Goal: Task Accomplishment & Management: Manage account settings

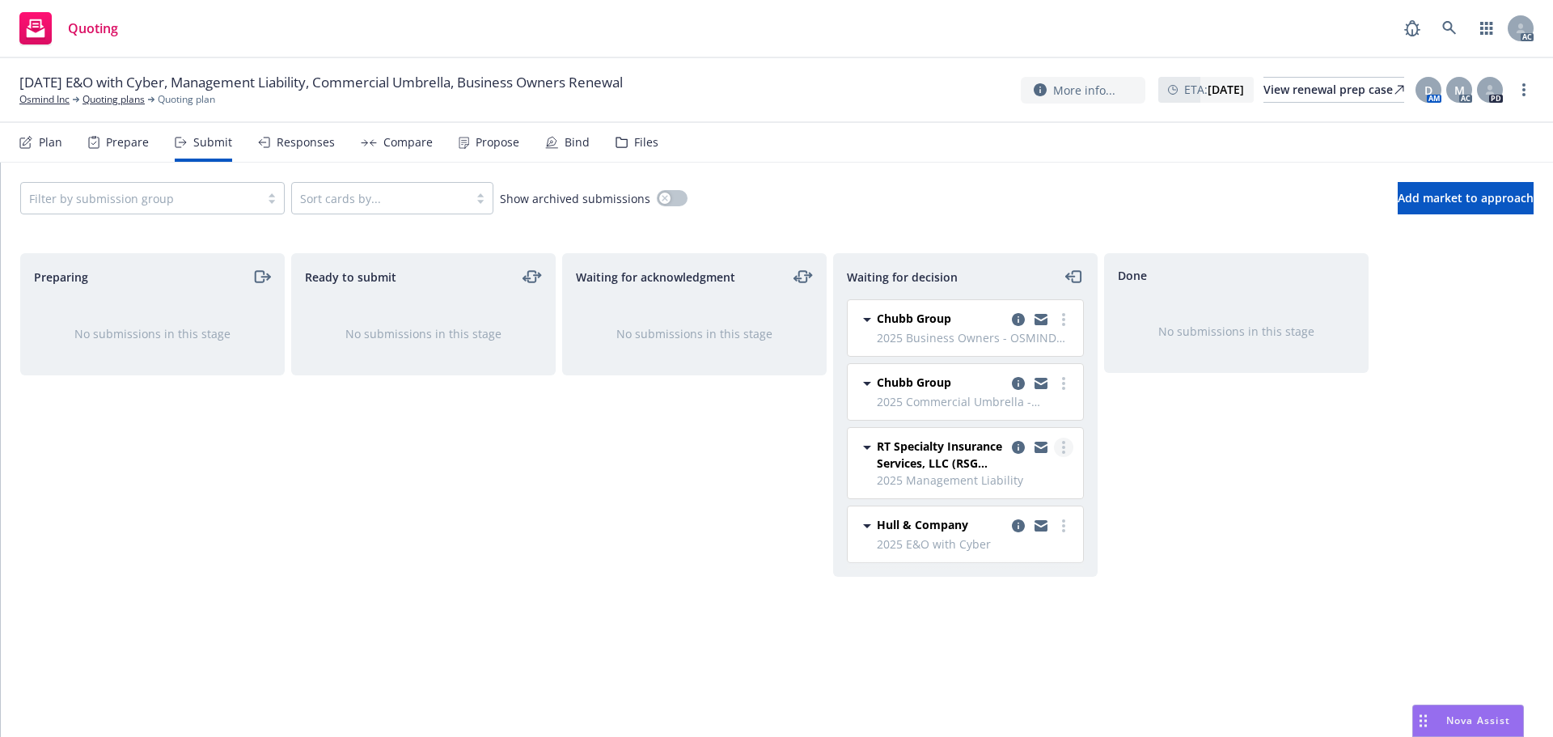
click at [1058, 450] on link "more" at bounding box center [1063, 446] width 19 height 19
click at [1008, 554] on link "Add accepted decision" at bounding box center [992, 545] width 162 height 32
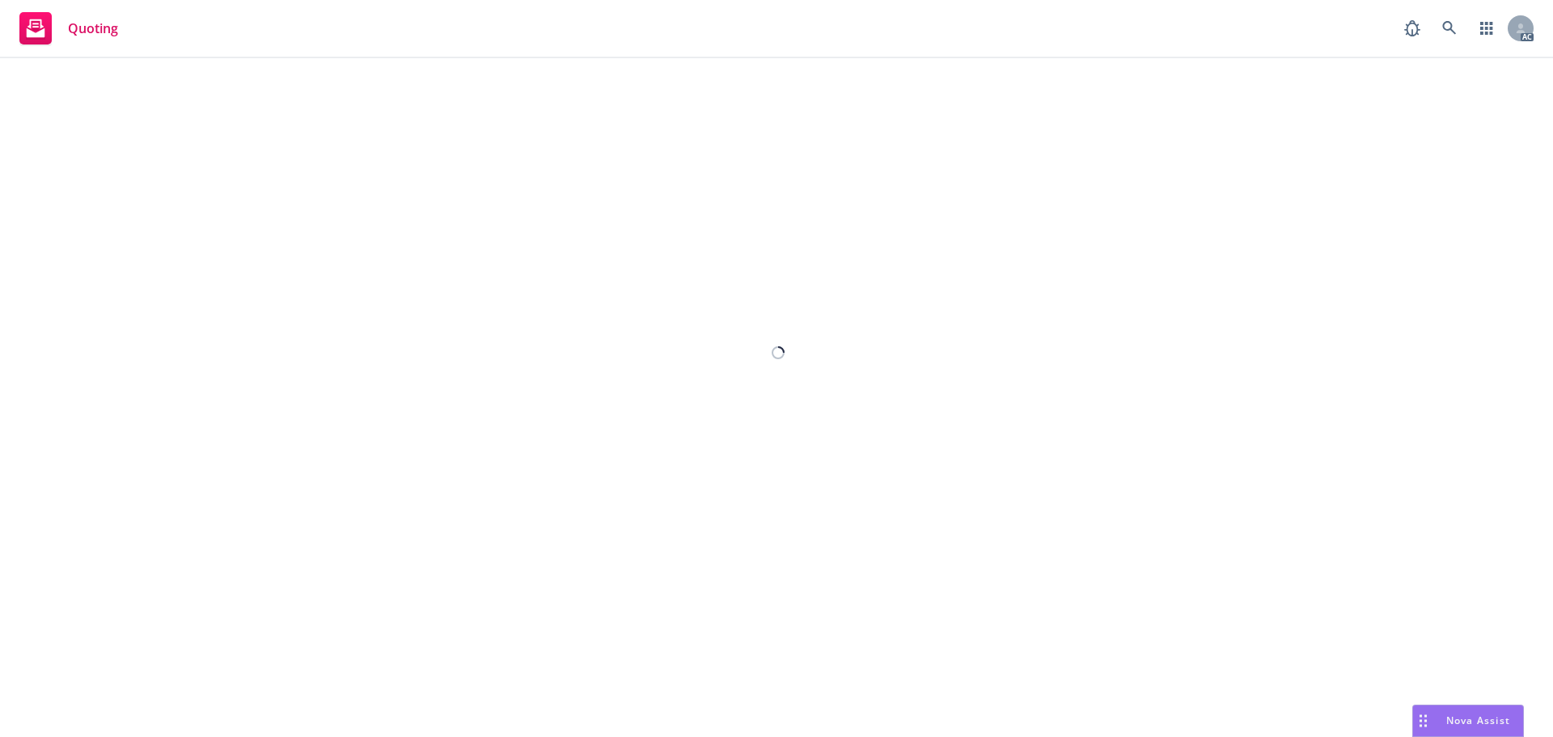
select select "12"
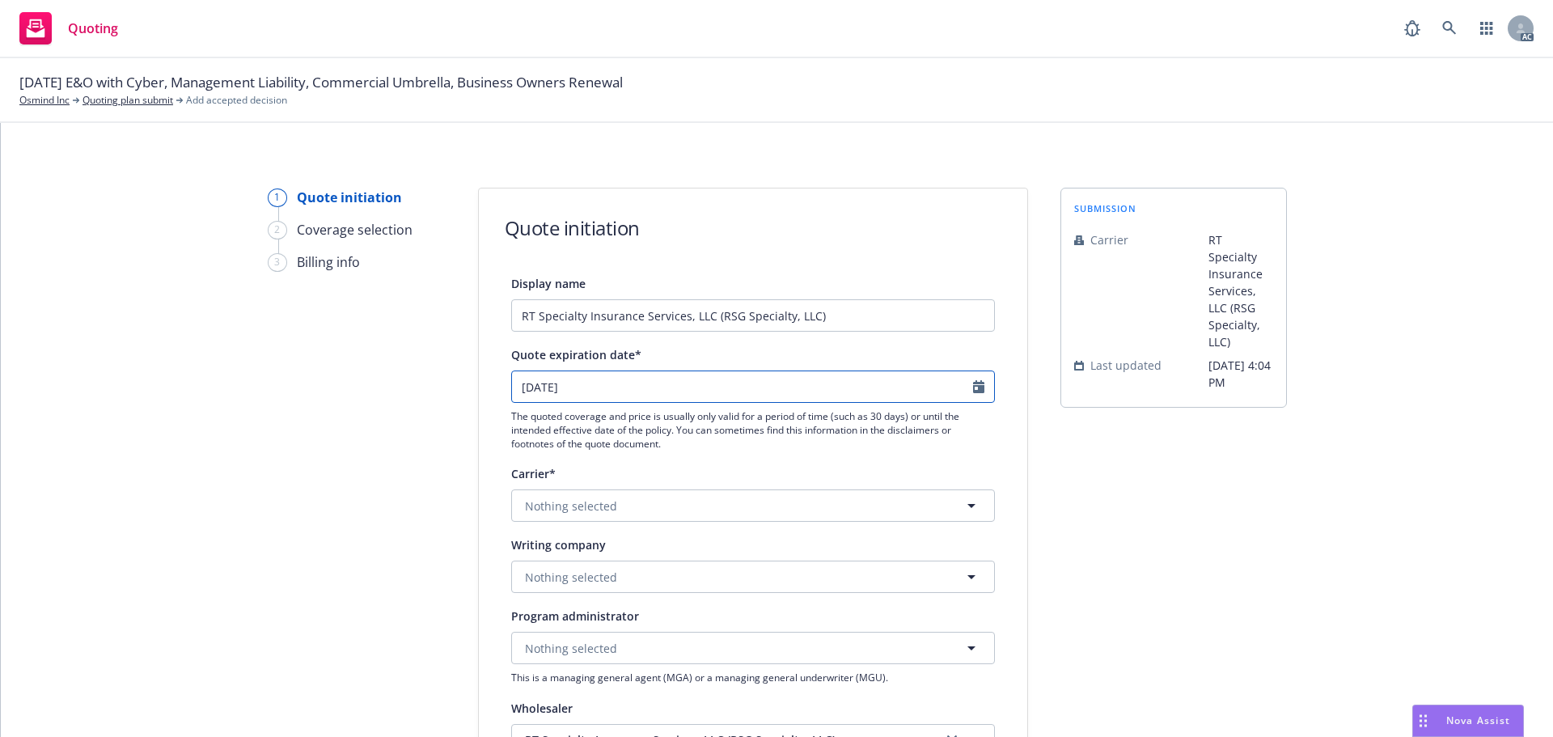
click at [973, 388] on icon "Calendar" at bounding box center [978, 386] width 11 height 13
select select "9"
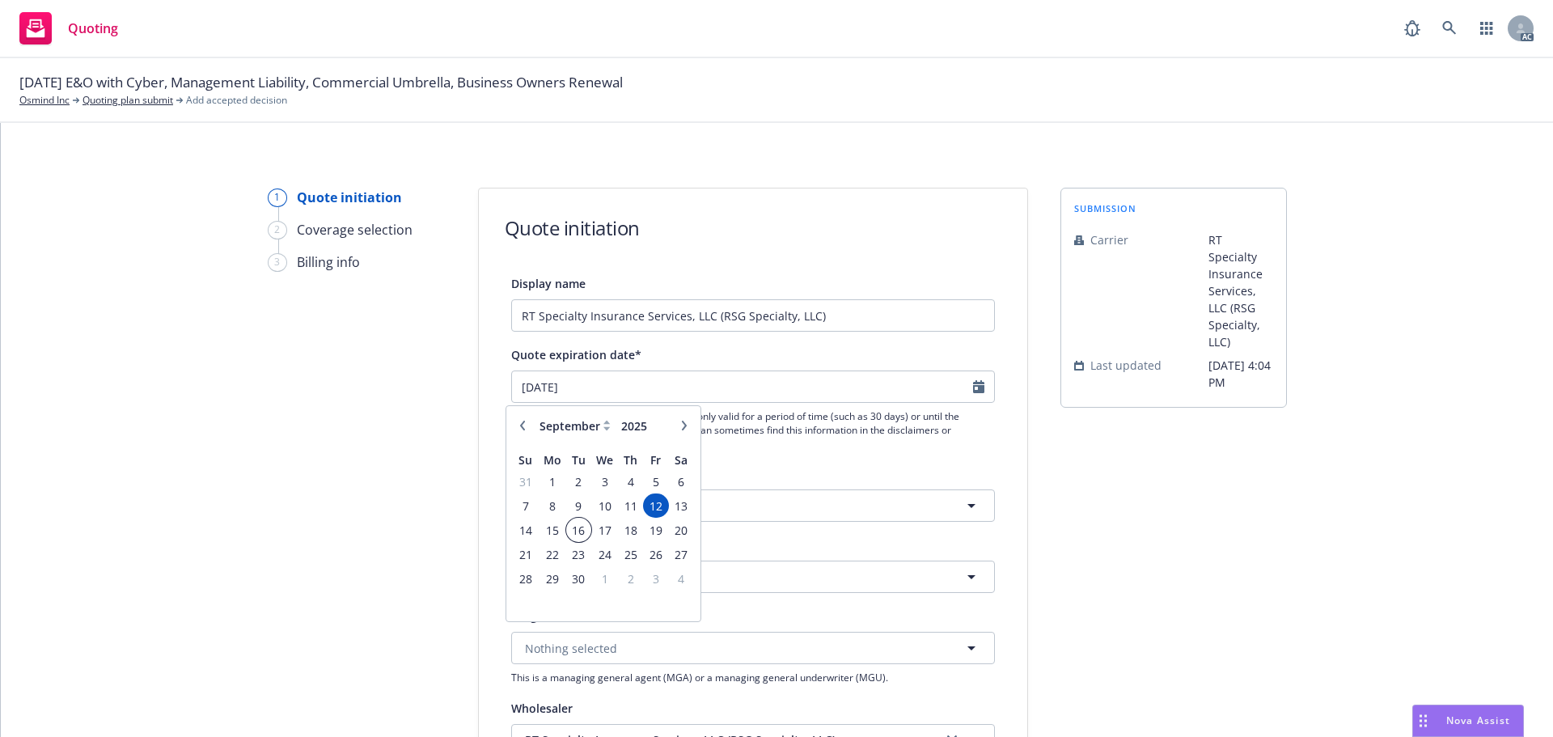
click at [580, 522] on span "16" at bounding box center [579, 530] width 22 height 20
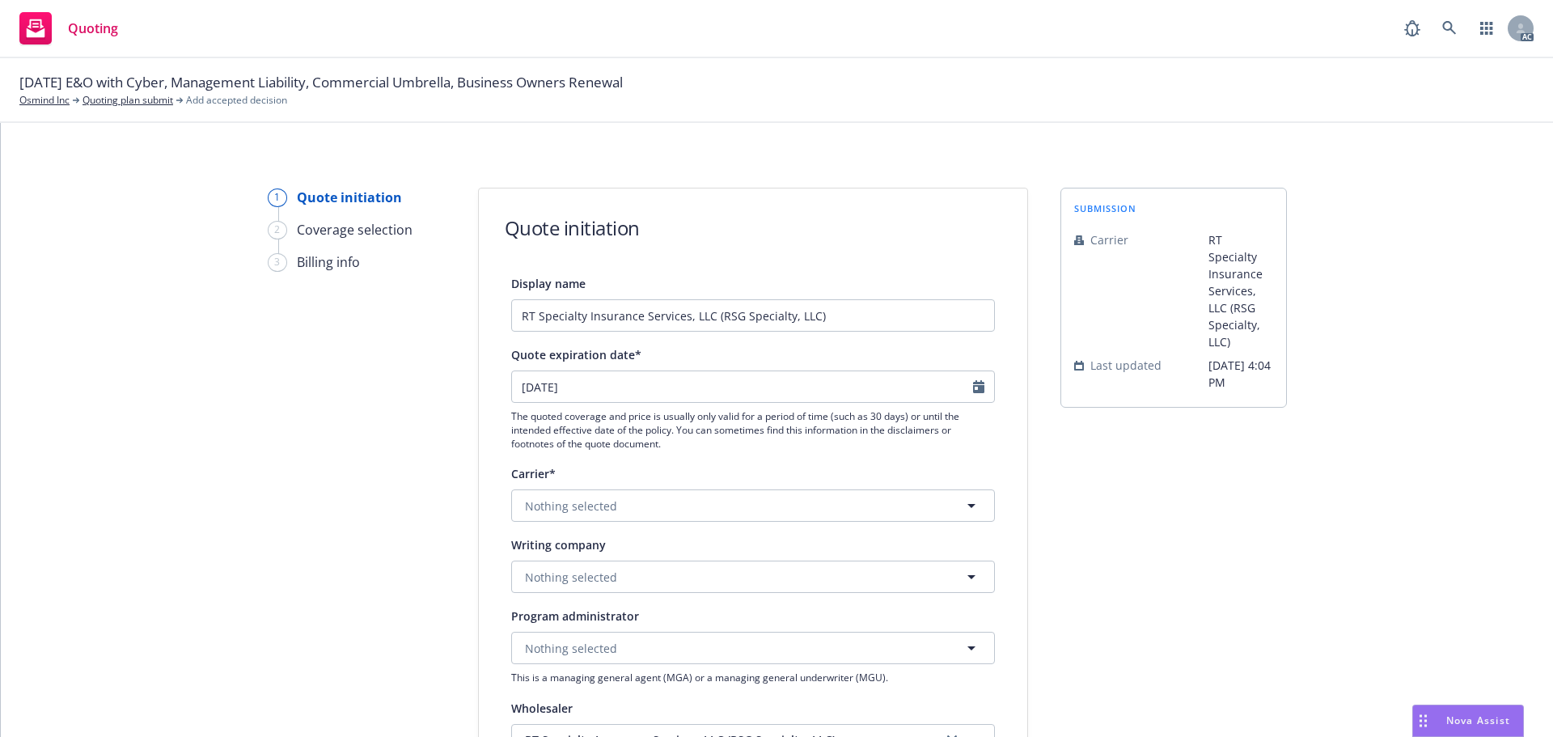
type input "16/9/2025"
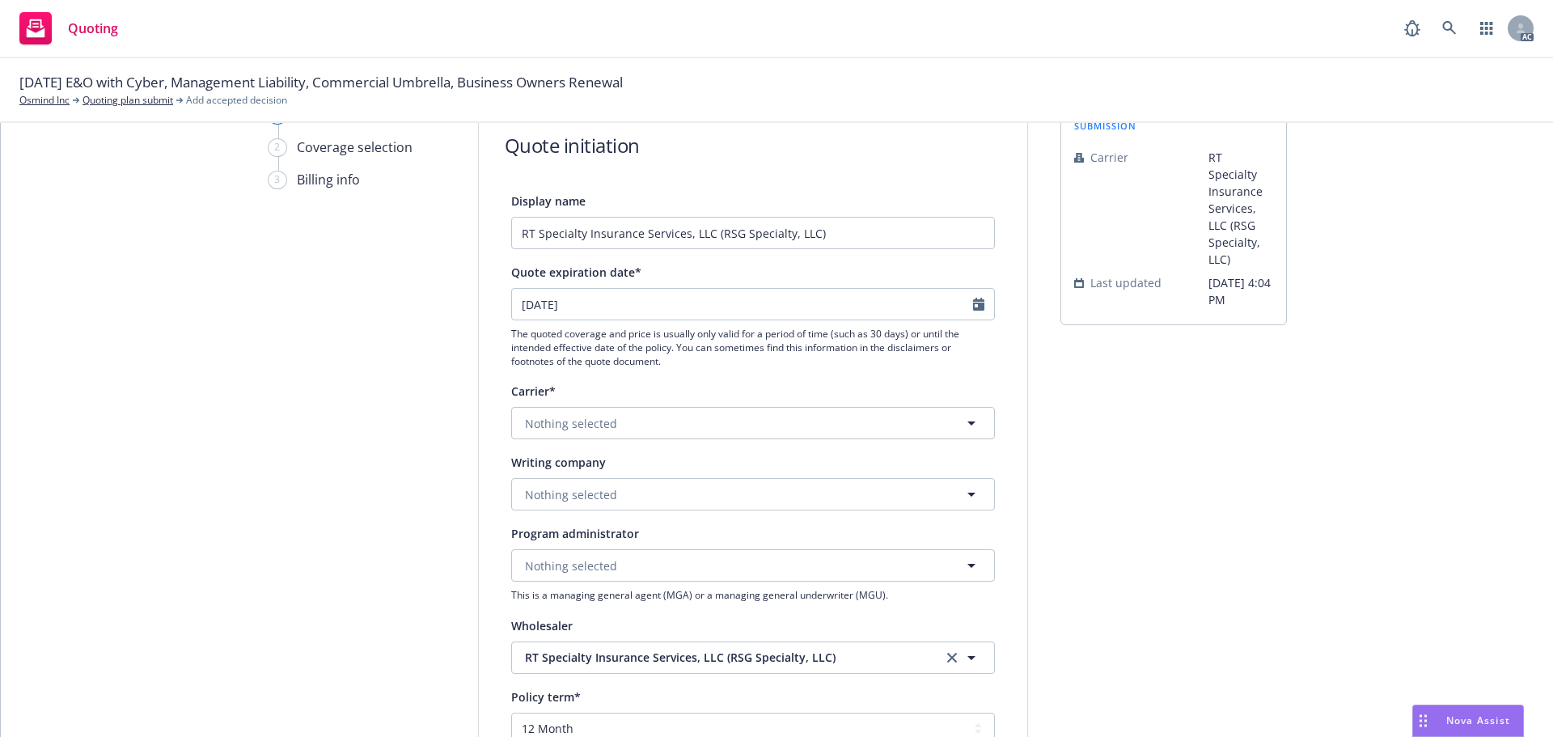
scroll to position [162, 0]
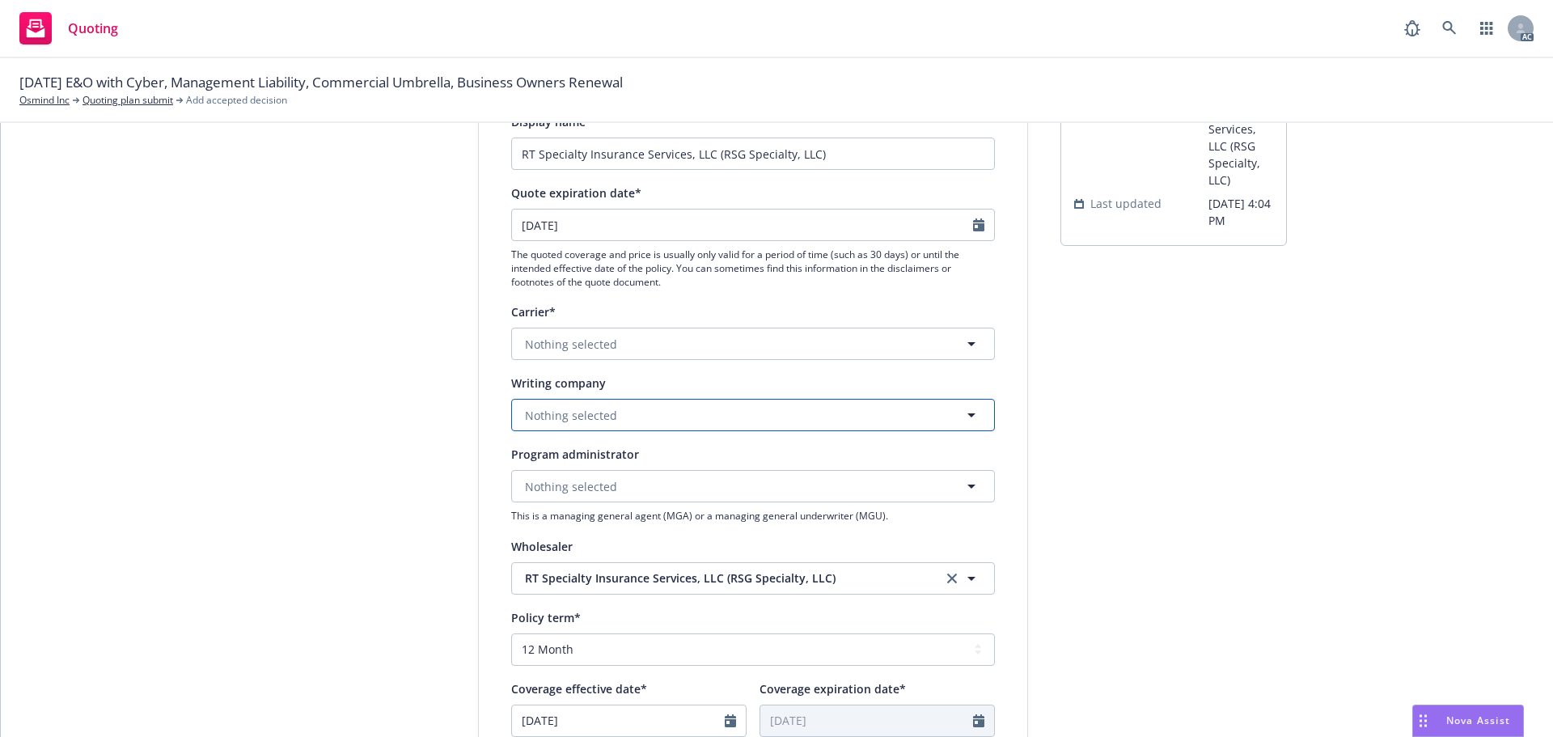
click at [578, 404] on button "Nothing selected" at bounding box center [753, 415] width 484 height 32
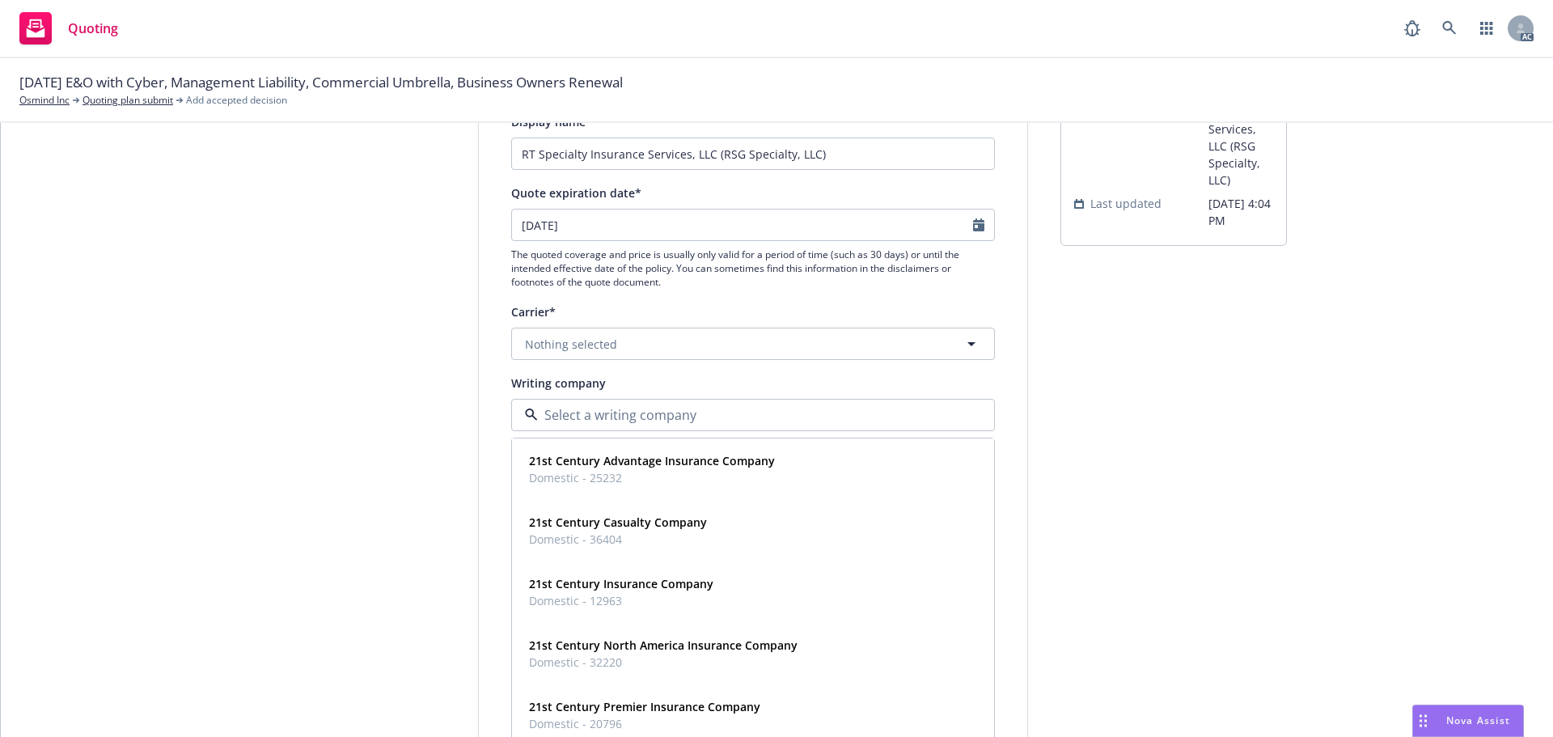
paste input "Scottsdale Insurance Company"
type input "Scottsdale Insurance Company"
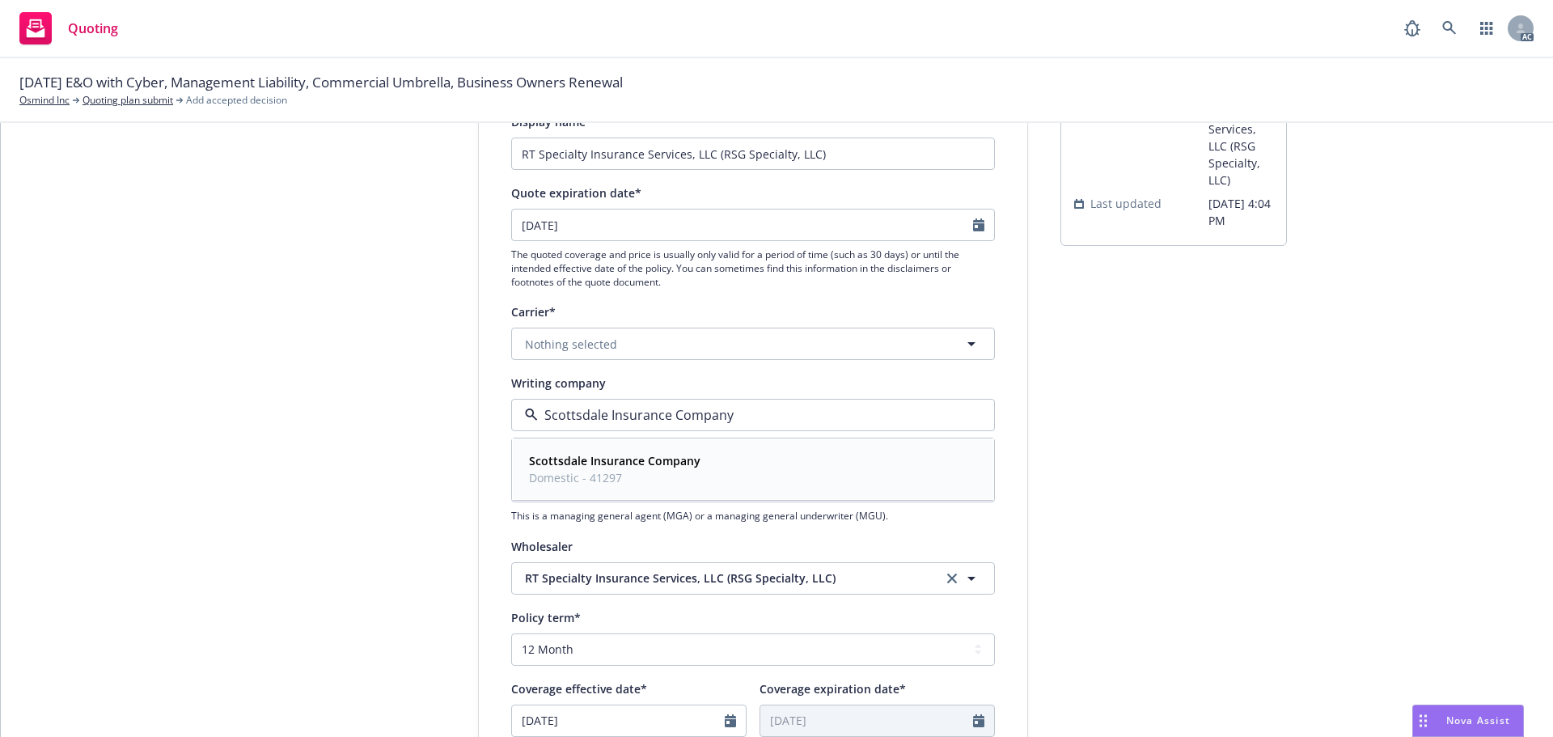
click at [566, 462] on strong "Scottsdale Insurance Company" at bounding box center [614, 460] width 171 height 15
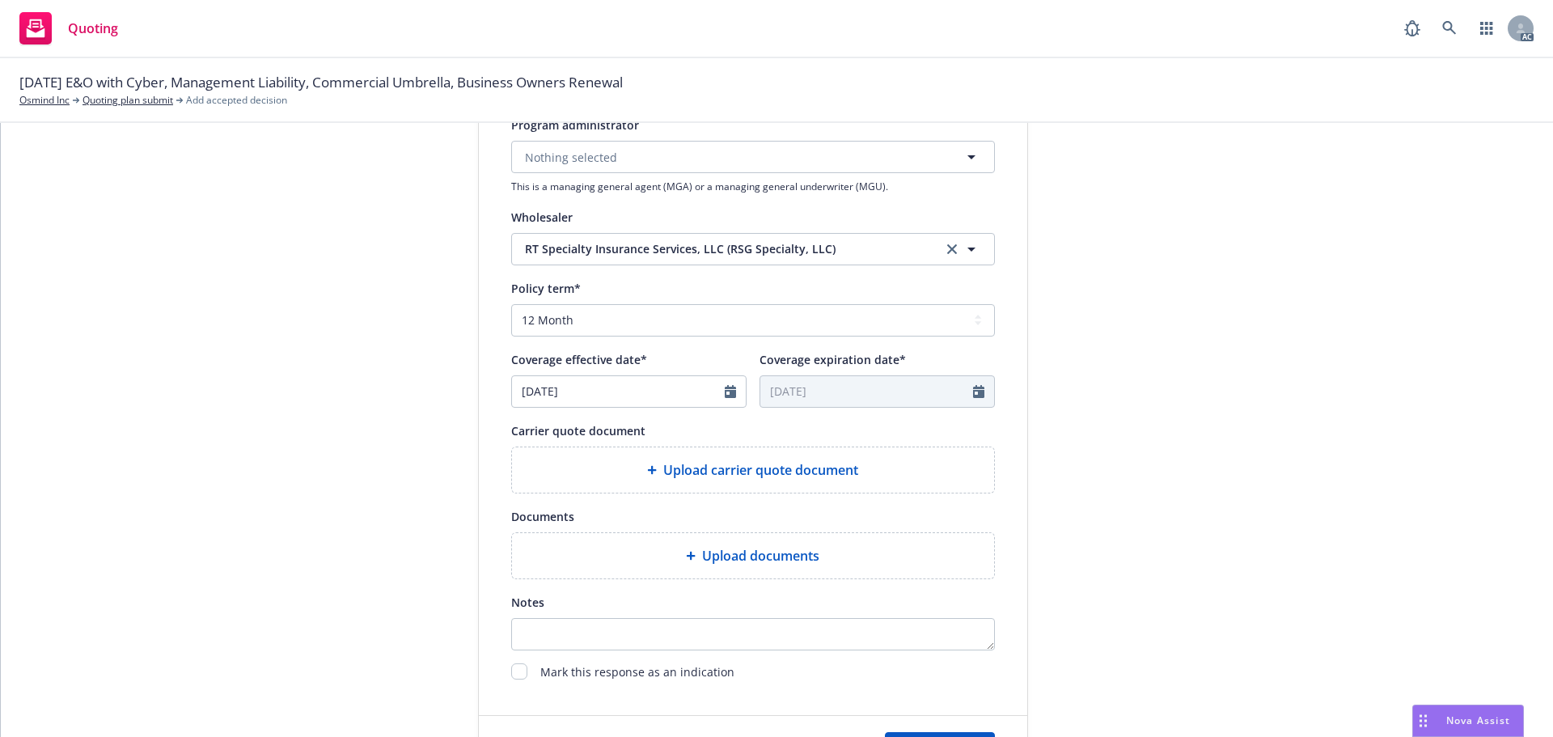
scroll to position [566, 0]
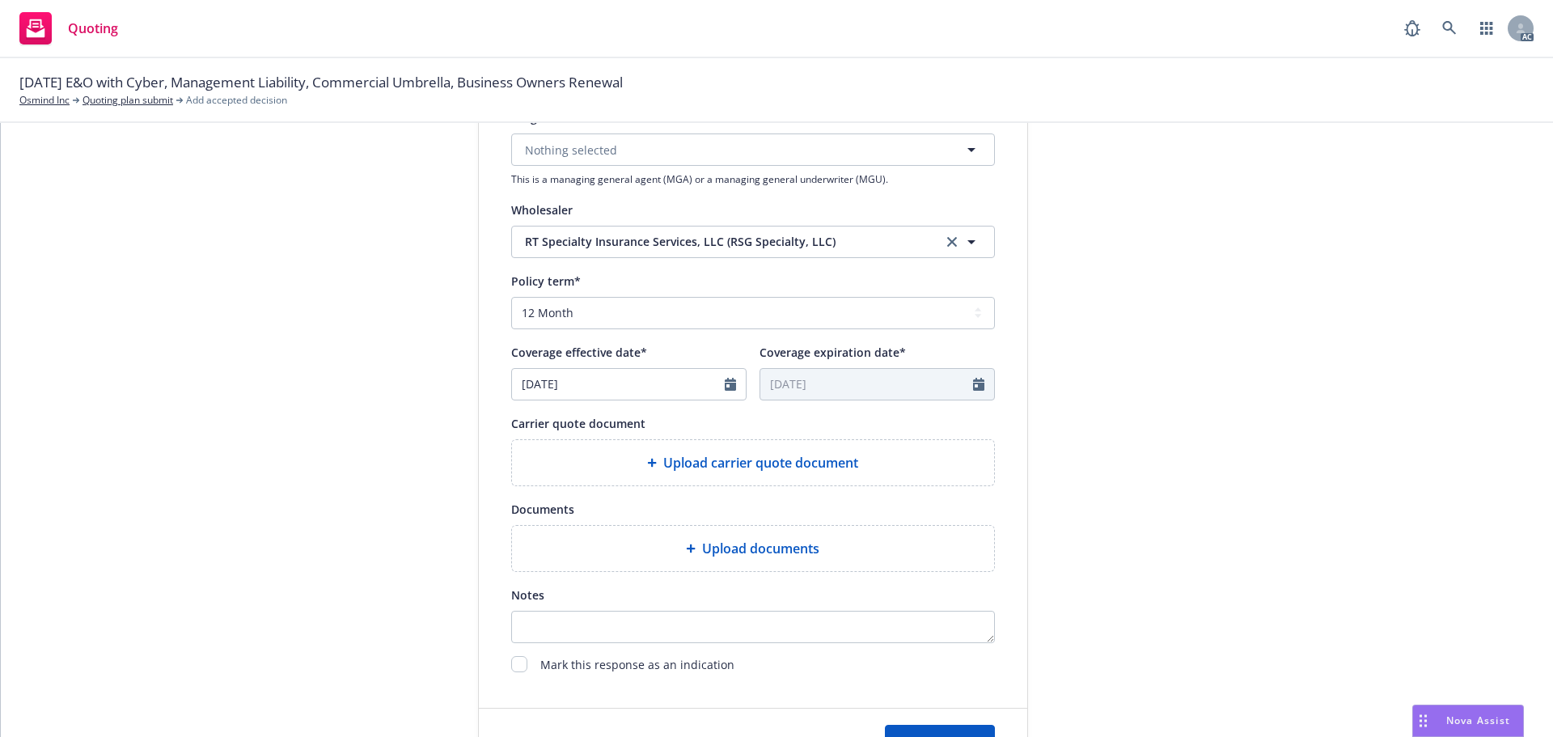
click at [674, 460] on span "Upload carrier quote document" at bounding box center [760, 462] width 195 height 19
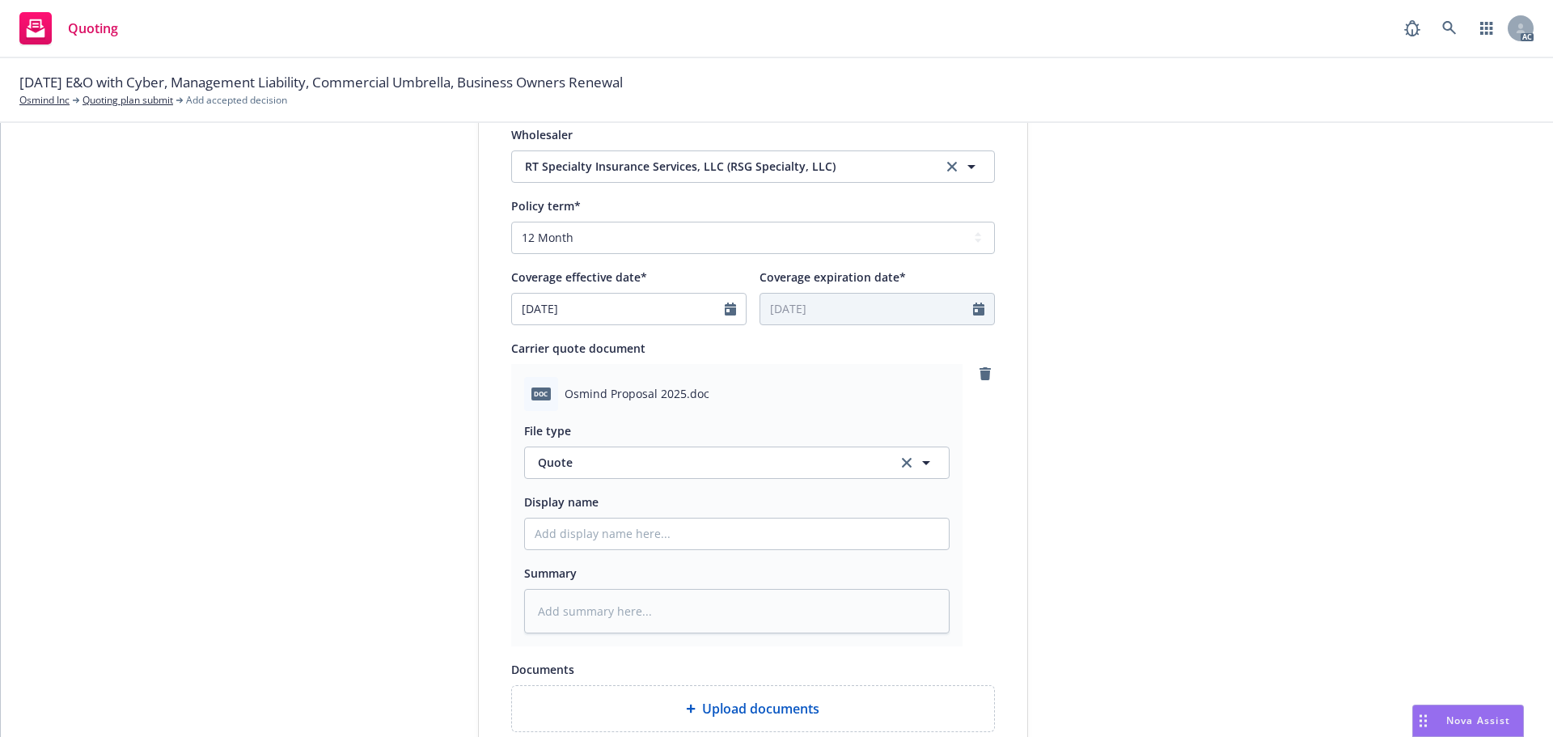
scroll to position [728, 0]
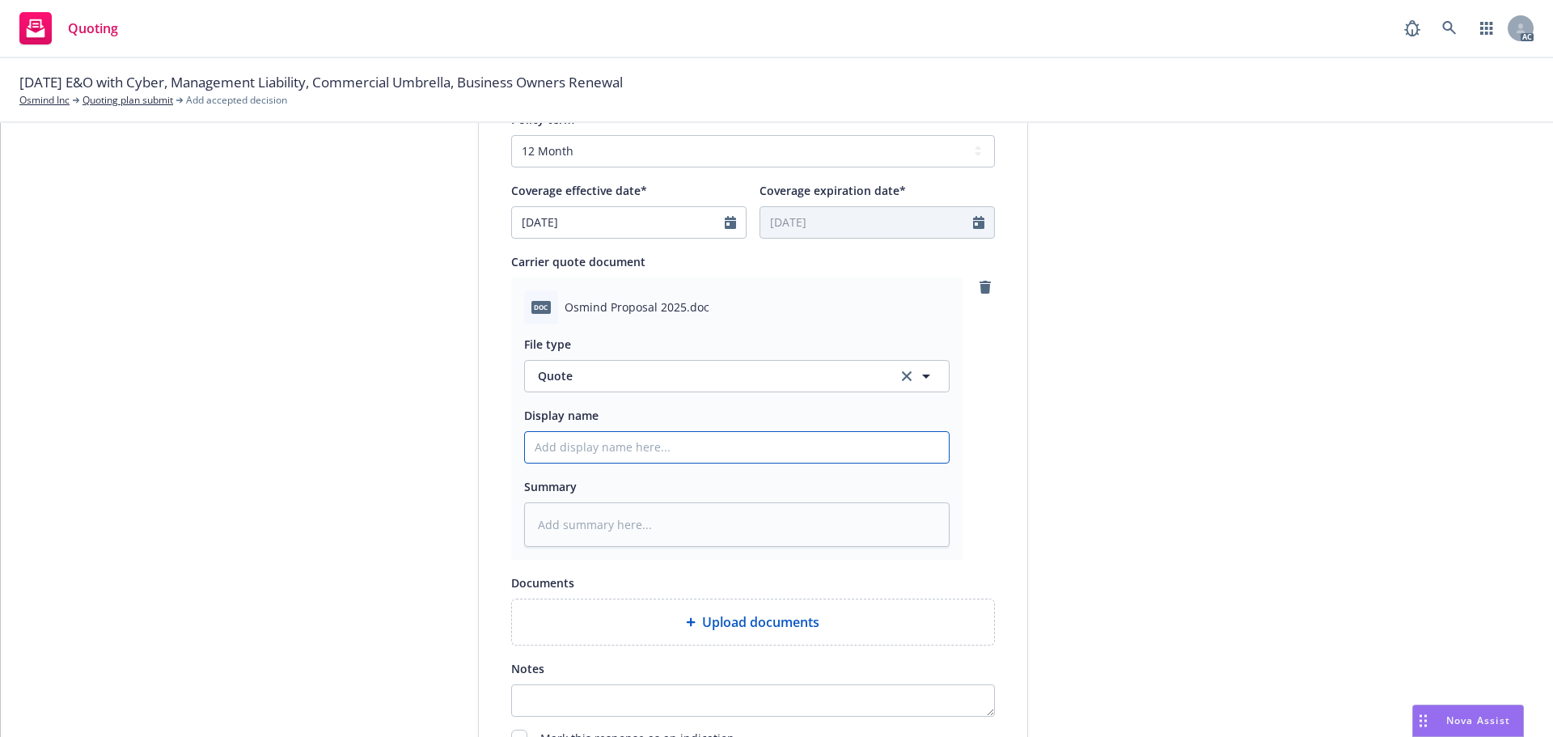
click at [624, 437] on input "Display name" at bounding box center [737, 447] width 424 height 31
type textarea "x"
type input "2"
type textarea "x"
type input "25"
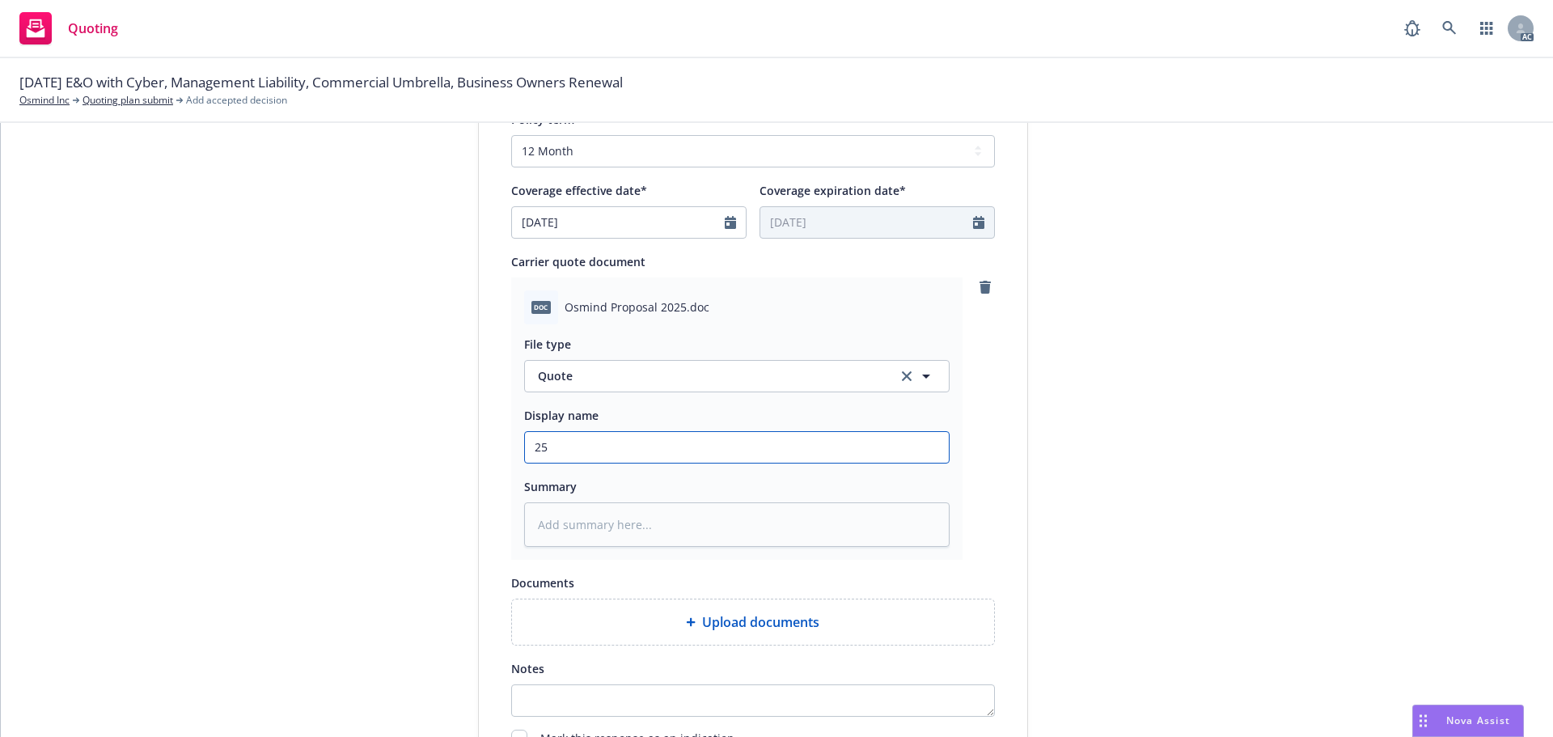
type textarea "x"
type input "25-"
type textarea "x"
type input "25-2"
type textarea "x"
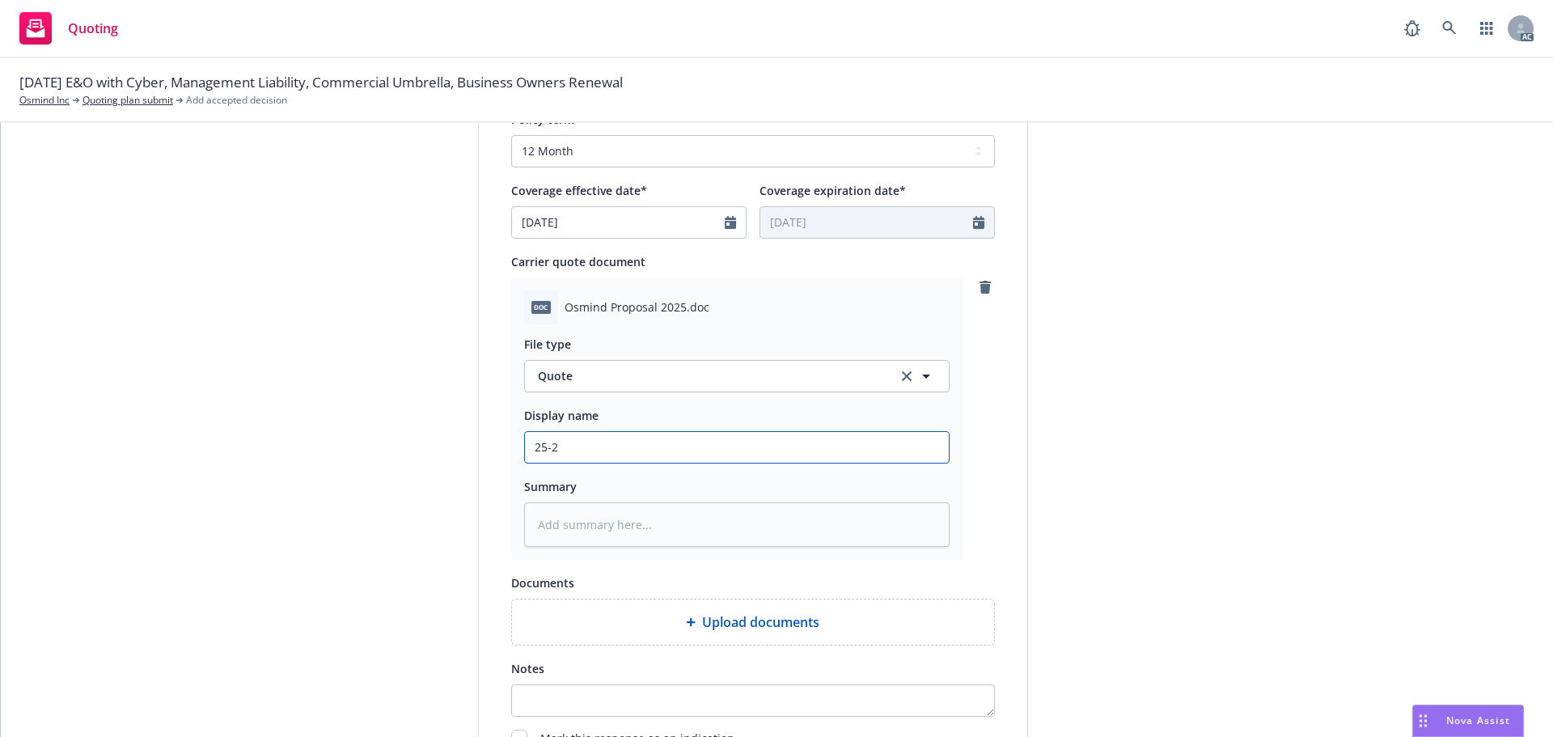
type input "25-26"
type textarea "x"
type input "25-26"
type textarea "x"
type input "25-26 Management Liability Quote"
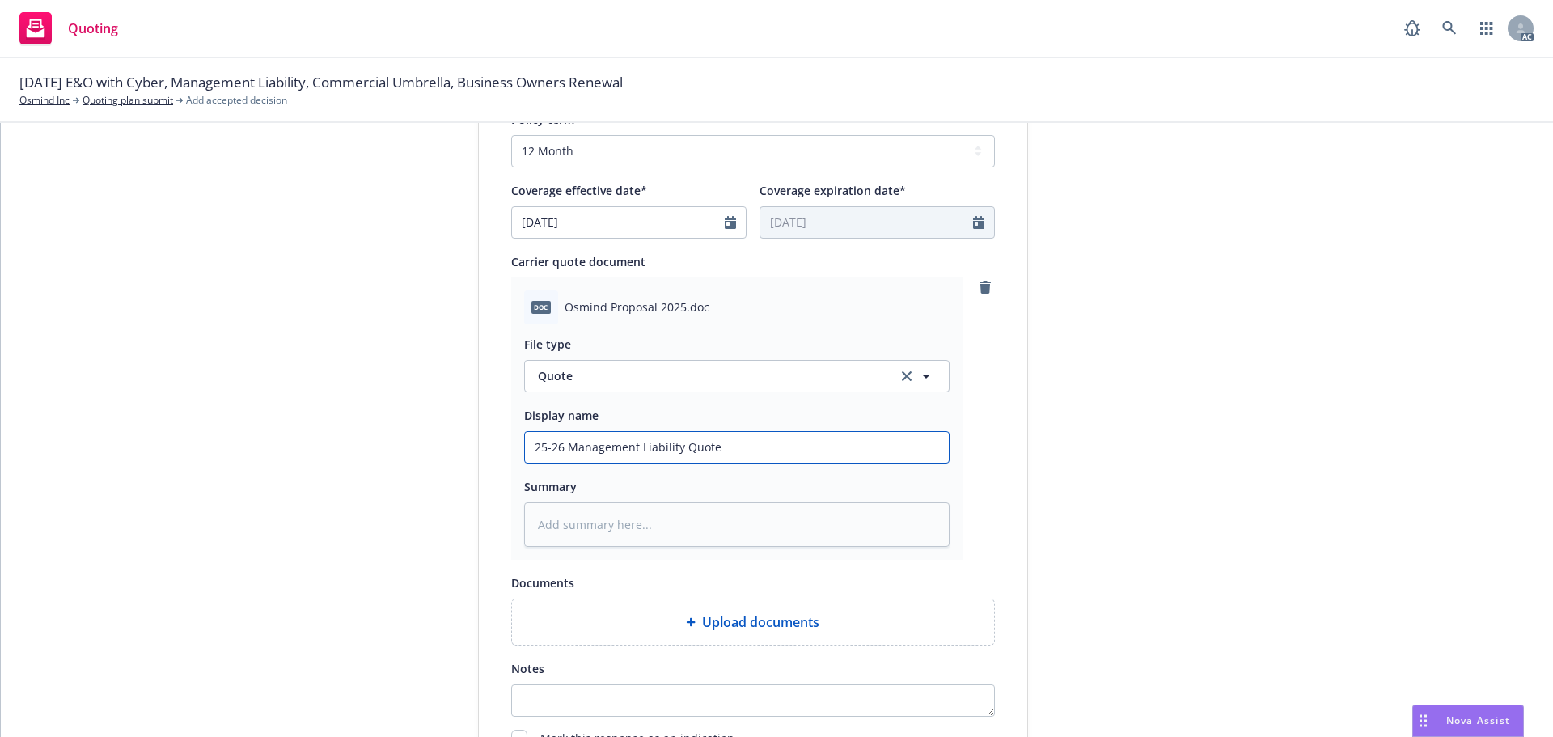
click at [679, 446] on input "25-26 Management Liability Quote" at bounding box center [737, 447] width 424 height 31
type textarea "x"
type input "25-26 Management Liability CQuote"
type textarea "x"
type input "25-26 Management Liability CaQuote"
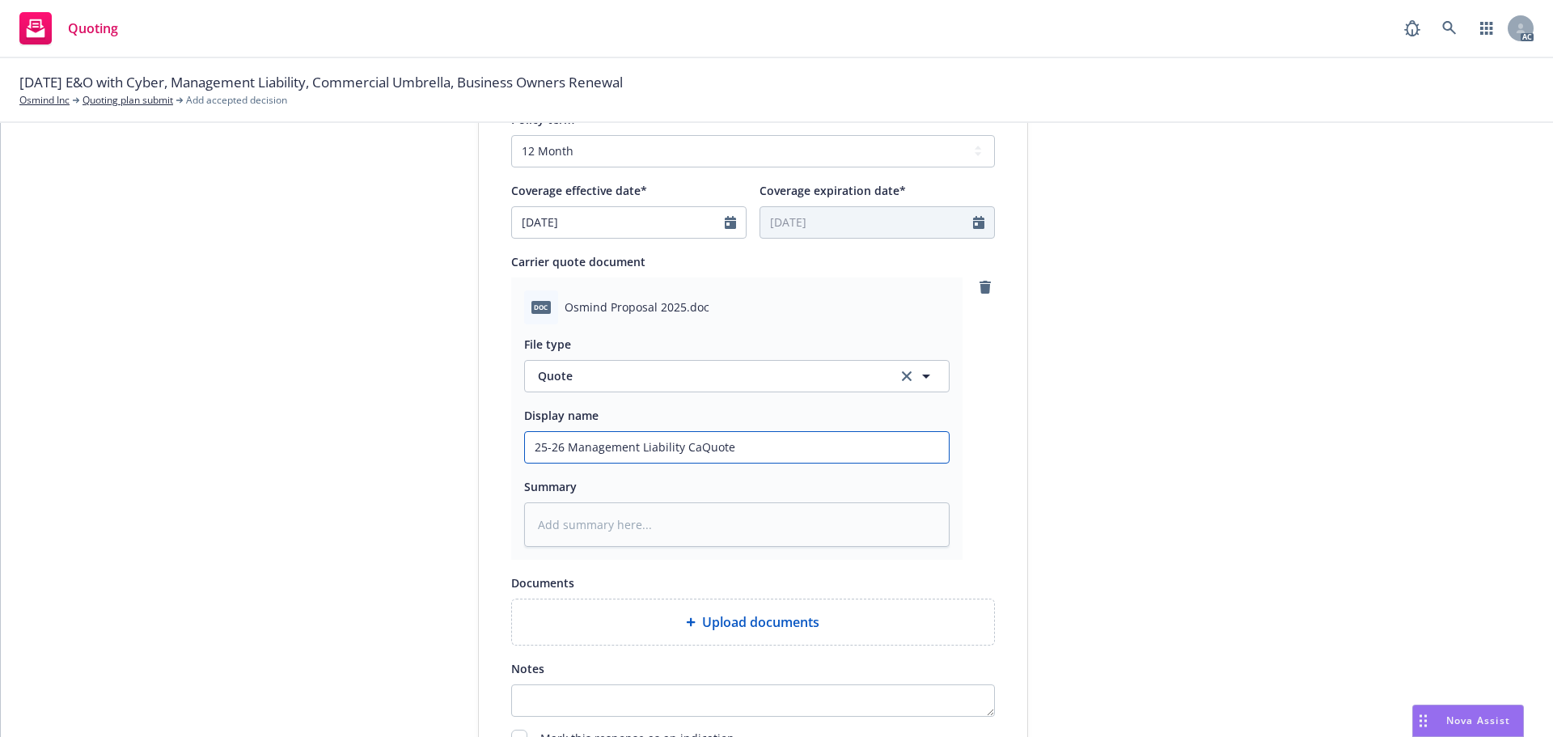
type textarea "x"
type input "25-26 Management Liability CarQuote"
type textarea "x"
type input "25-26 Management Liability CarrQuote"
type textarea "x"
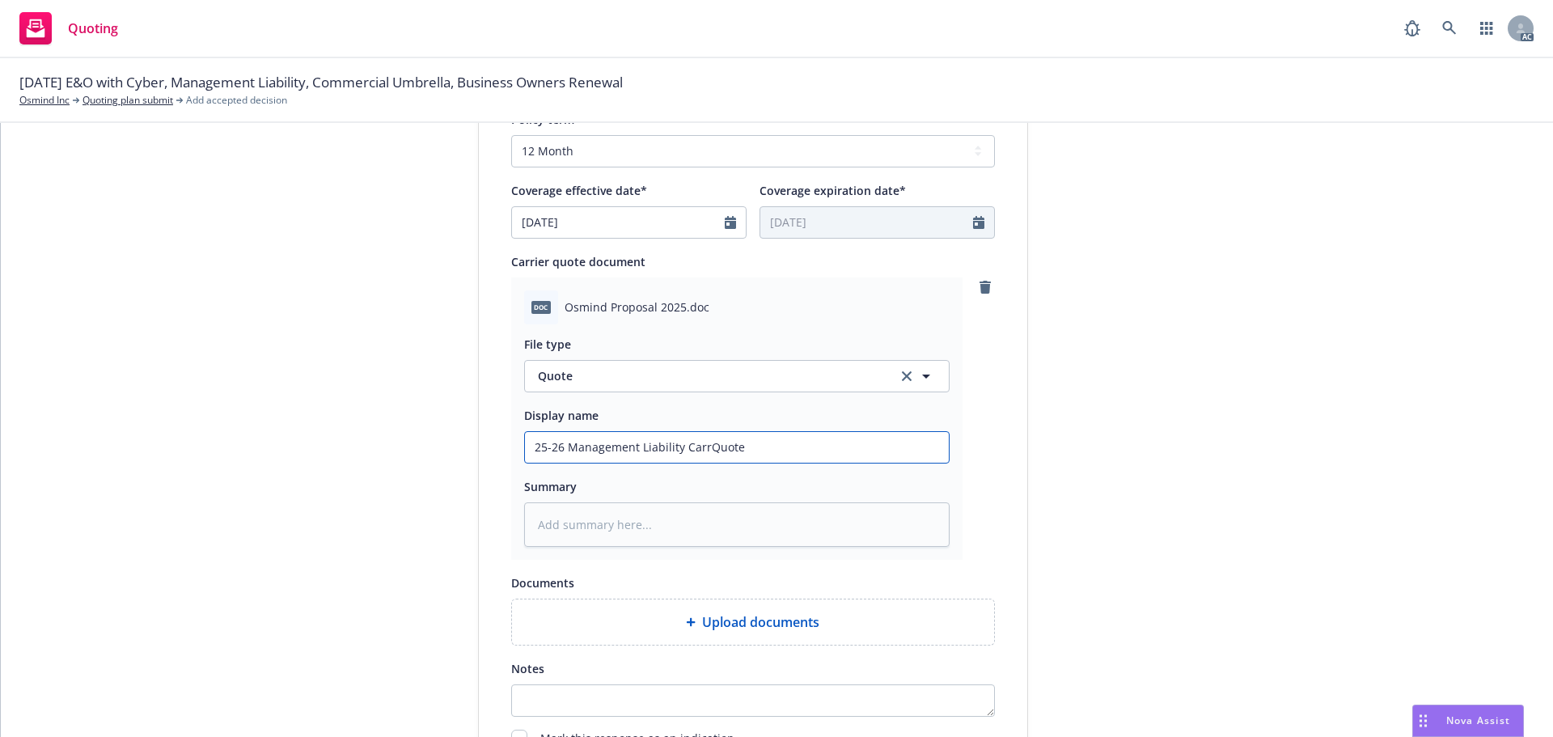
type input "25-26 Management Liability CarriQuote"
type textarea "x"
type input "25-26 Management Liability CarrieQuote"
type textarea "x"
type input "25-26 Management Liability CarrierQuote"
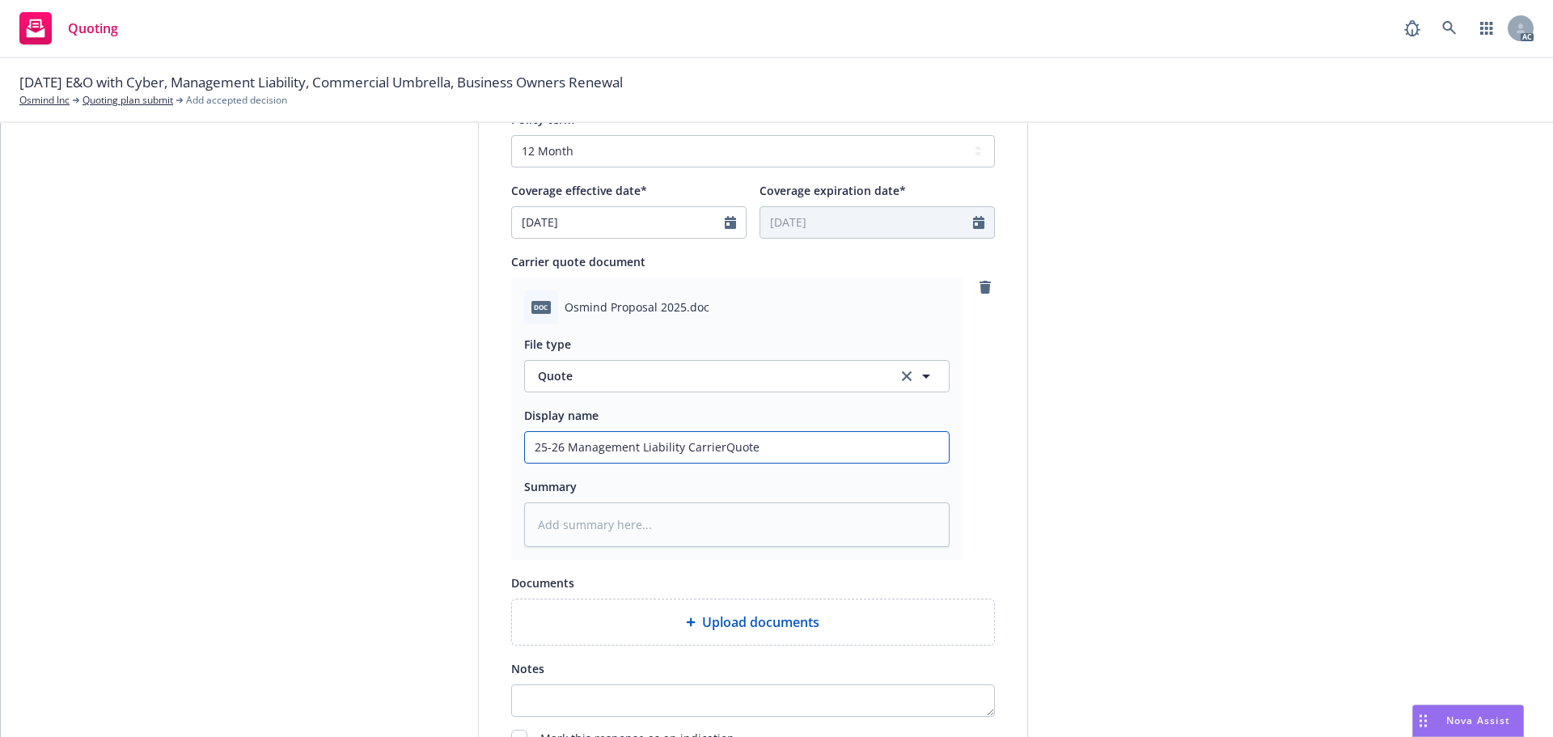
type textarea "x"
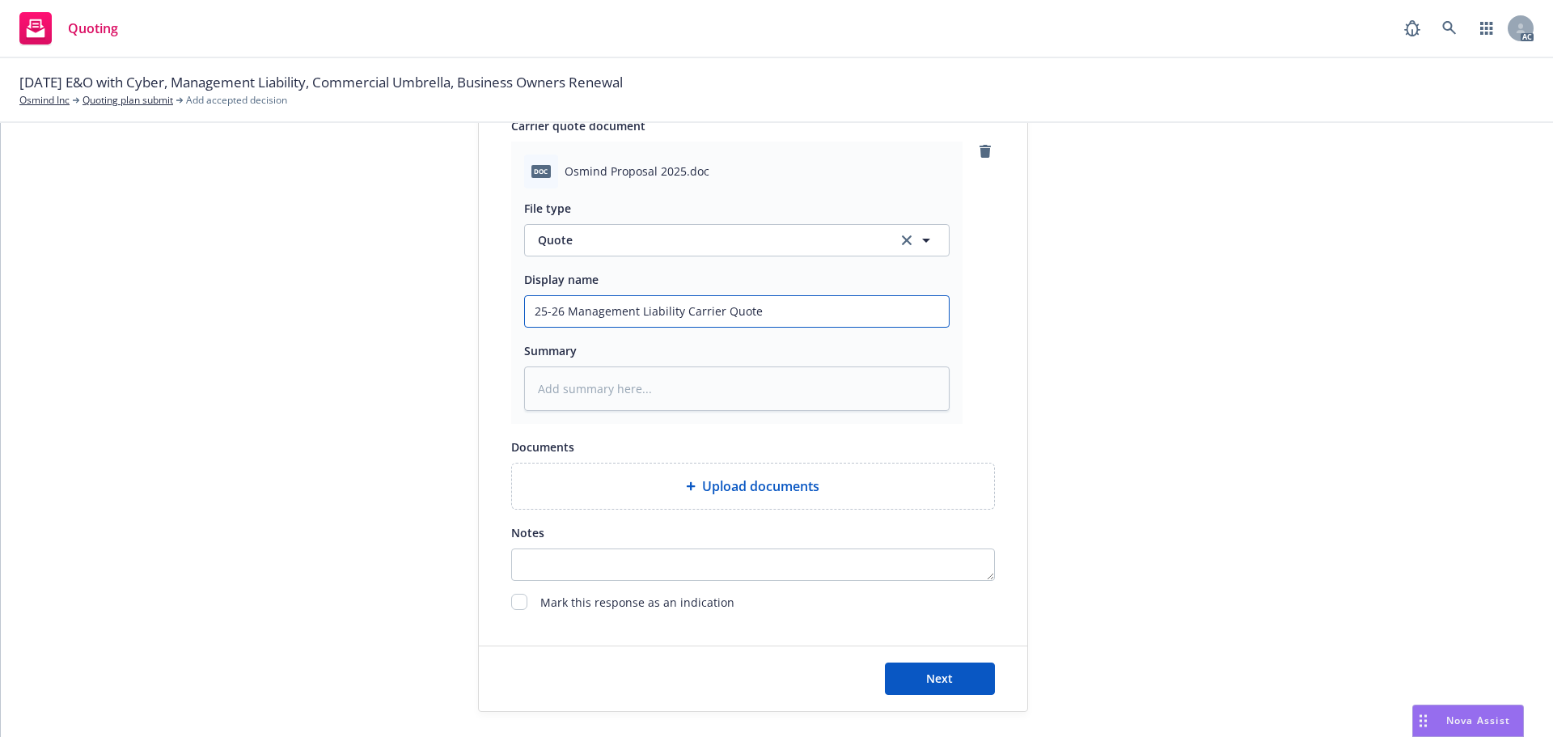
scroll to position [903, 0]
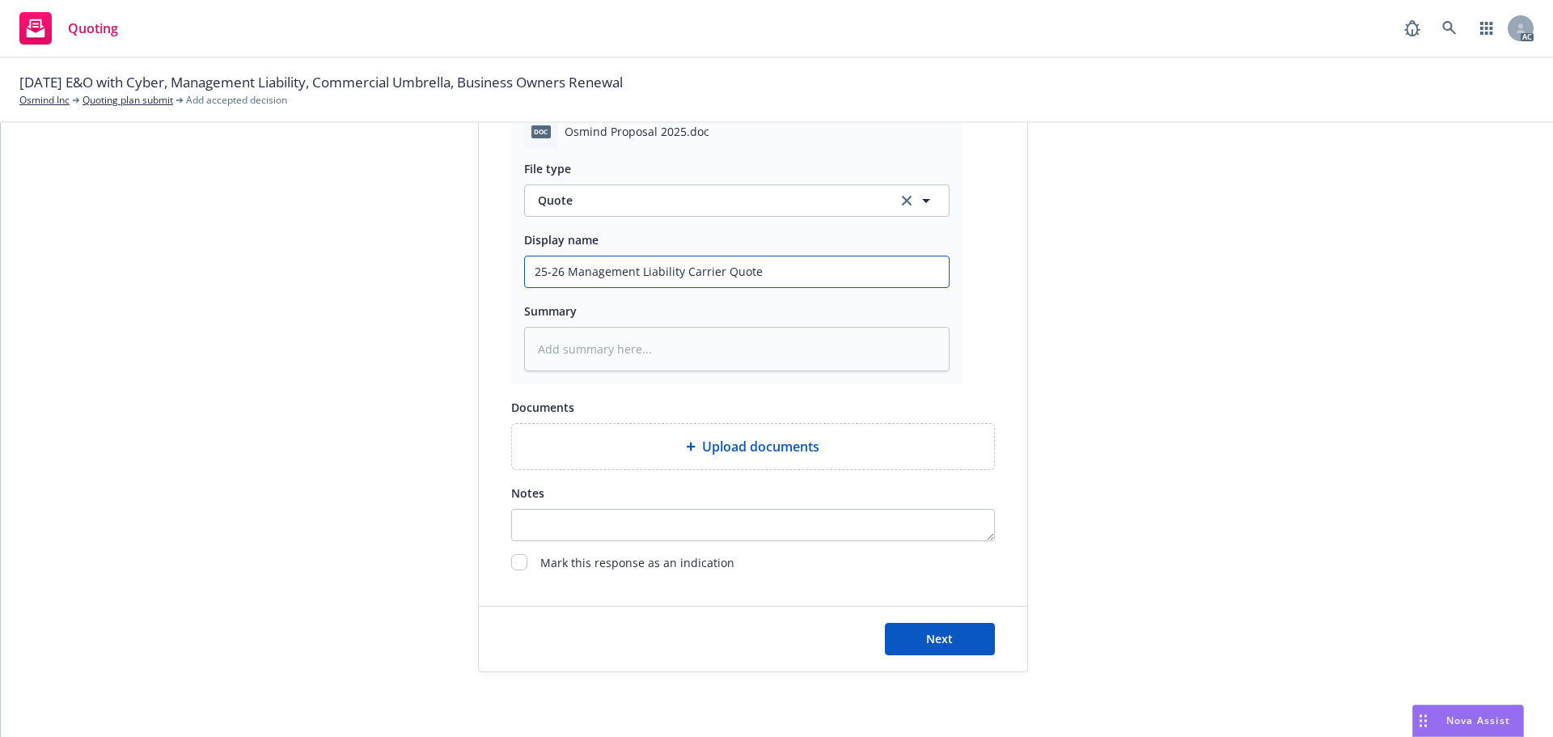
type input "25-26 Management Liability Carrier Quote"
click at [734, 442] on span "Upload documents" at bounding box center [760, 446] width 117 height 19
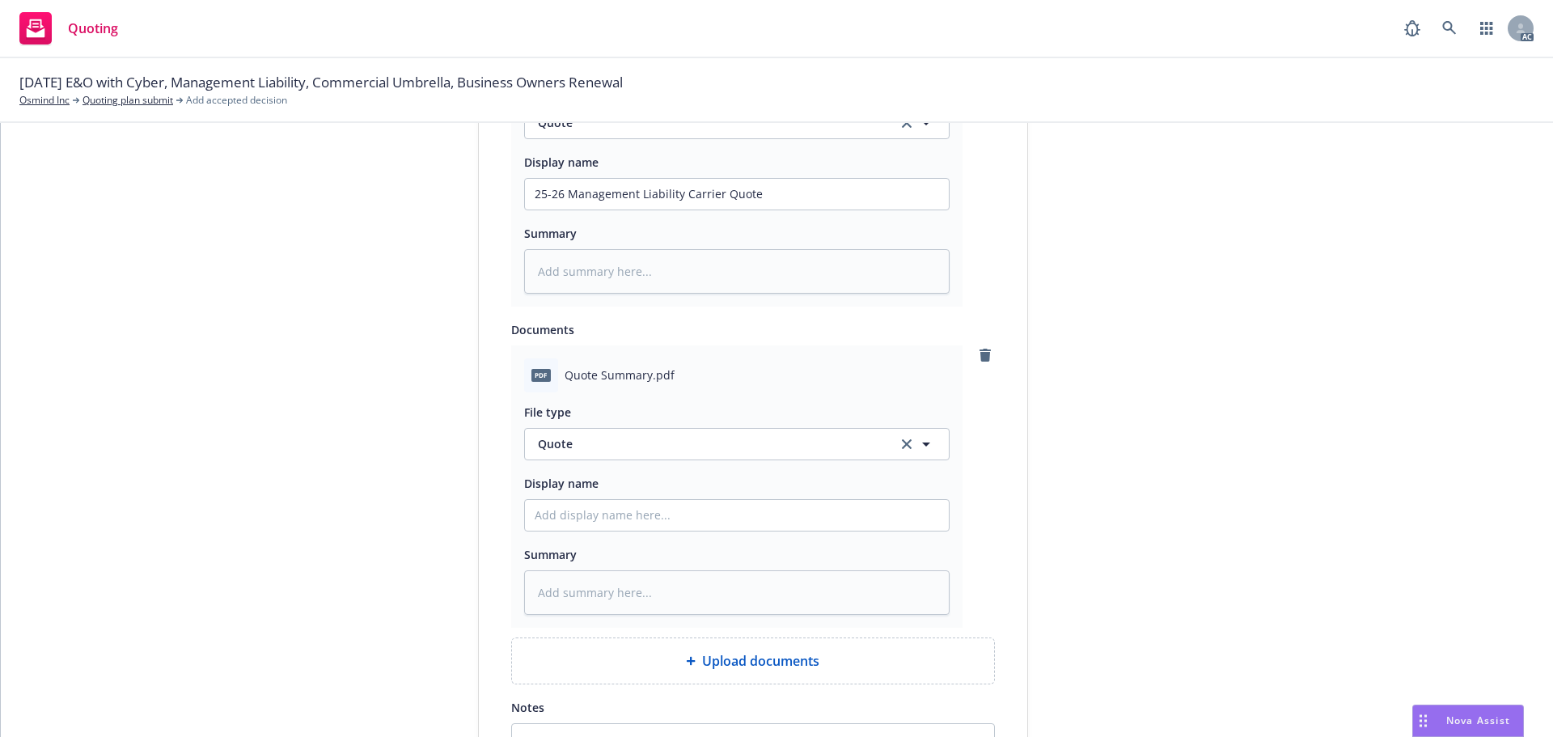
scroll to position [1065, 0]
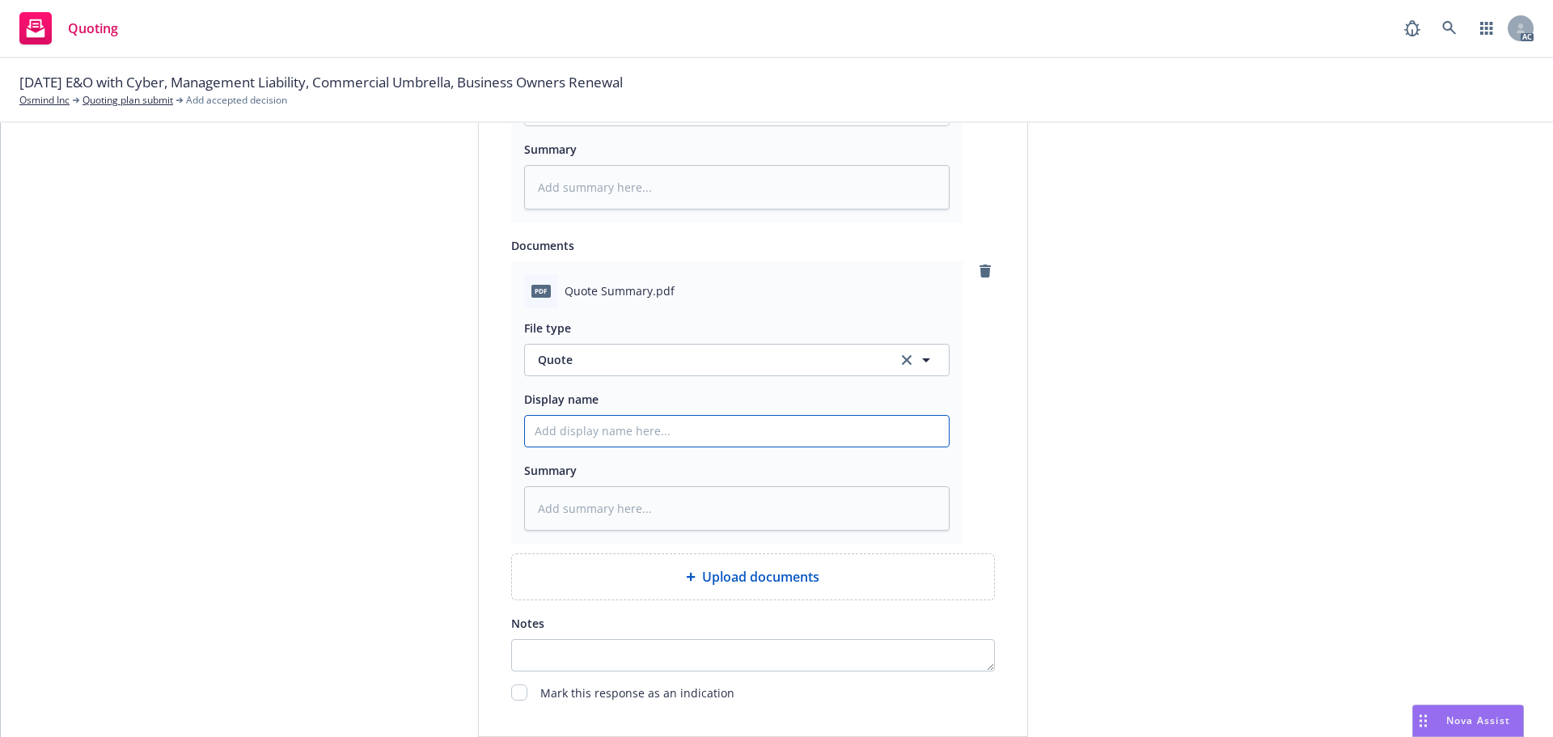
click at [549, 125] on input "Display name" at bounding box center [737, 110] width 424 height 31
type textarea "x"
type input "2"
type textarea "x"
type input "25"
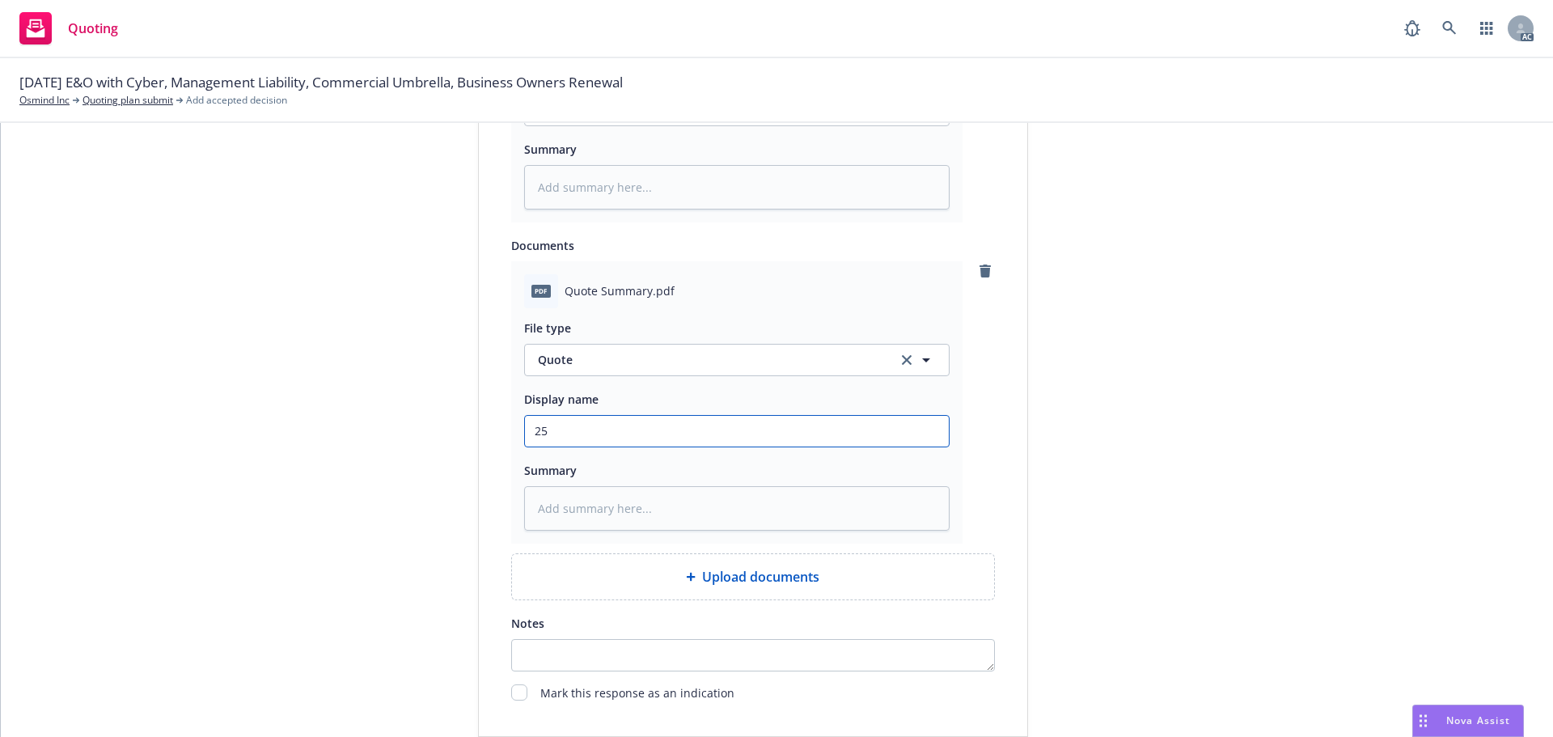
type textarea "x"
type input "25-"
type textarea "x"
type input "25-2"
type textarea "x"
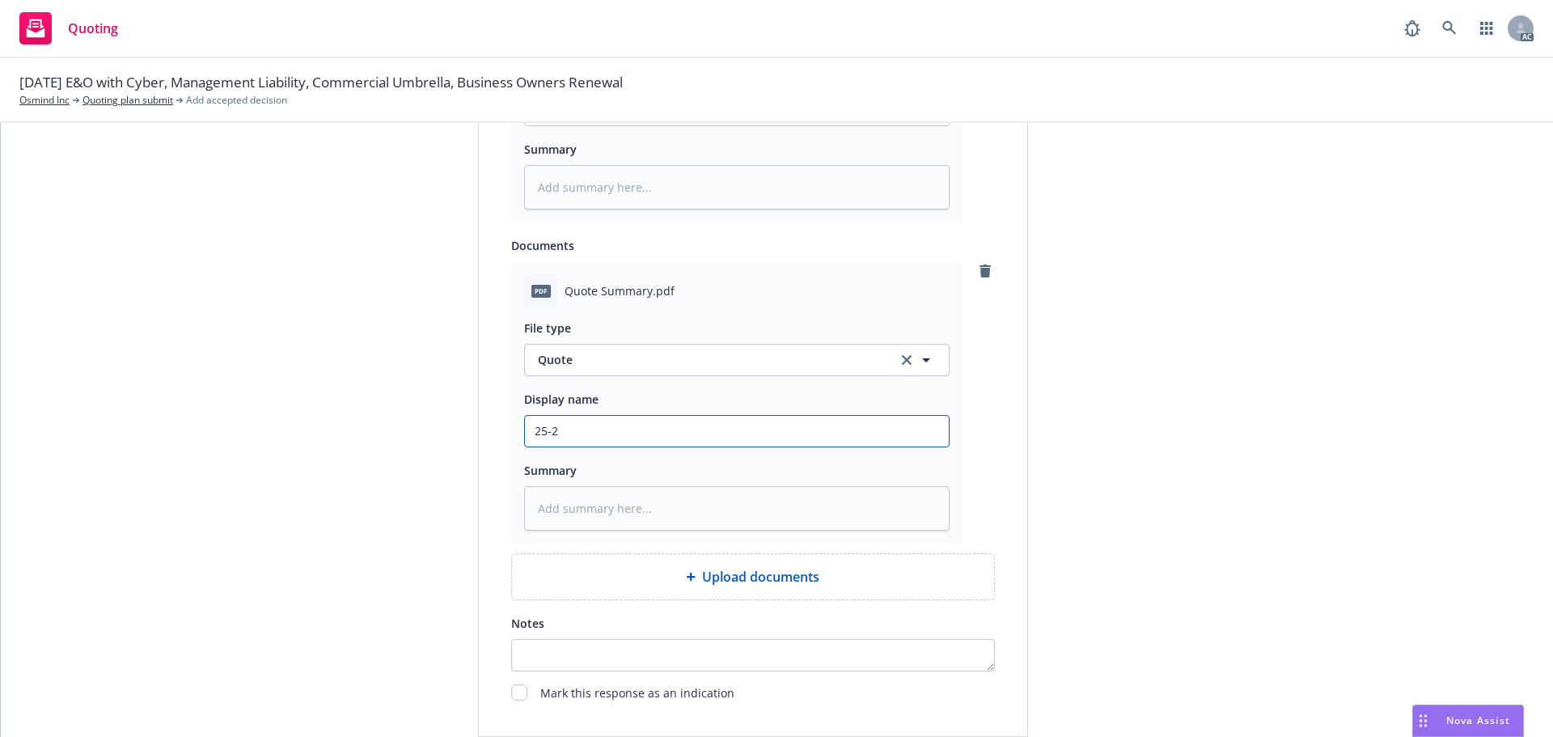
type input "25-26"
type textarea "x"
type input "25-26"
type textarea "x"
type input "25-26 Management Liability Quote"
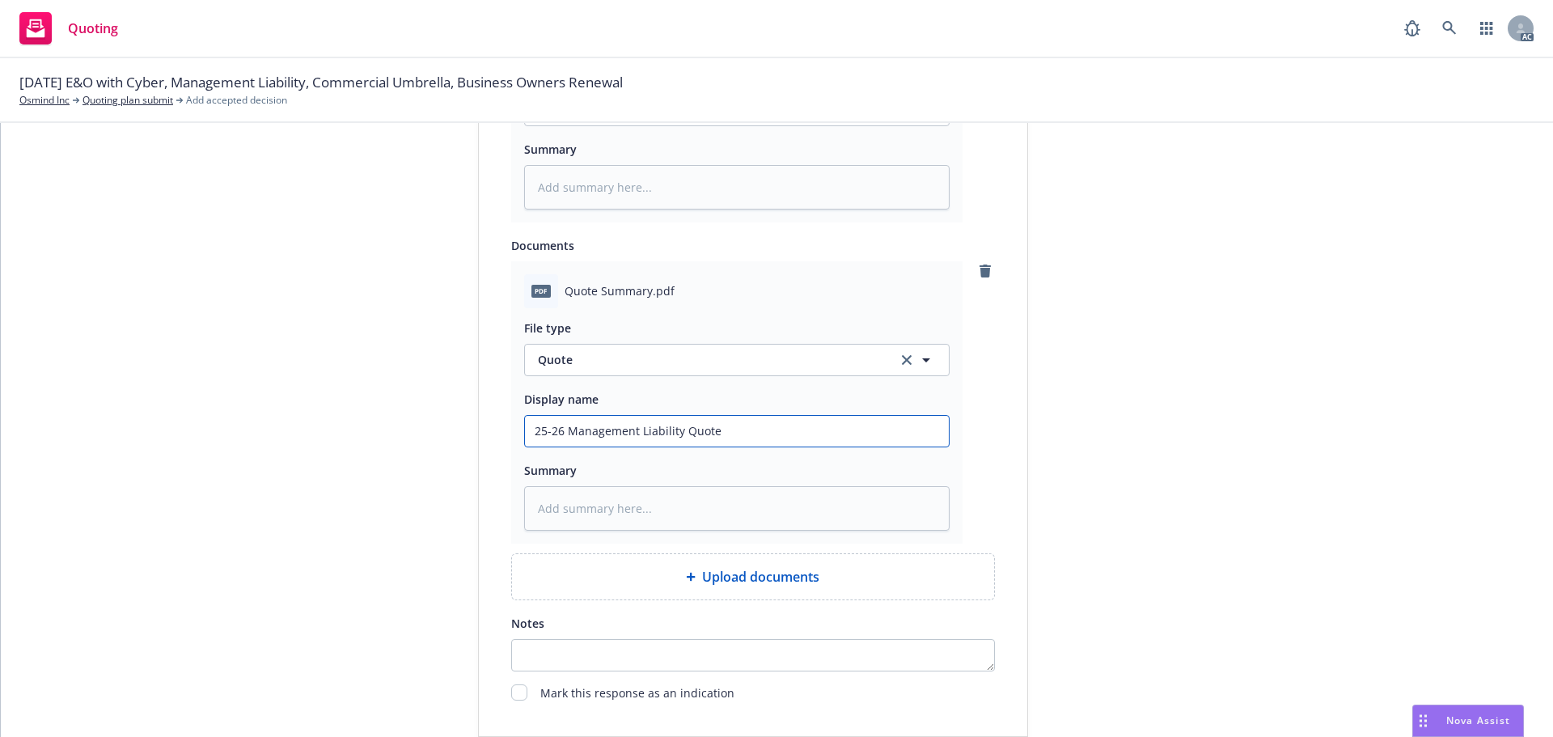
click at [678, 125] on input "25-26 Management Liability Quote" at bounding box center [737, 110] width 424 height 31
type textarea "x"
type input "25-26 Management Liability BQuote"
type textarea "x"
type input "25-26 Management Liability BrQuote"
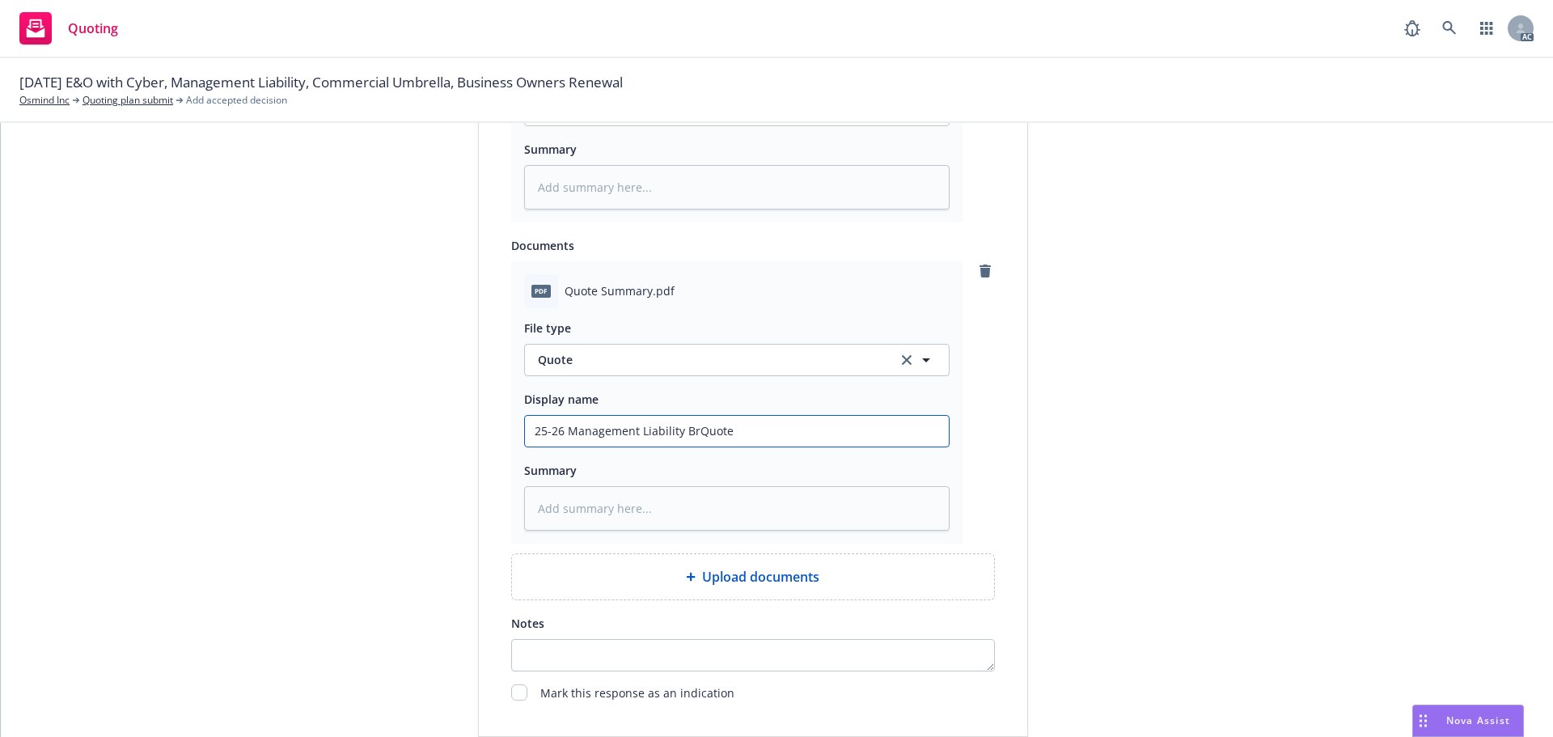
type textarea "x"
type input "25-26 Management Liability BroQuote"
type textarea "x"
type input "25-26 Management Liability BrokQuote"
type textarea "x"
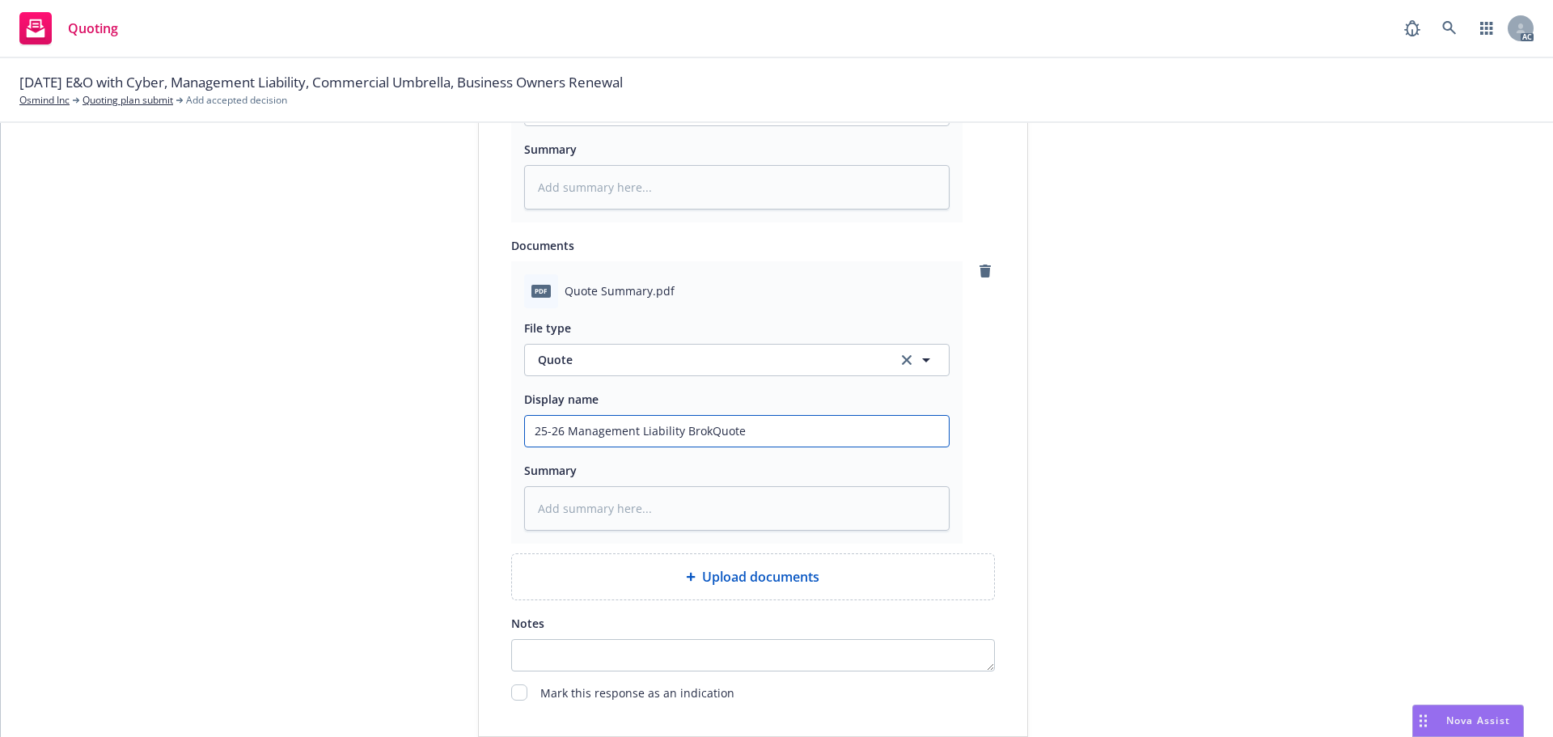
type input "25-26 Management Liability BrokeQuote"
type textarea "x"
type input "25-26 Management Liability BrokerQuote"
type textarea "x"
type input "25-26 Management Liability Broker Quote"
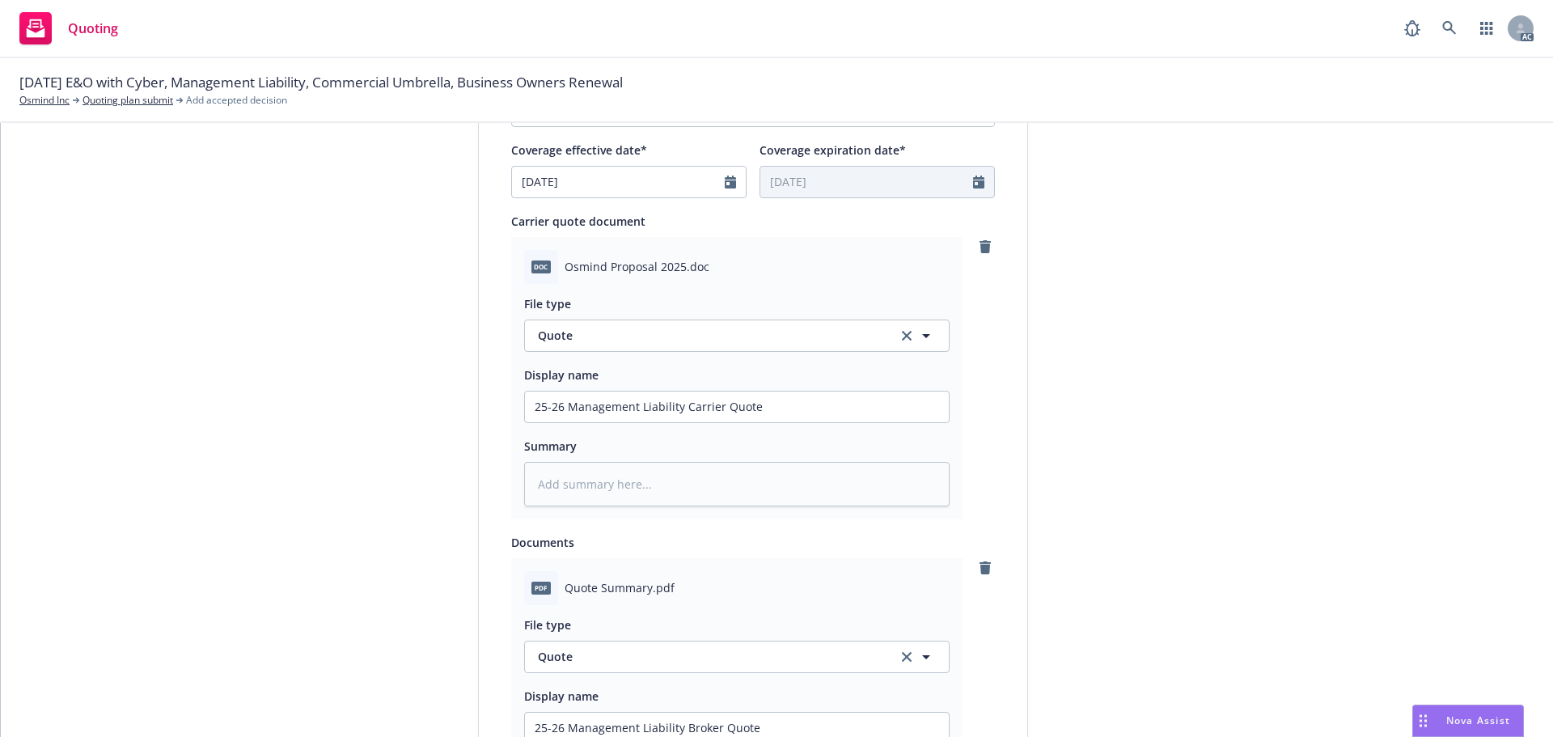
scroll to position [903, 0]
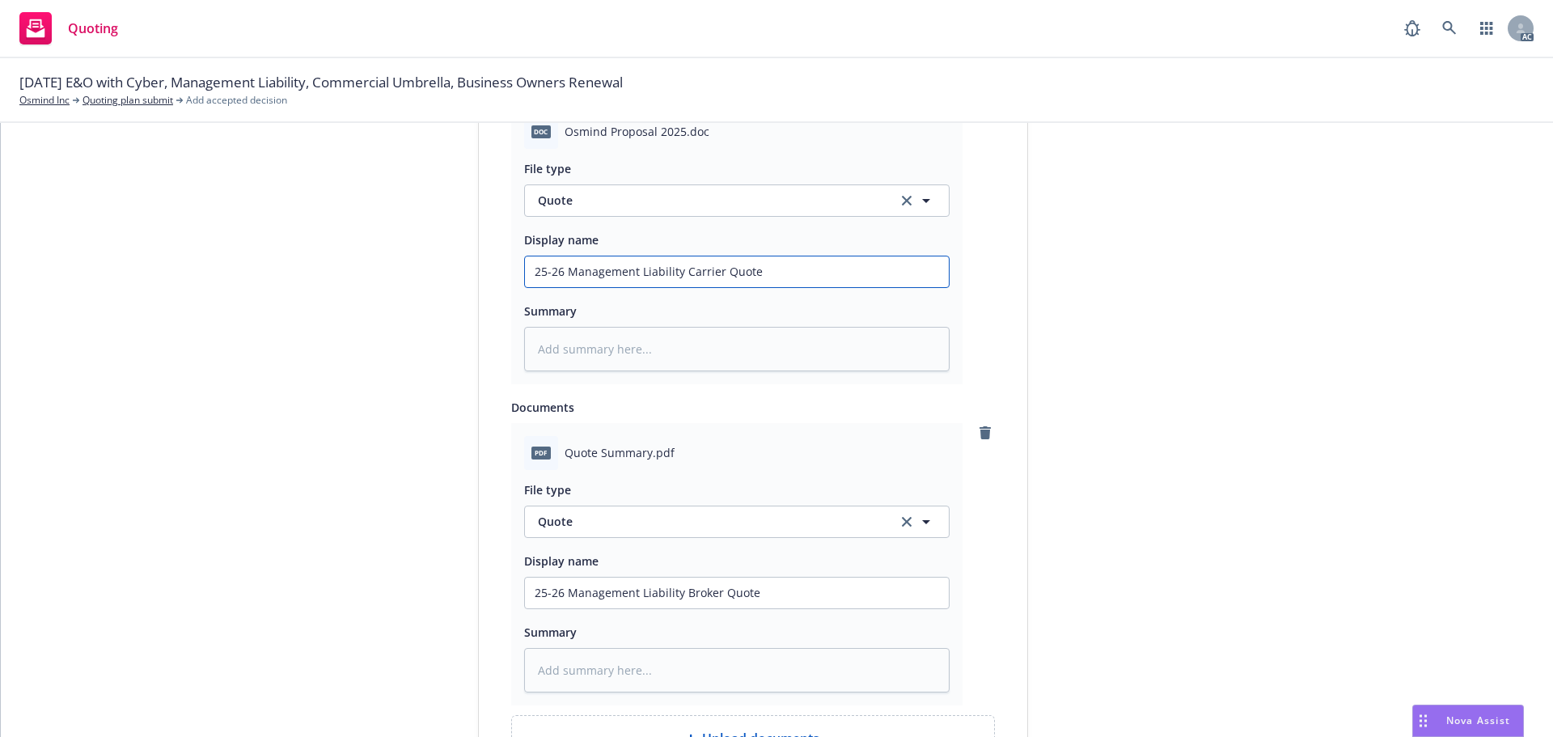
drag, startPoint x: 716, startPoint y: 272, endPoint x: 676, endPoint y: 273, distance: 40.5
click at [676, 273] on input "25-26 Management Liability Carrier Quote" at bounding box center [737, 271] width 424 height 31
type textarea "x"
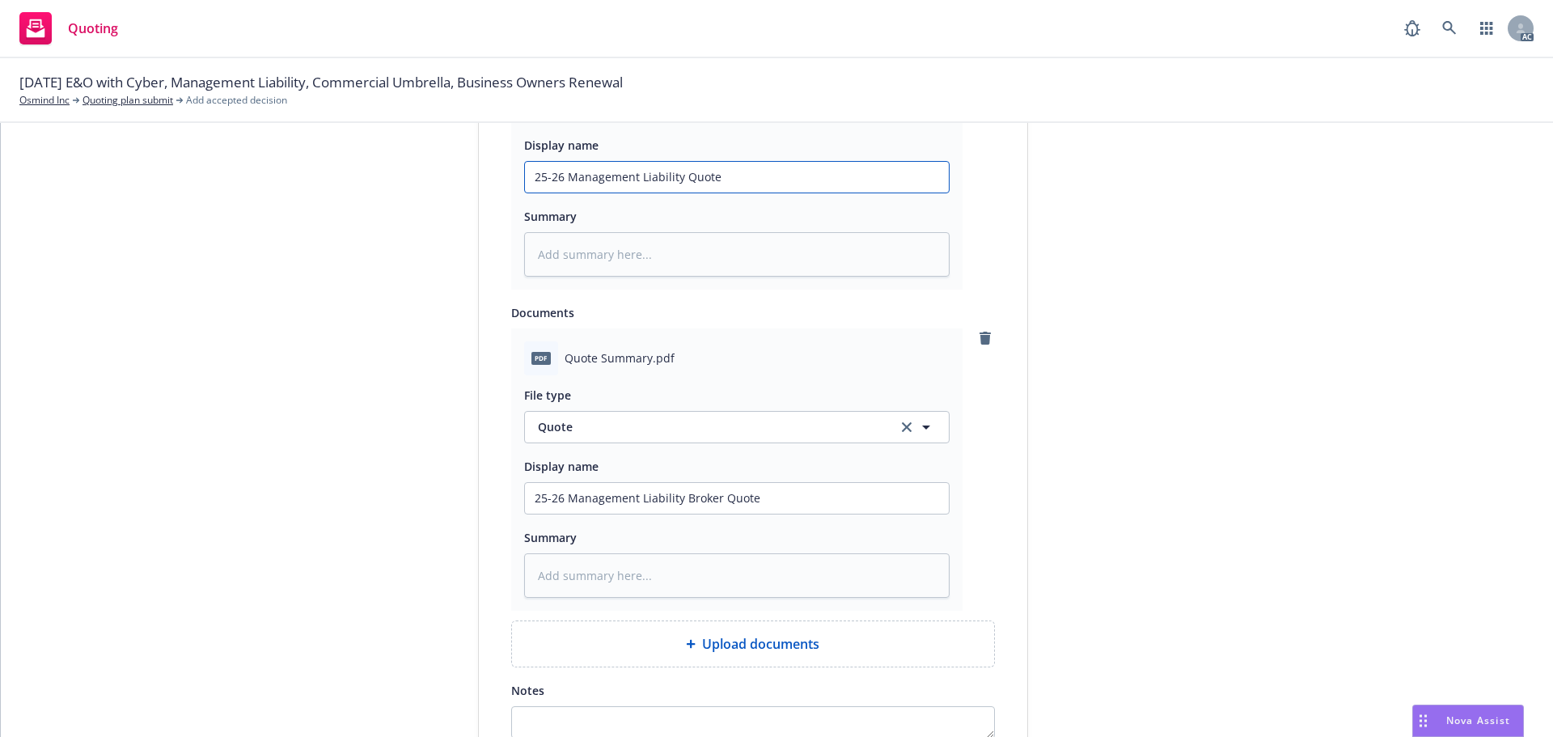
scroll to position [1065, 0]
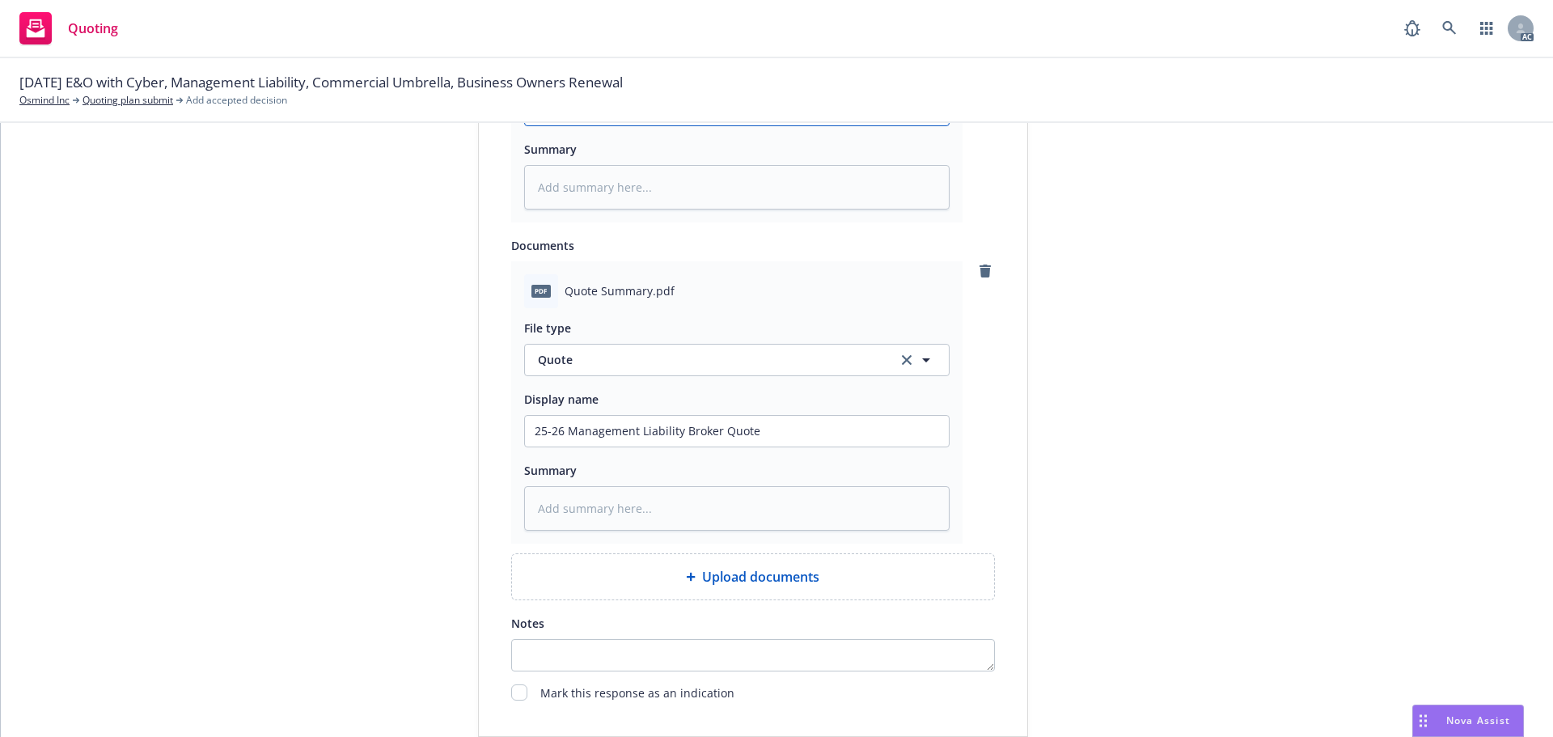
type input "25-26 Management Liability Quote"
drag, startPoint x: 710, startPoint y: 428, endPoint x: 560, endPoint y: 433, distance: 149.7
click at [560, 125] on input "25-26 Management Liability Broker Quote" at bounding box center [737, 110] width 424 height 31
type textarea "x"
type input "25-26 r Quote"
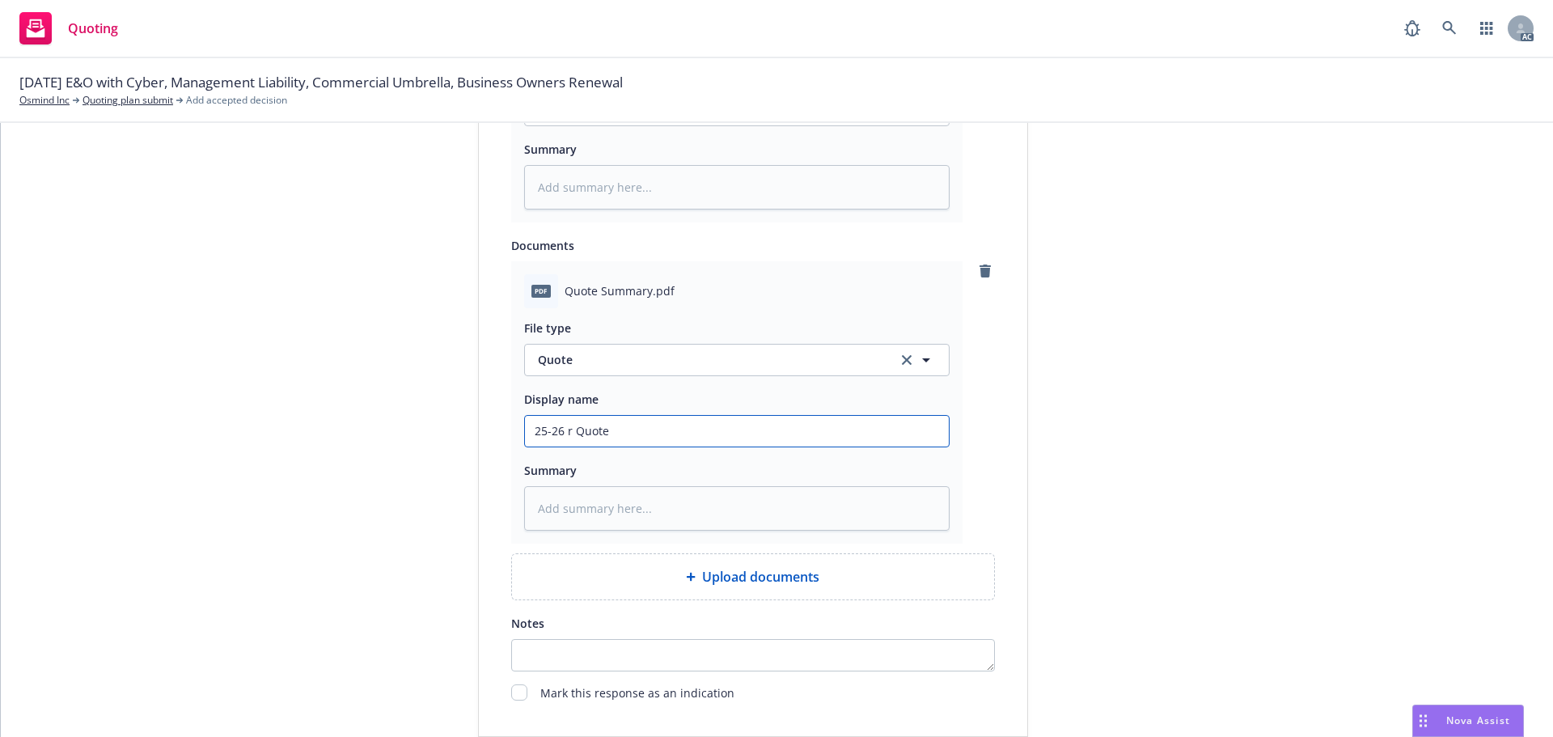
type textarea "x"
type input "25-26r Quote"
type textarea "x"
type input "25-2r Quote"
type textarea "x"
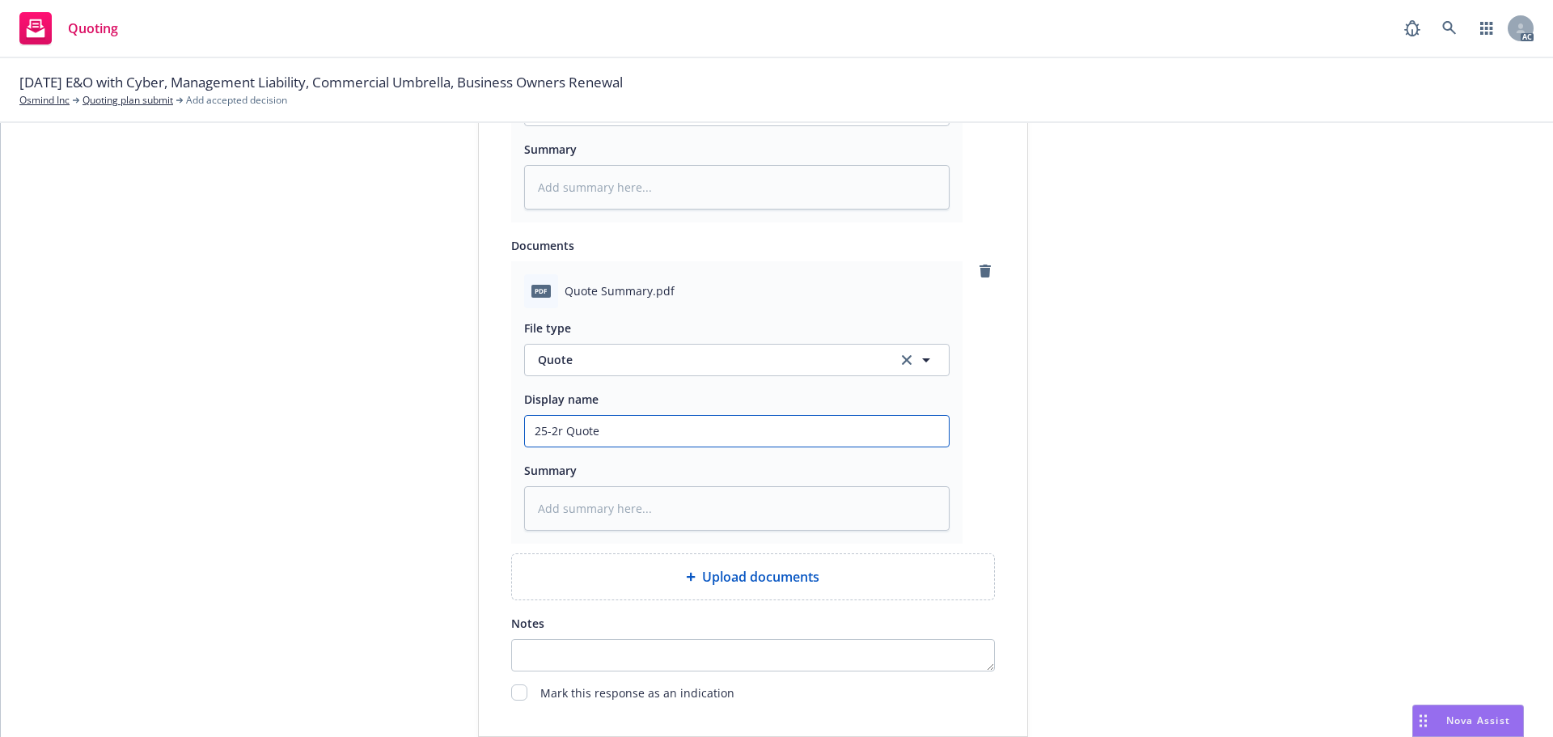
type input "25-r Quote"
type textarea "x"
type input "25r Quote"
type textarea "x"
type input "2r Quote"
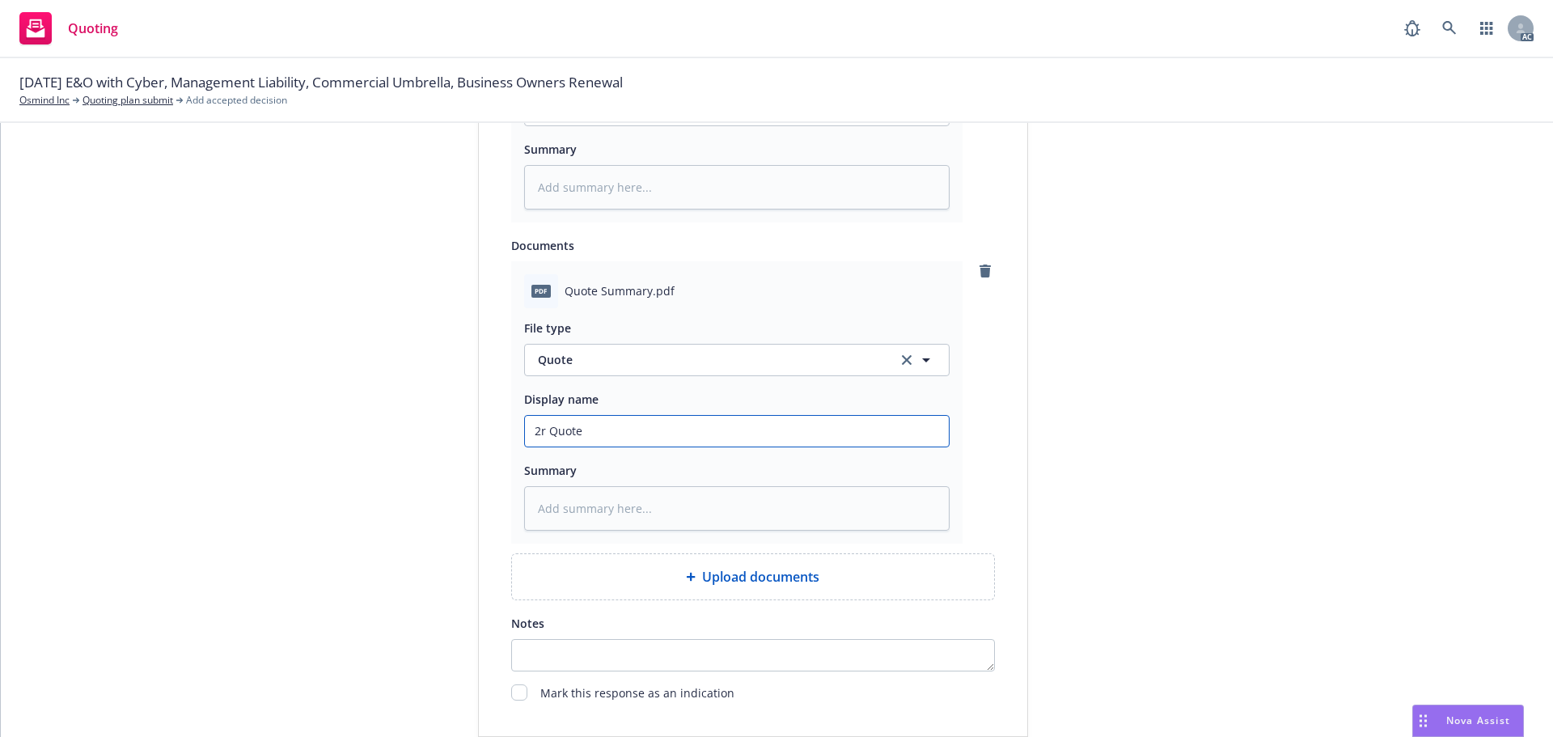
type textarea "x"
type input "r Quote"
type textarea "x"
type input "Quote"
type textarea "x"
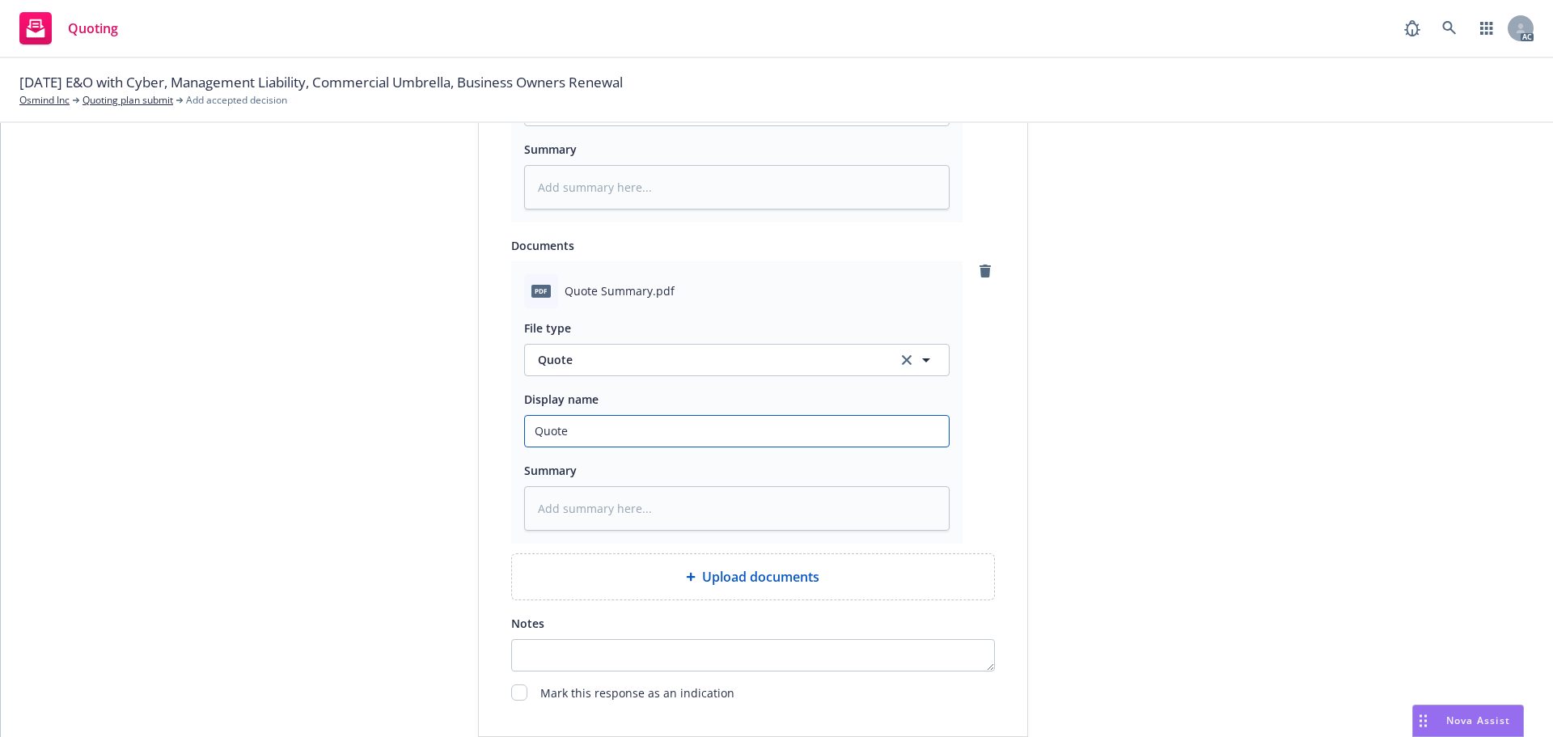
type input "R Quote"
type textarea "x"
type input "RT Quote"
click at [602, 125] on input "RT Quote" at bounding box center [737, 110] width 424 height 31
type textarea "x"
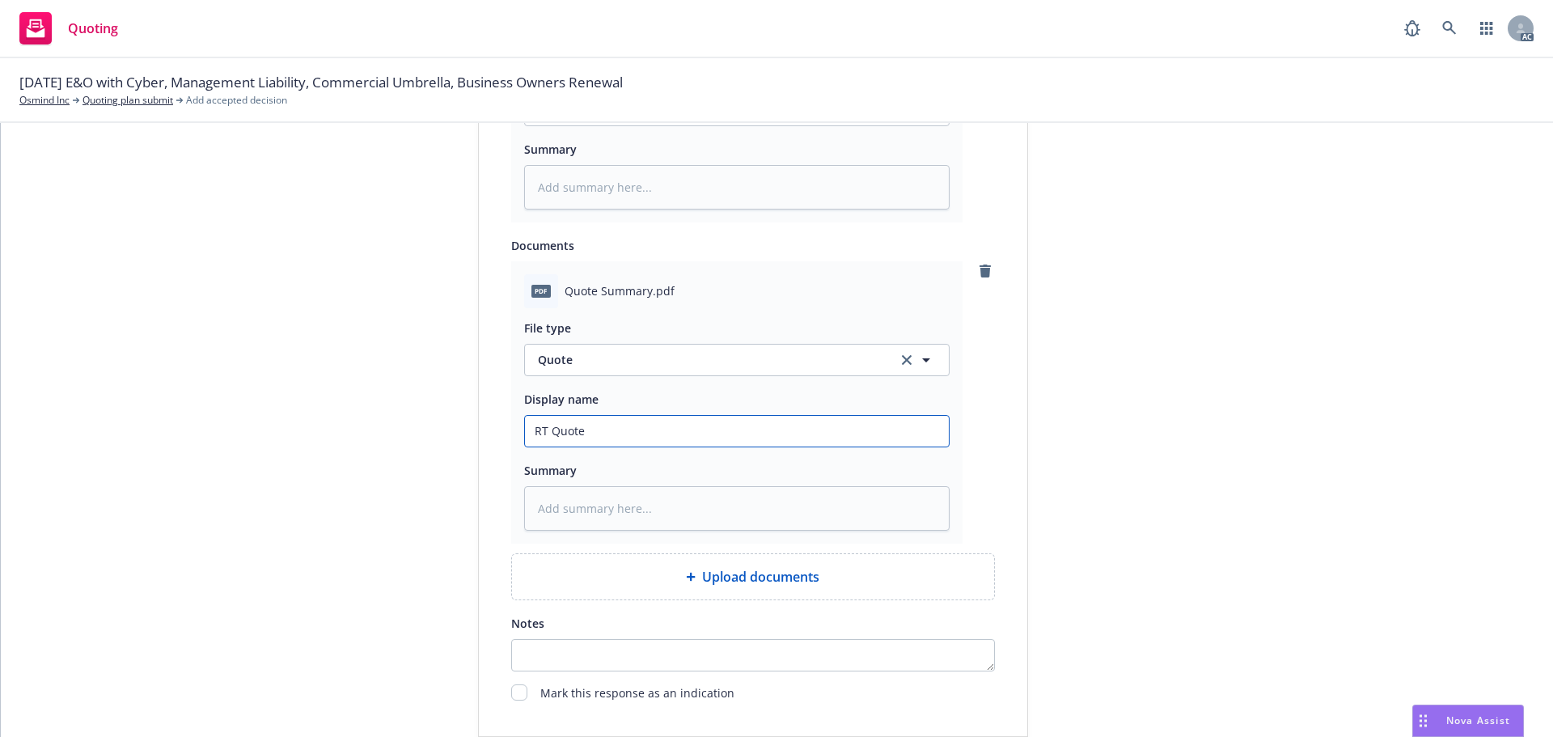
type input "RT Quote"
type textarea "x"
type input "RT Quote S"
type textarea "x"
type input "RT Quote Su"
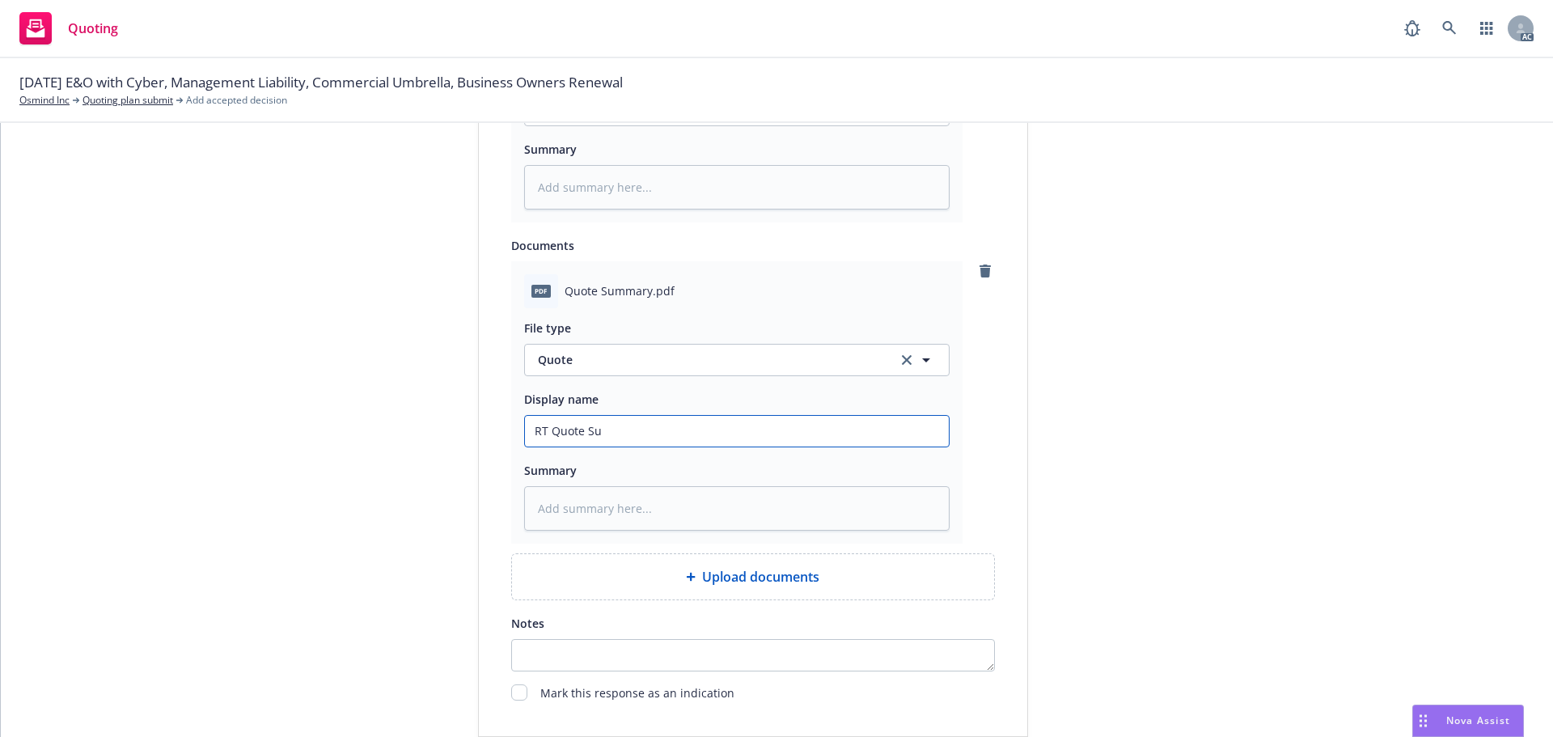
type textarea "x"
type input "RT Quote Sum"
type textarea "x"
type input "RT Quote Summ"
type textarea "x"
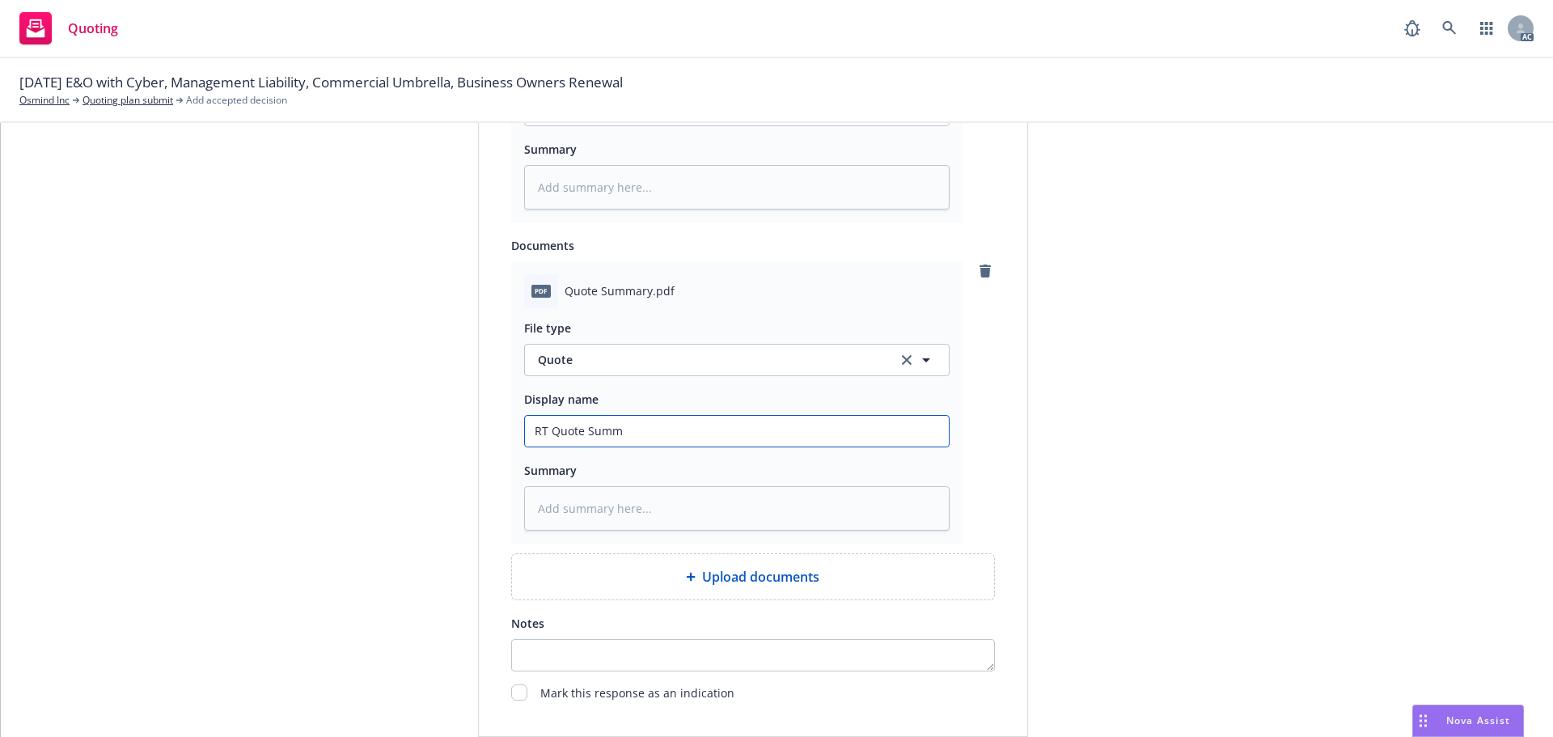
type input "RT Quote Summa"
type textarea "x"
type input "RT Quote Summar"
type textarea "x"
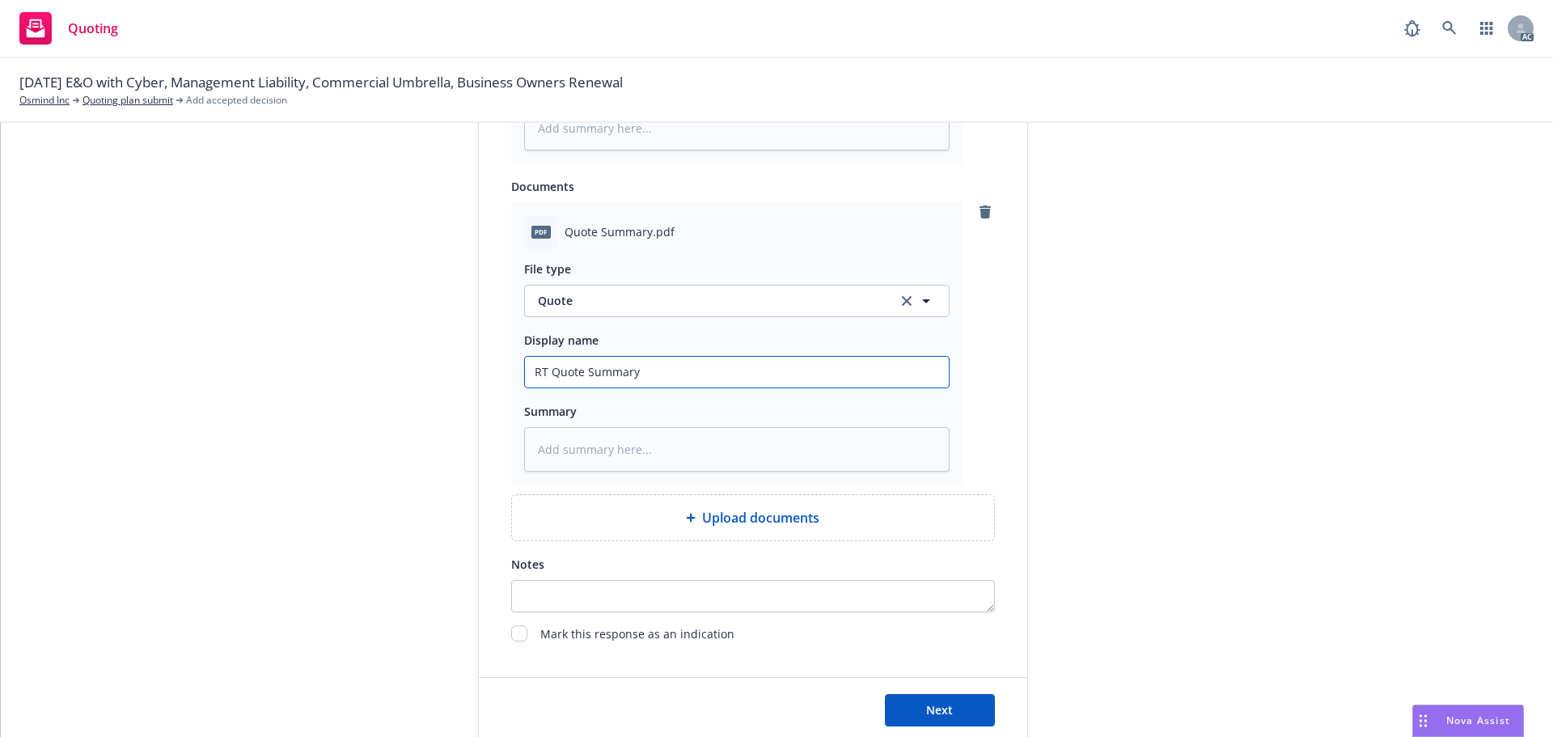
scroll to position [1195, 0]
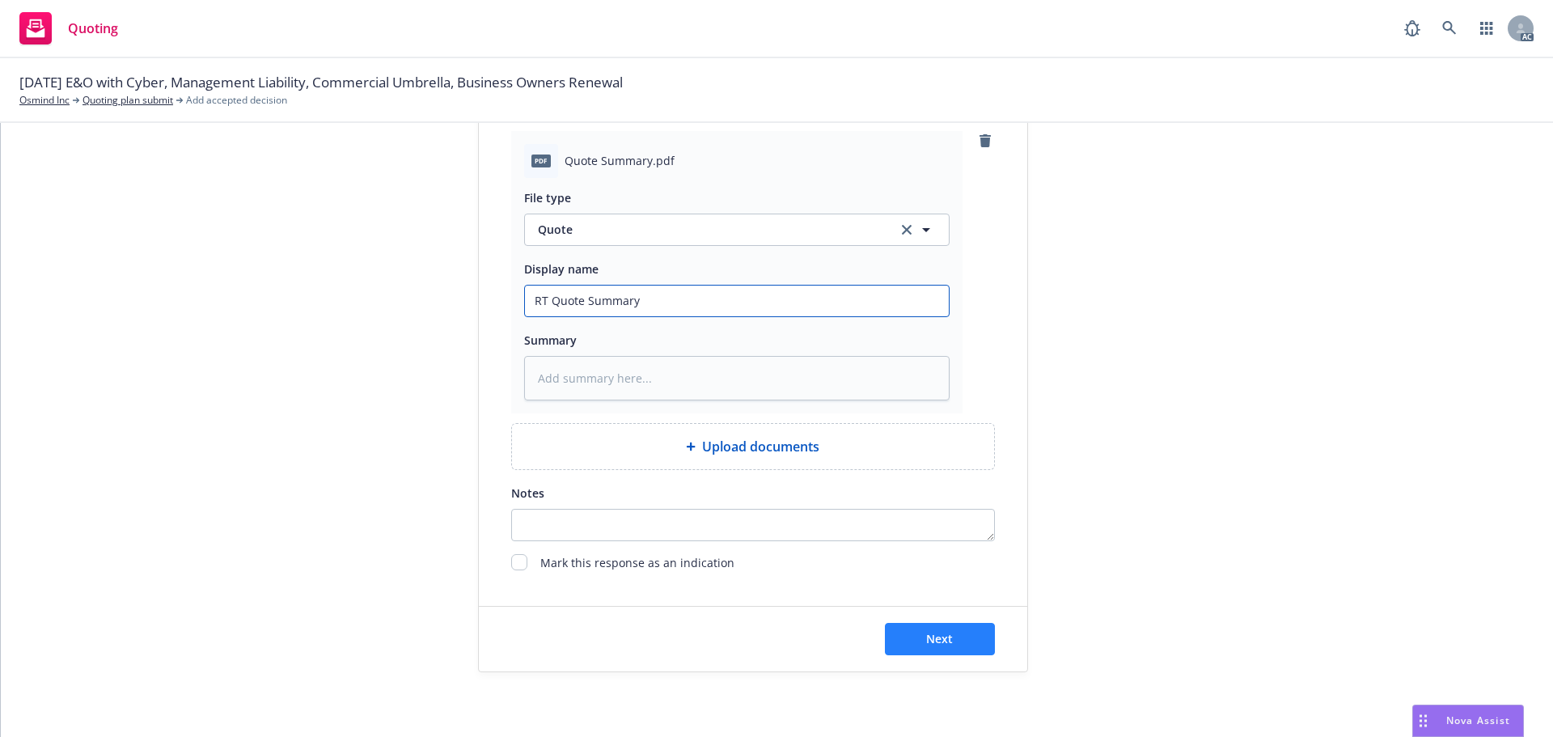
type input "RT Quote Summary"
click at [949, 633] on button "Next" at bounding box center [940, 639] width 110 height 32
type textarea "x"
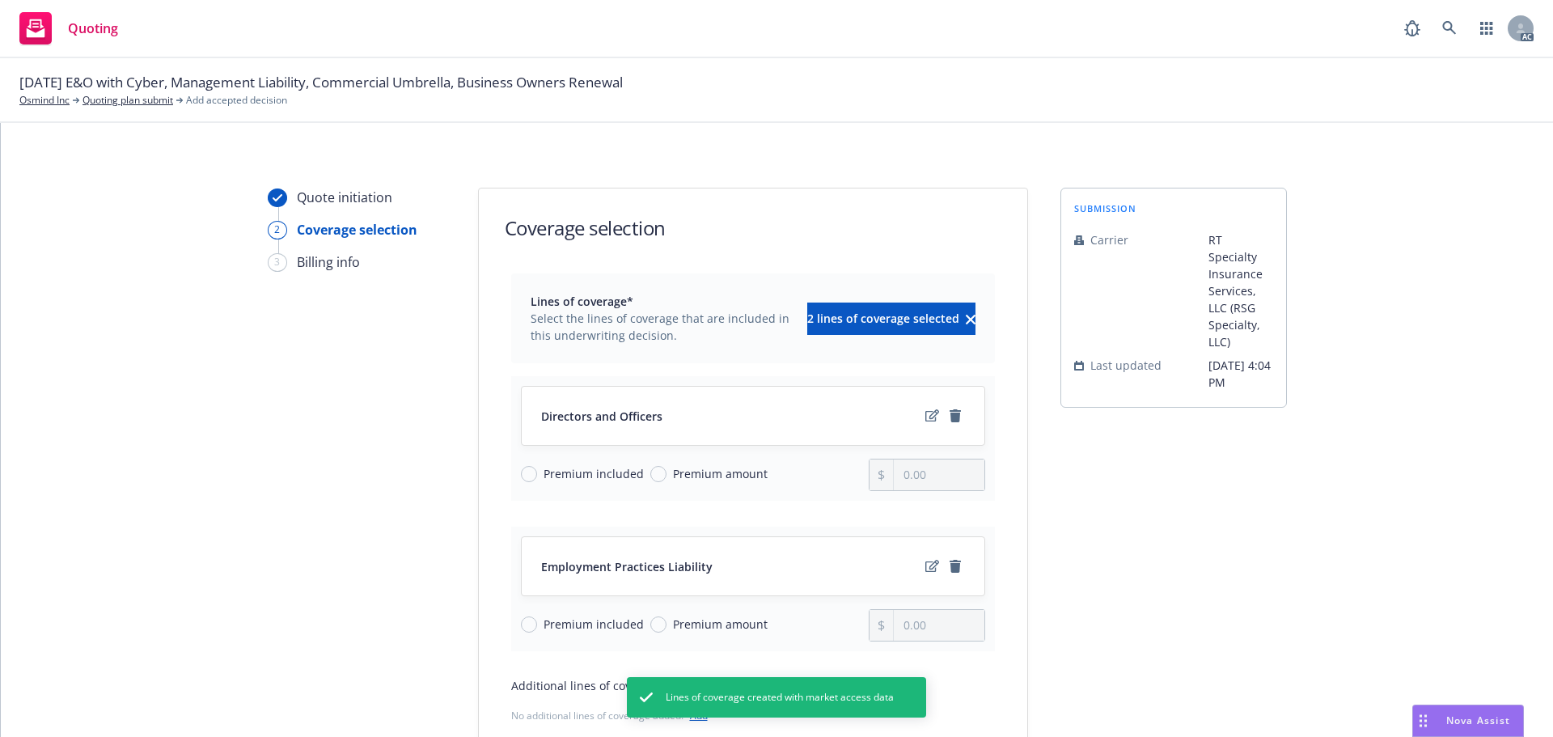
scroll to position [209, 0]
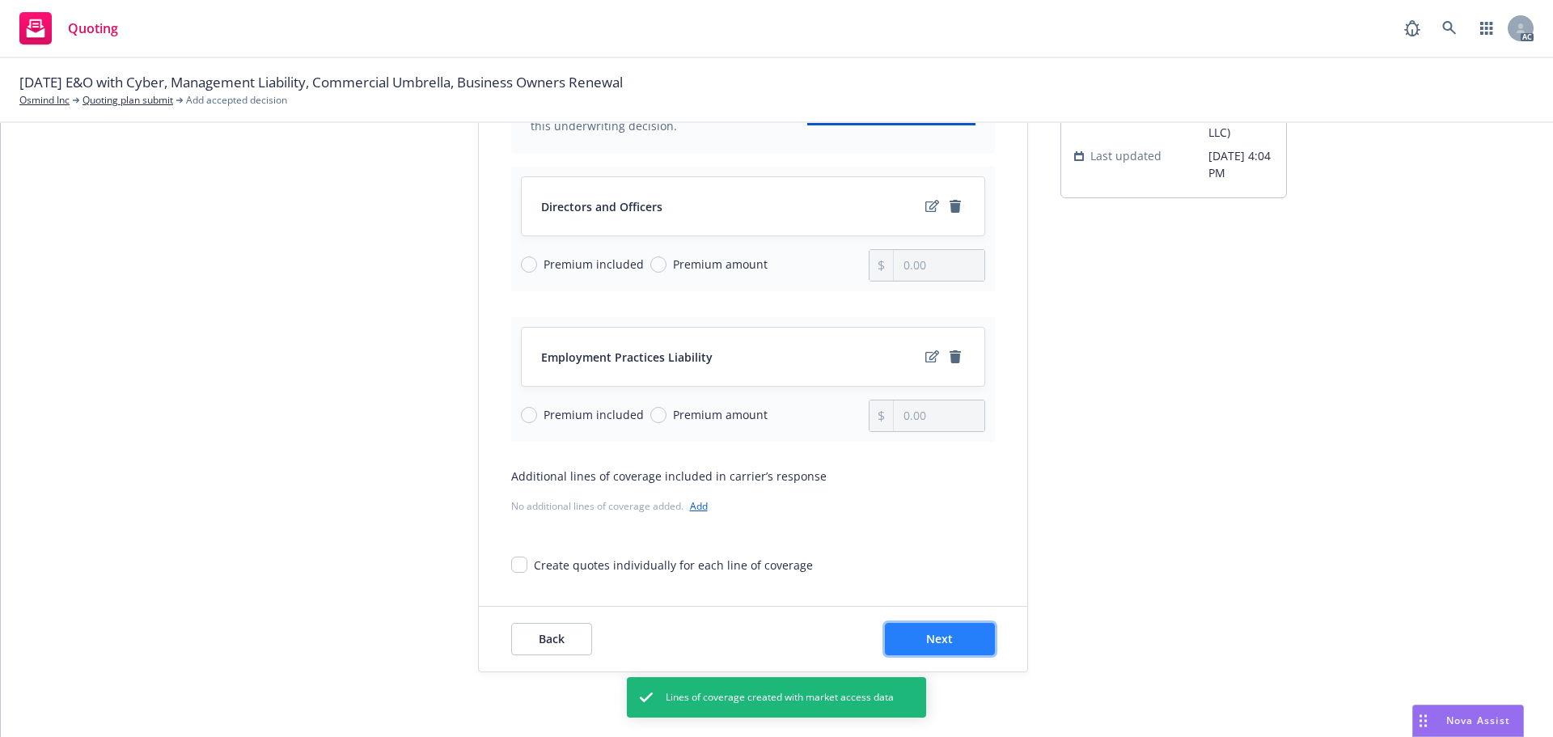
click at [906, 628] on button "Next" at bounding box center [940, 639] width 110 height 32
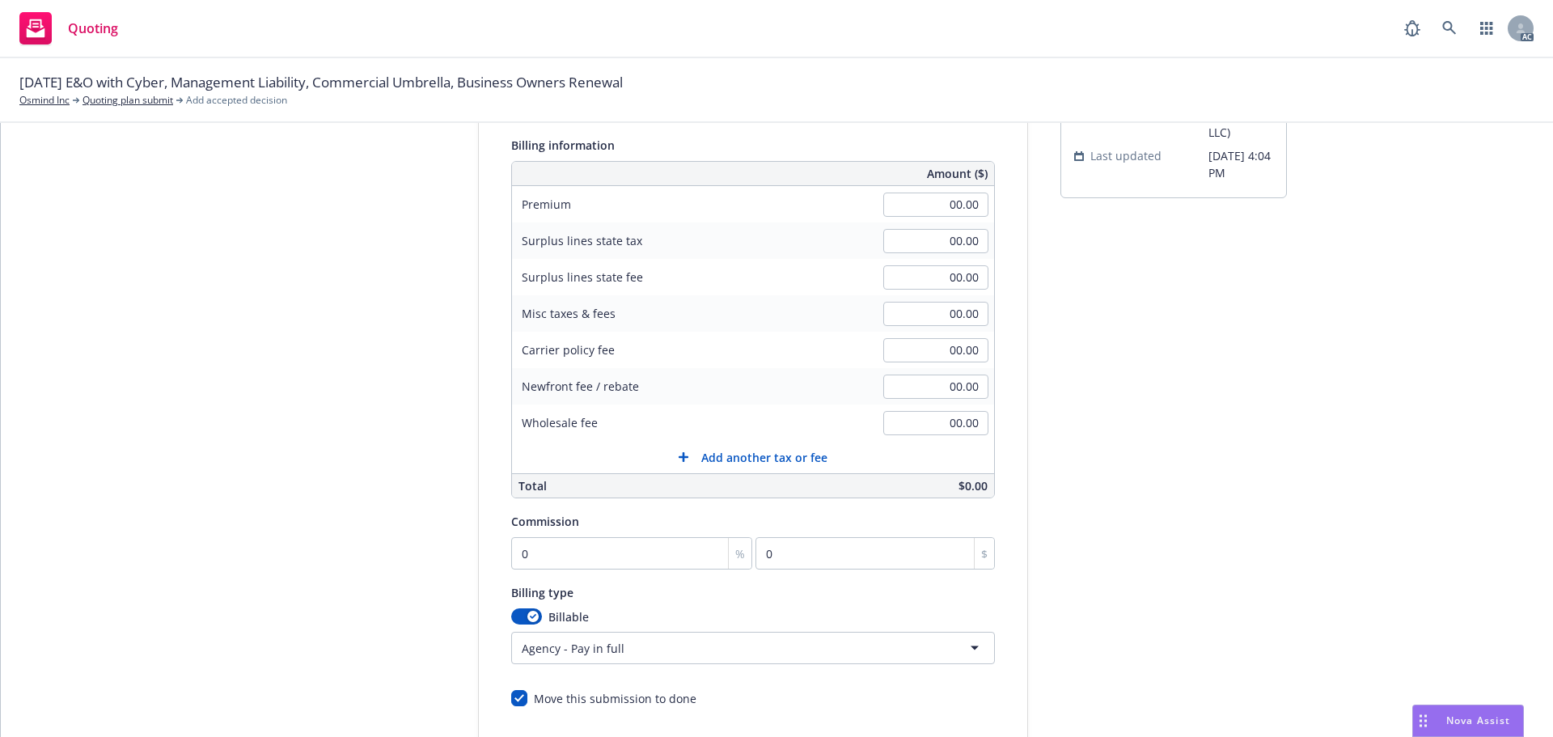
click at [1201, 291] on div "submission Carrier RT Specialty Insurance Services, LLC (RSG Specialty, LLC) La…" at bounding box center [1173, 391] width 226 height 827
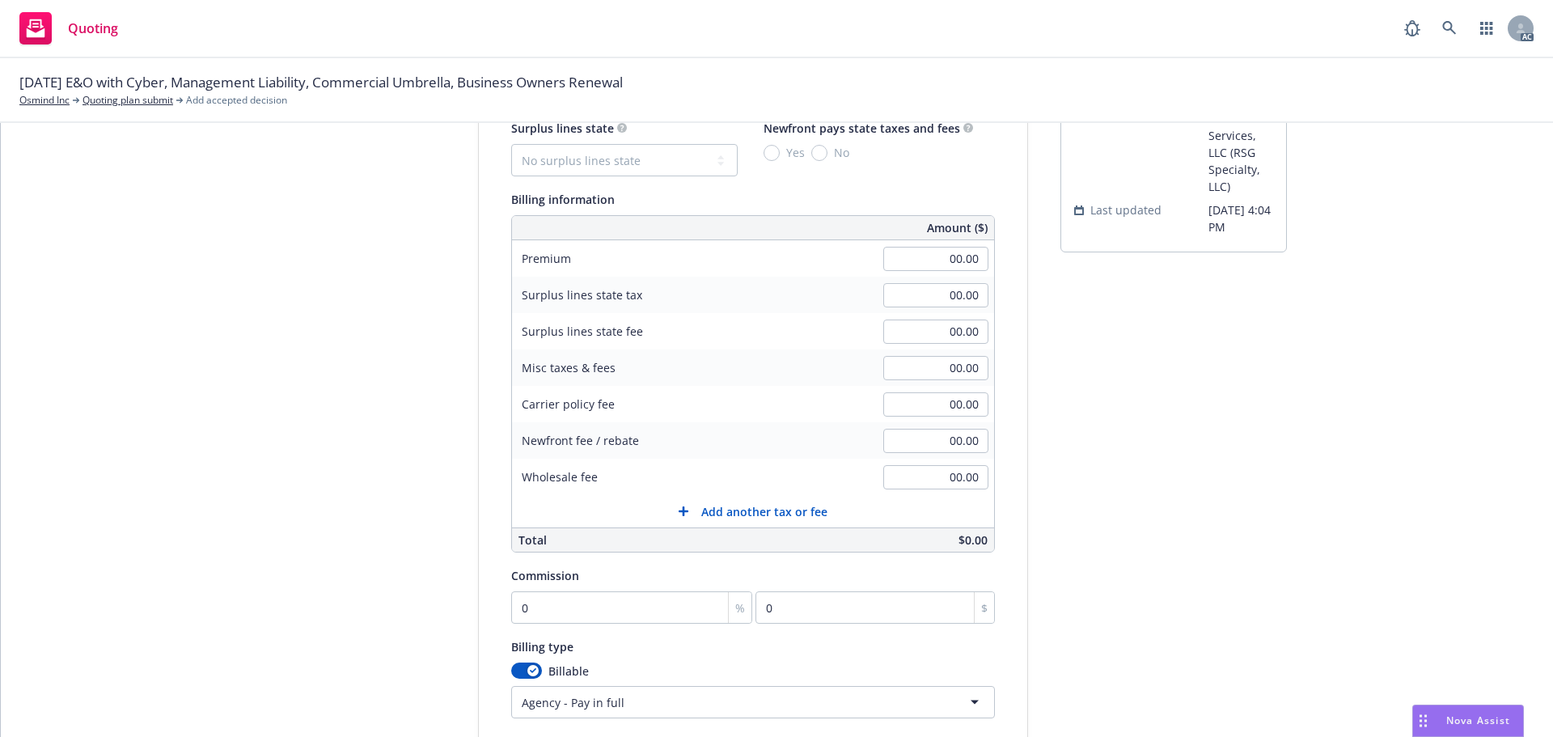
scroll to position [129, 0]
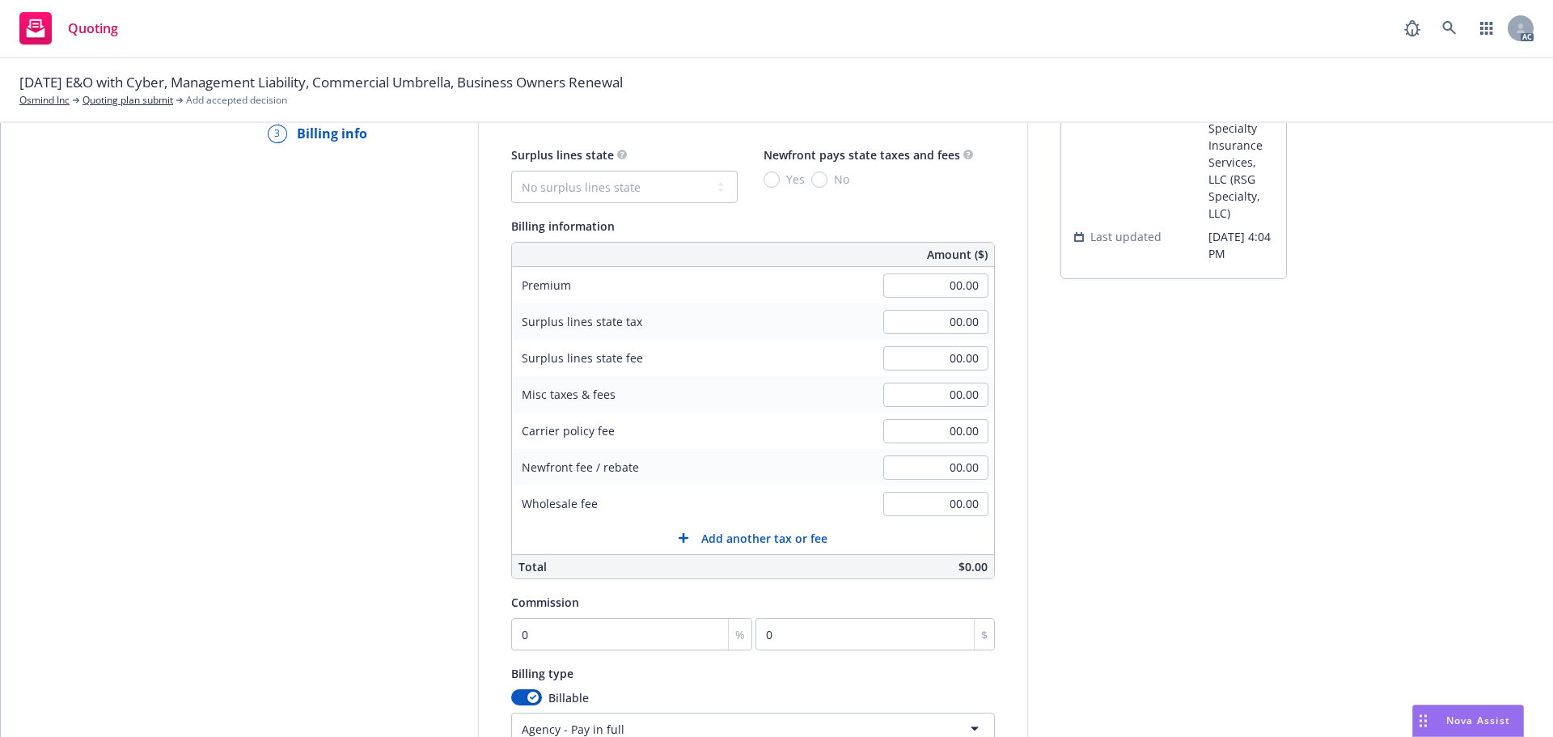
click at [896, 298] on div "00.00" at bounding box center [935, 286] width 116 height 36
click at [901, 292] on input "00.00" at bounding box center [935, 285] width 105 height 24
type input "24,884.00"
click at [1161, 324] on div "submission Carrier RT Specialty Insurance Services, LLC (RSG Specialty, LLC) La…" at bounding box center [1173, 472] width 226 height 827
click at [636, 181] on select "No surplus lines state Alaska Alabama Arkansas Arizona California Colorado Conn…" at bounding box center [624, 187] width 226 height 32
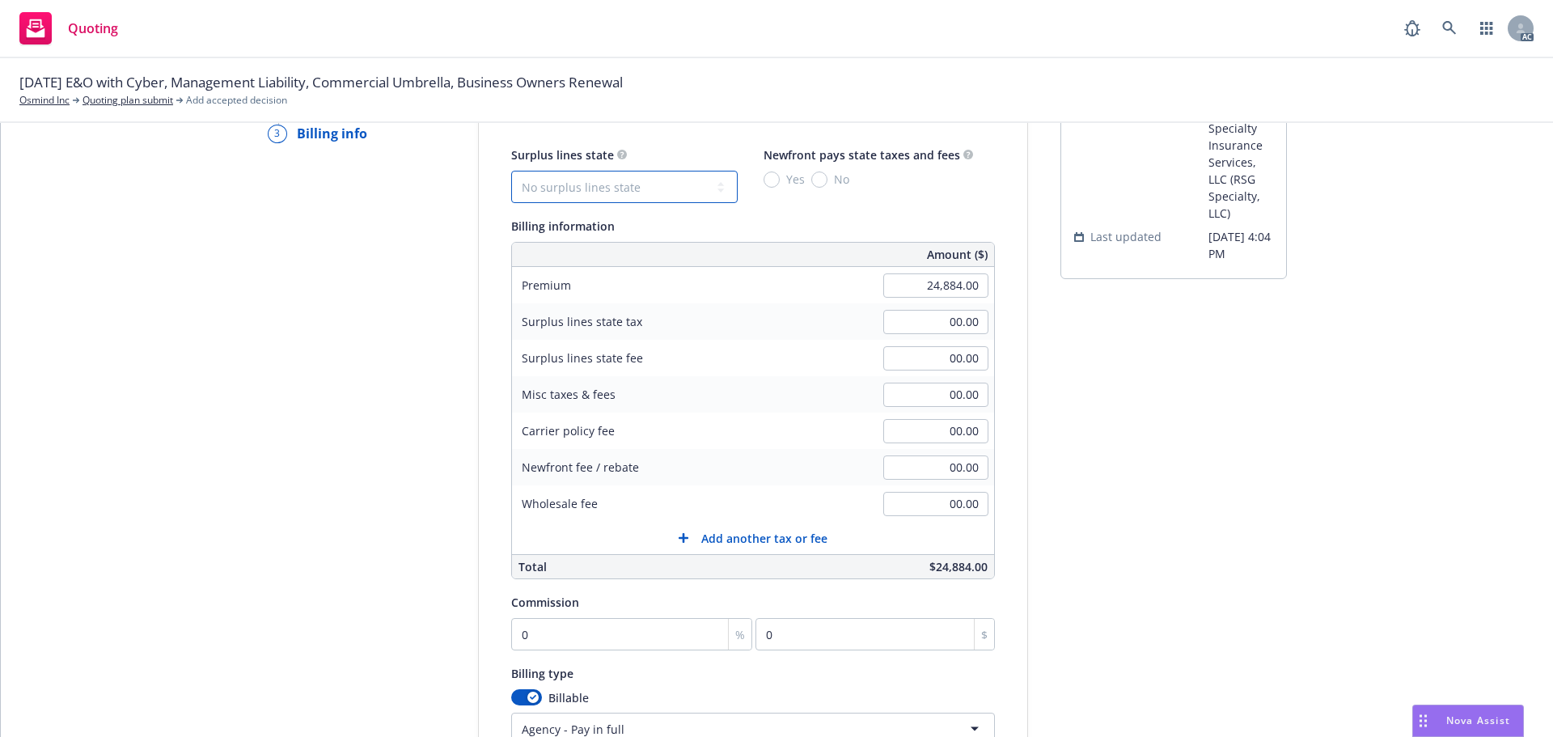
select select "CA"
type input "746.52"
type input "44.79"
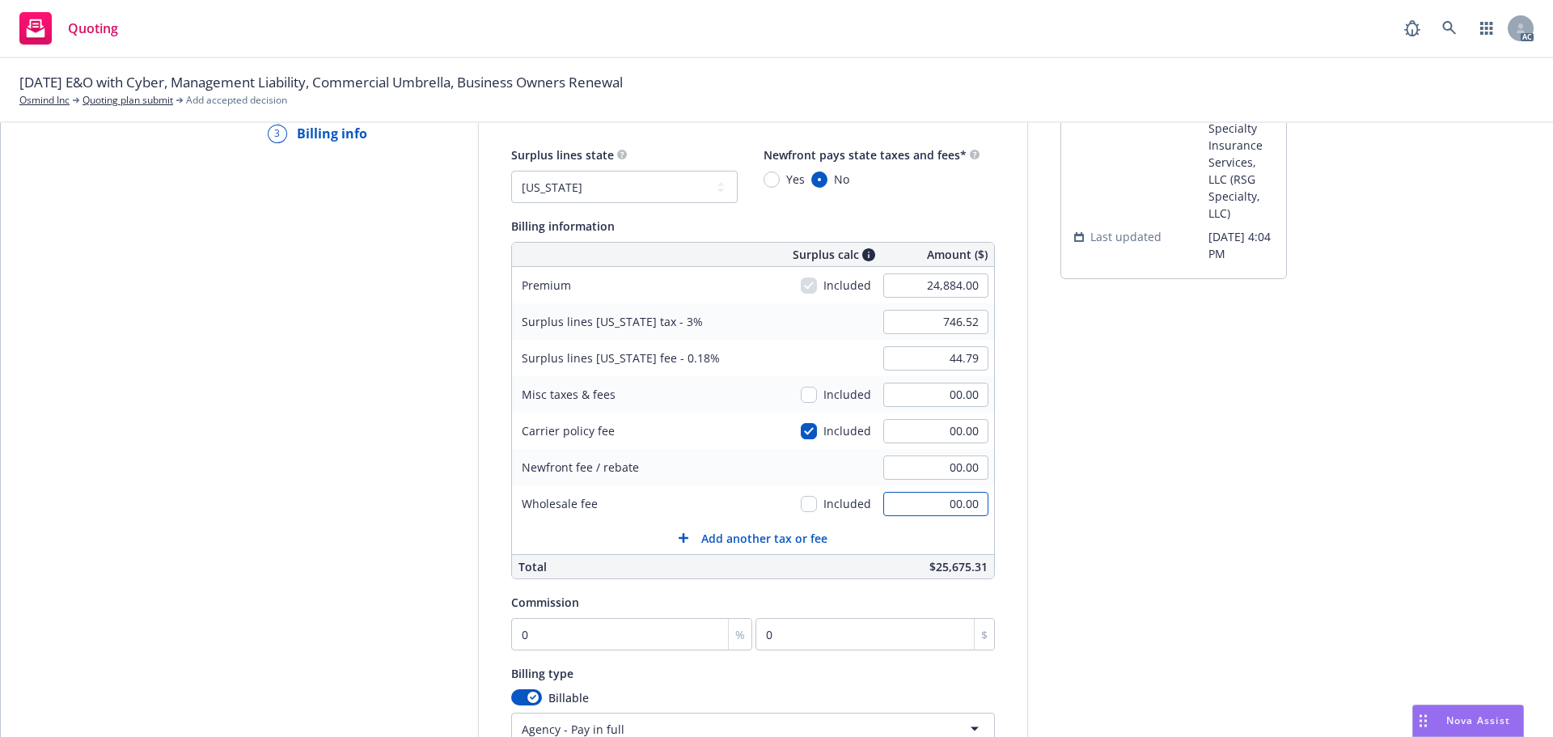
click at [915, 508] on input "00.00" at bounding box center [935, 504] width 105 height 24
type input "250.00"
click at [1109, 433] on div "submission Carrier RT Specialty Insurance Services, LLC (RSG Specialty, LLC) La…" at bounding box center [1173, 472] width 226 height 827
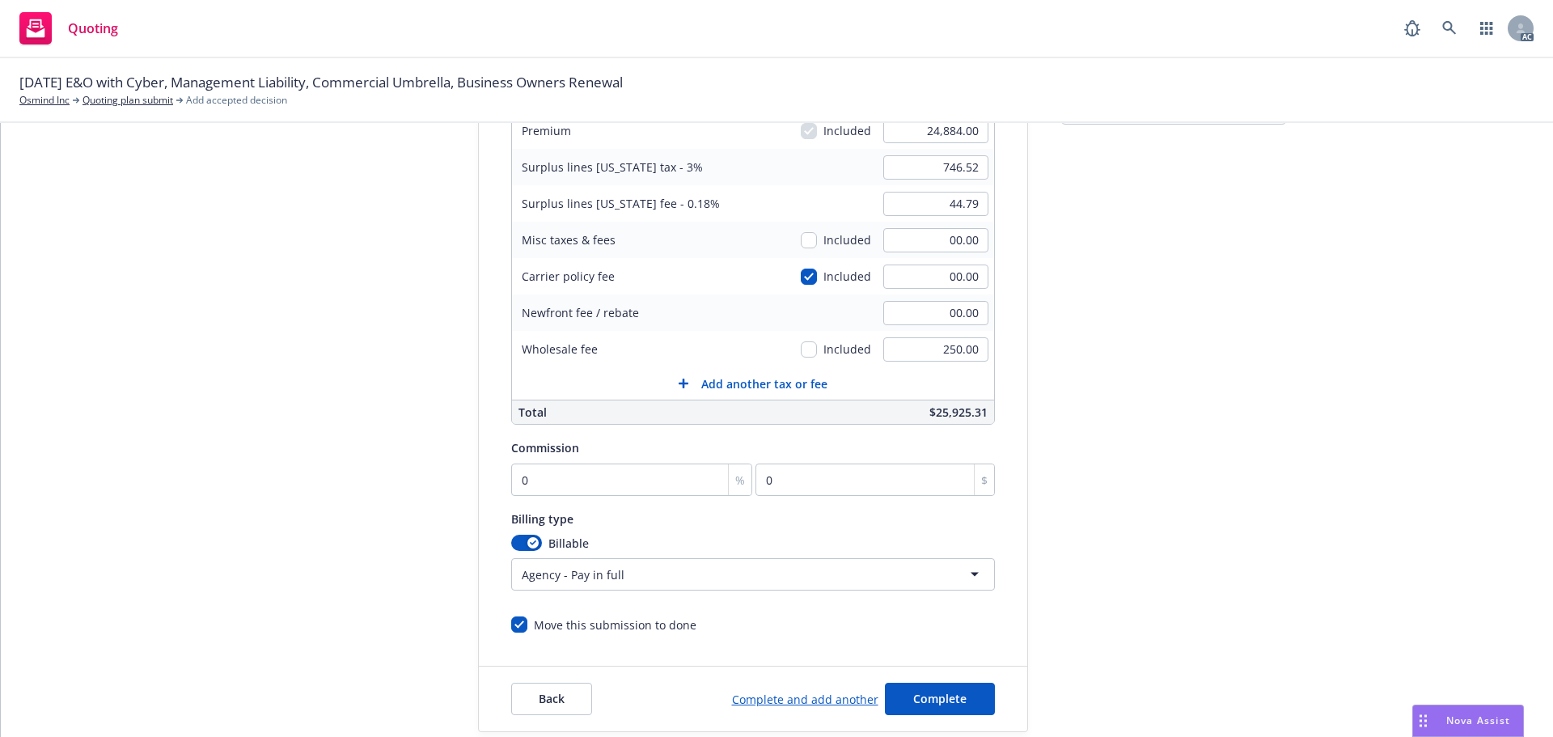
scroll to position [290, 0]
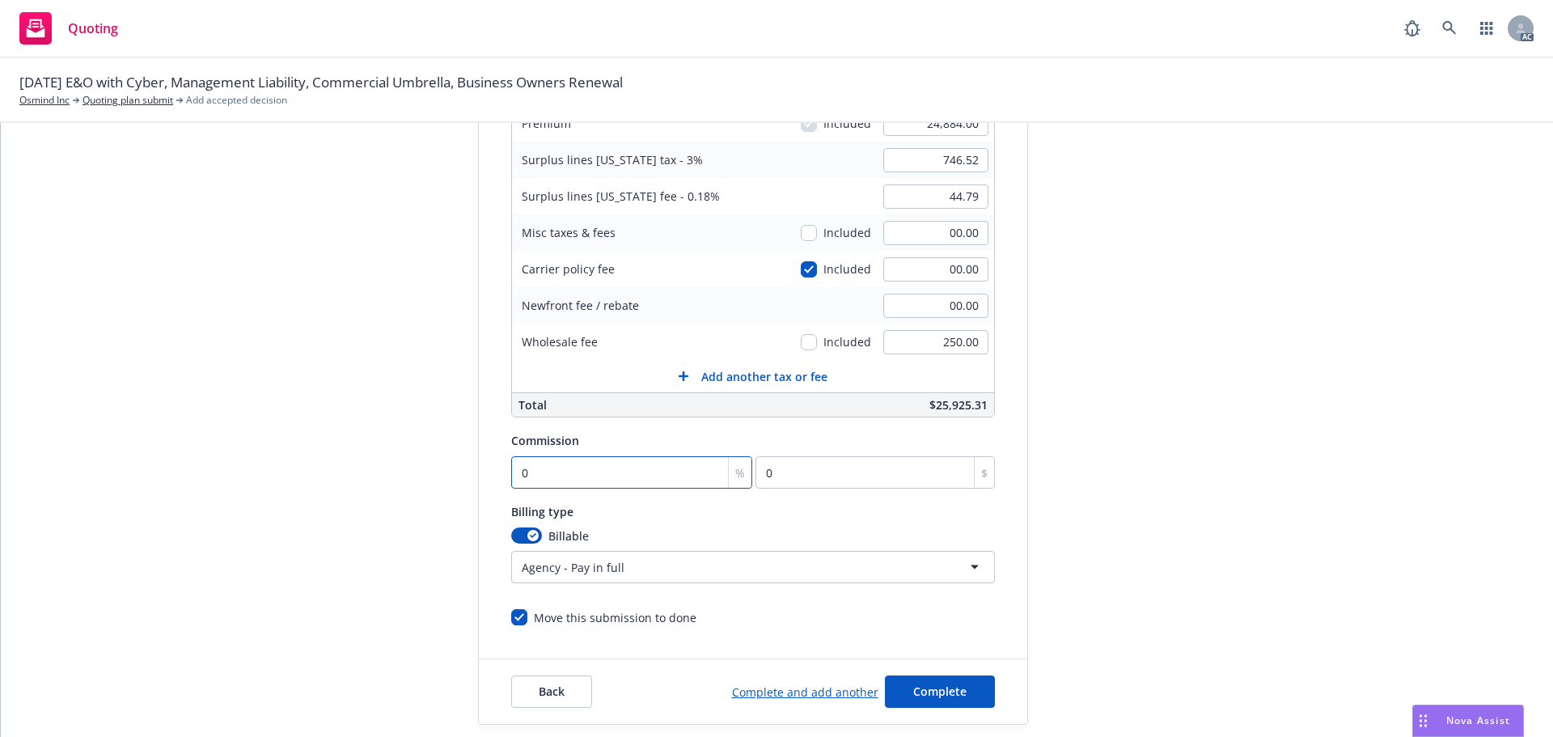
click at [654, 465] on input "0" at bounding box center [632, 472] width 242 height 32
type input "1"
type input "248.84"
type input "10"
type input "2488.4"
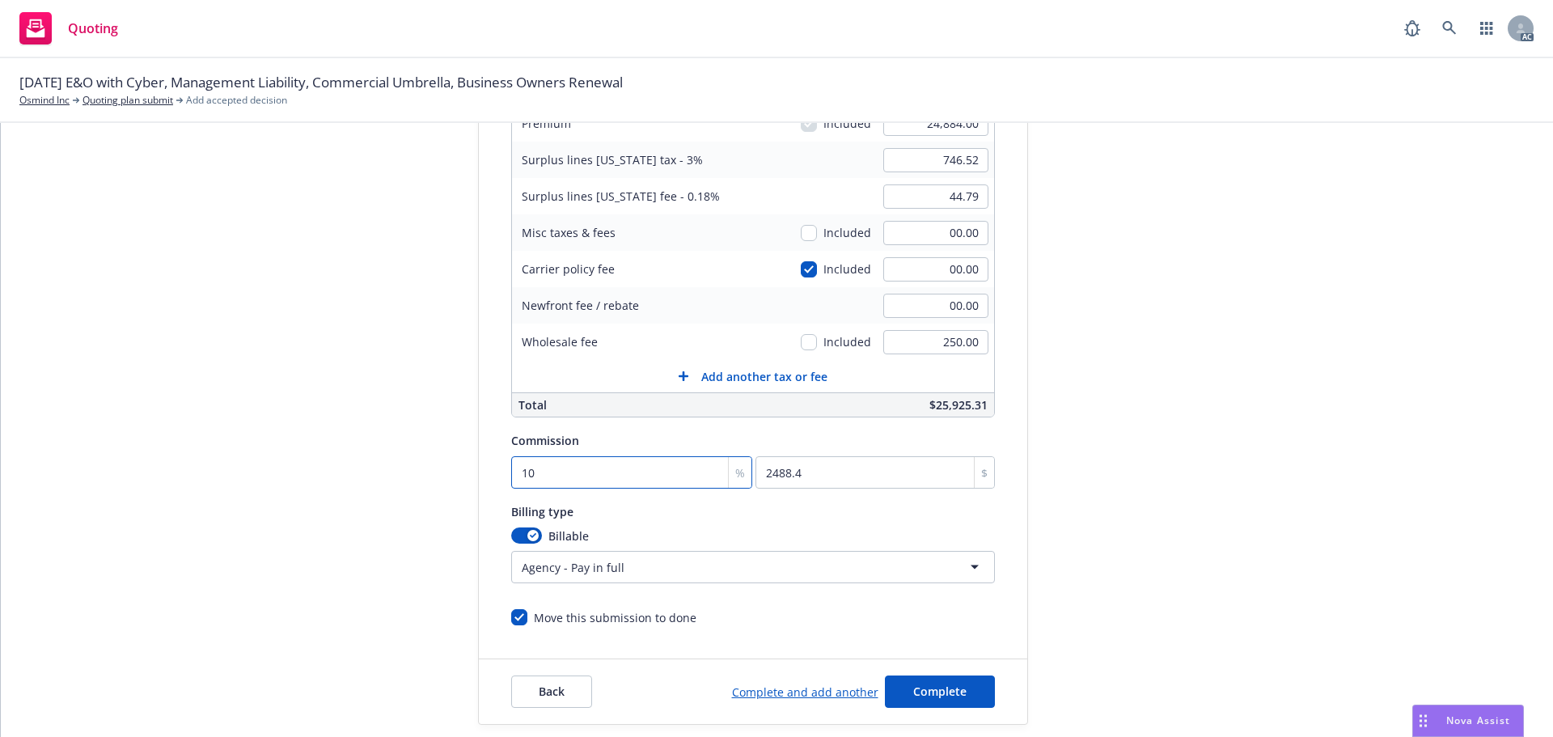
type input "10"
click at [1106, 362] on div "submission Carrier RT Specialty Insurance Services, LLC (RSG Specialty, LLC) La…" at bounding box center [1173, 310] width 226 height 827
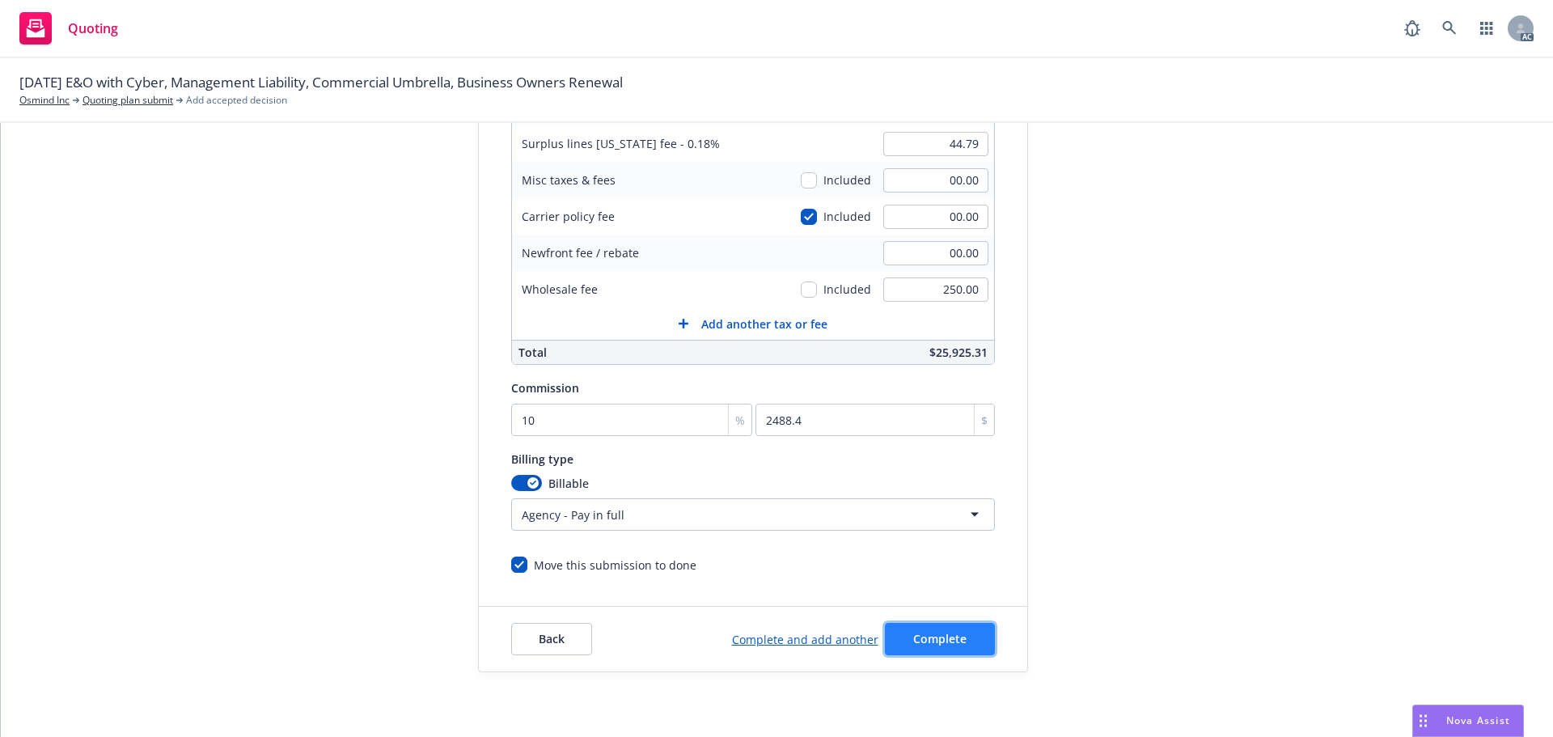
click at [903, 623] on button "Complete" at bounding box center [940, 639] width 110 height 32
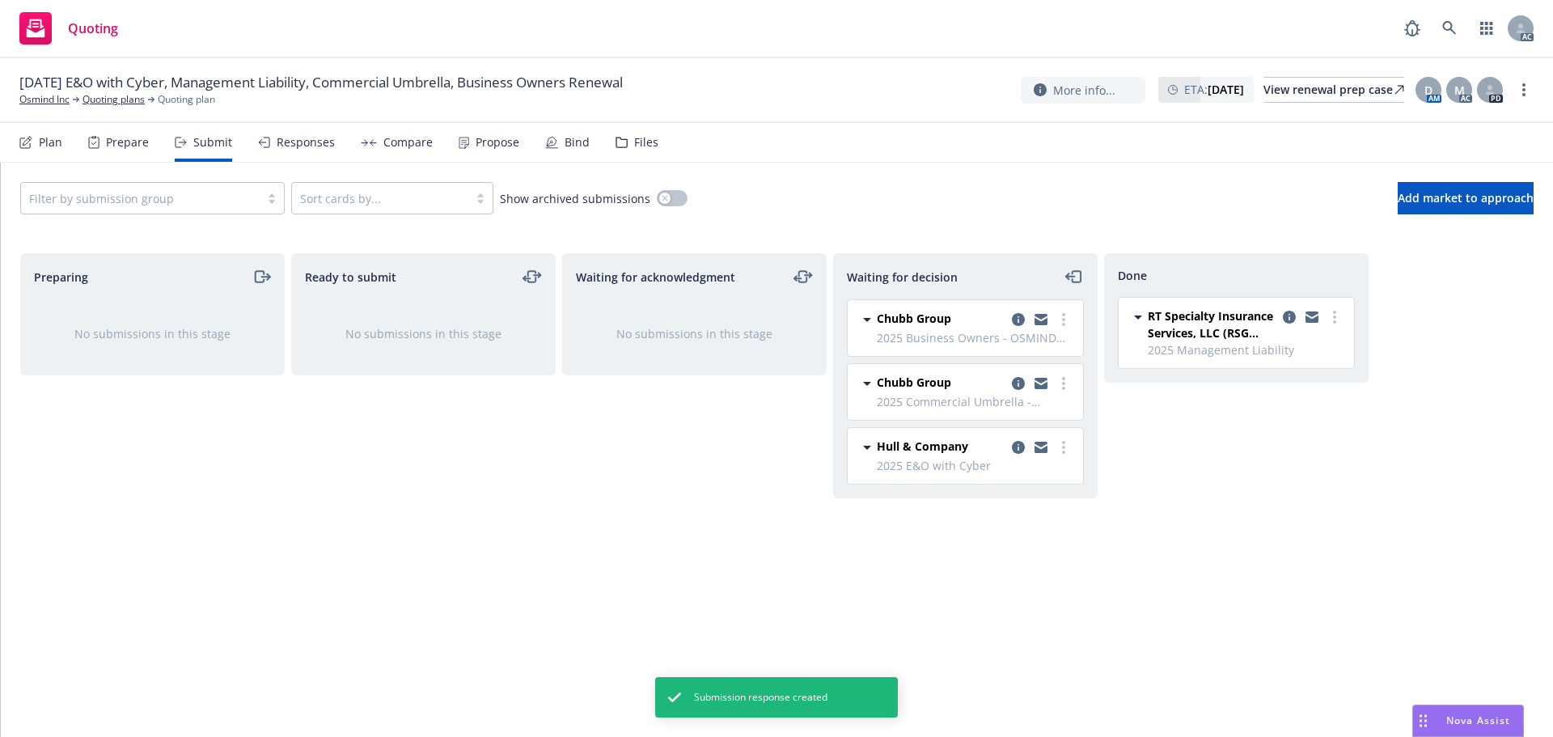
click at [475, 142] on div "Propose" at bounding box center [497, 142] width 44 height 13
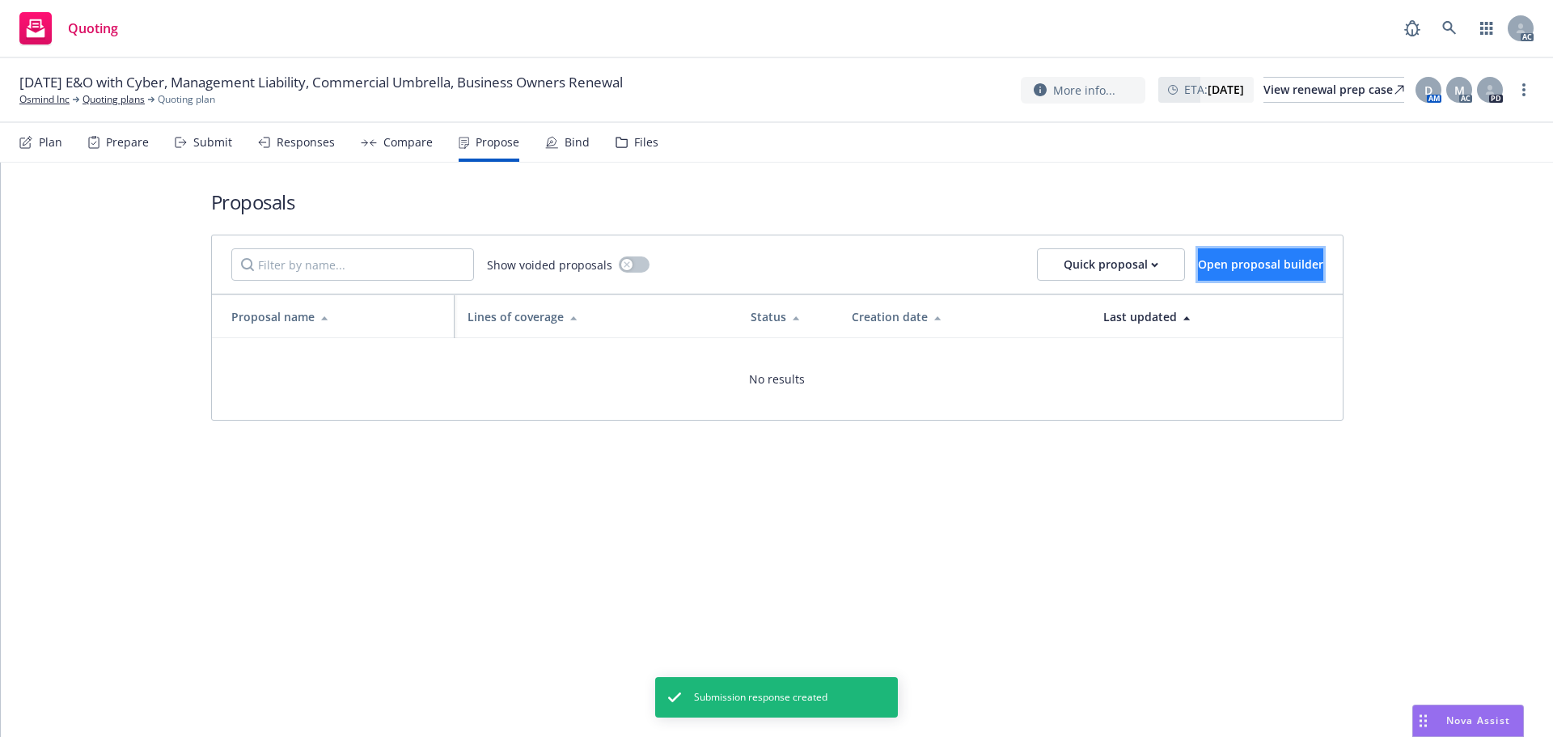
click at [1270, 263] on span "Open proposal builder" at bounding box center [1260, 263] width 125 height 15
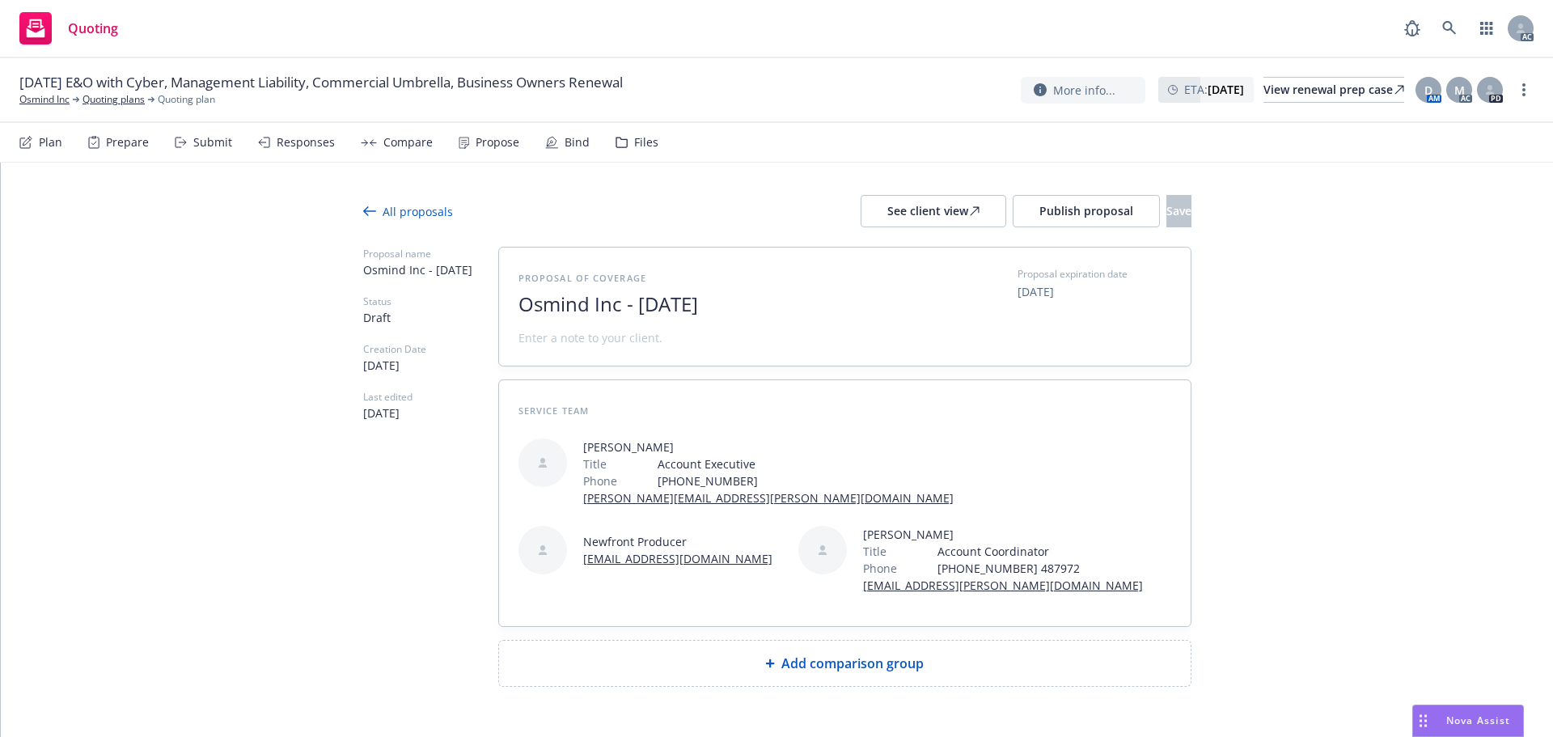
click at [764, 304] on span "Osmind Inc - August 2025" at bounding box center [716, 304] width 396 height 23
drag, startPoint x: 764, startPoint y: 304, endPoint x: 406, endPoint y: 308, distance: 358.2
click at [406, 308] on div "Proposal name Osmind Inc - August 2025 Status Draft Creation Date 08/13/2025 La…" at bounding box center [777, 467] width 828 height 440
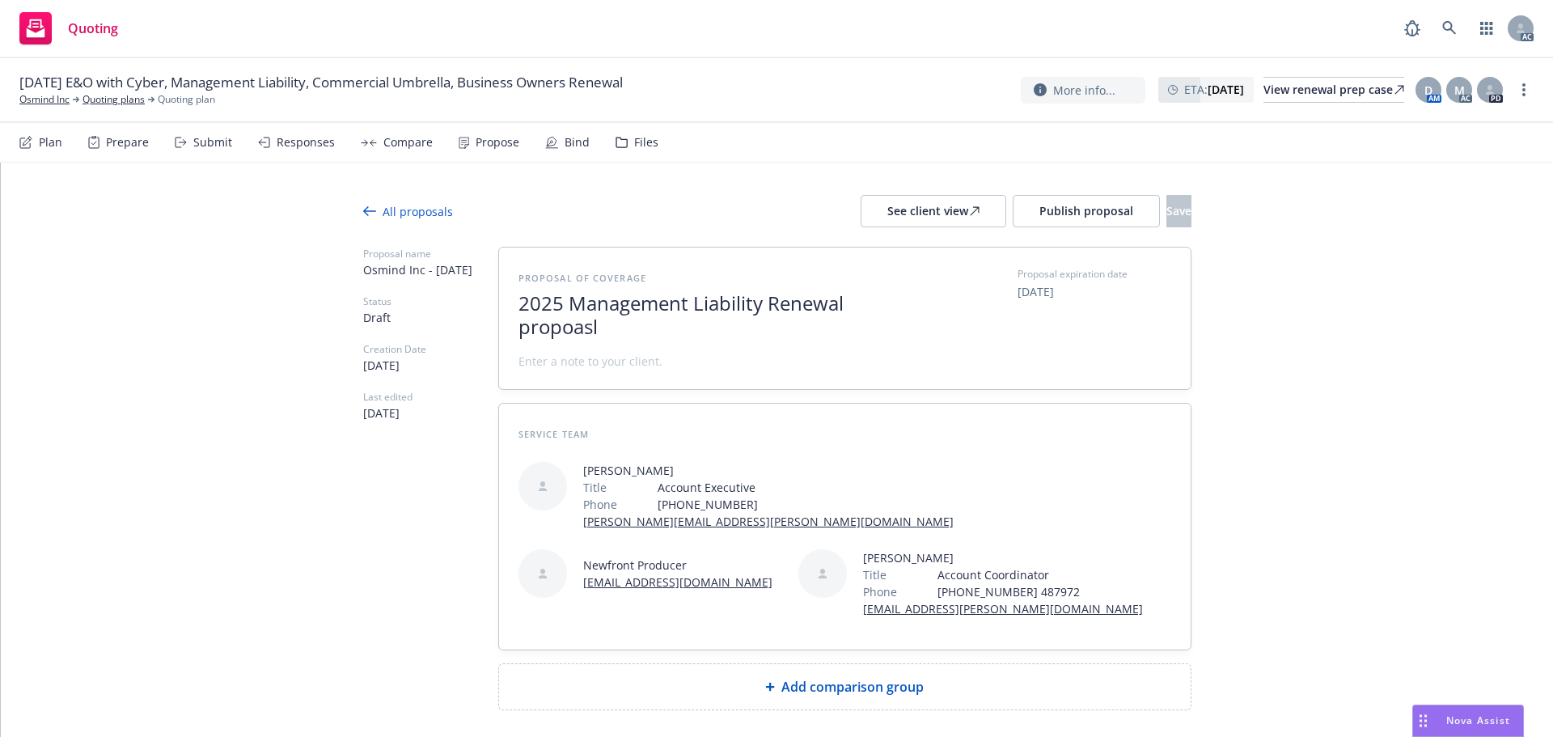
click at [524, 322] on span "2025 Management Liability Renewal propoasl" at bounding box center [716, 315] width 396 height 47
click at [578, 323] on span "2025 Management Liability Renewal Propoasl" at bounding box center [716, 315] width 396 height 47
click at [599, 353] on span at bounding box center [590, 361] width 144 height 17
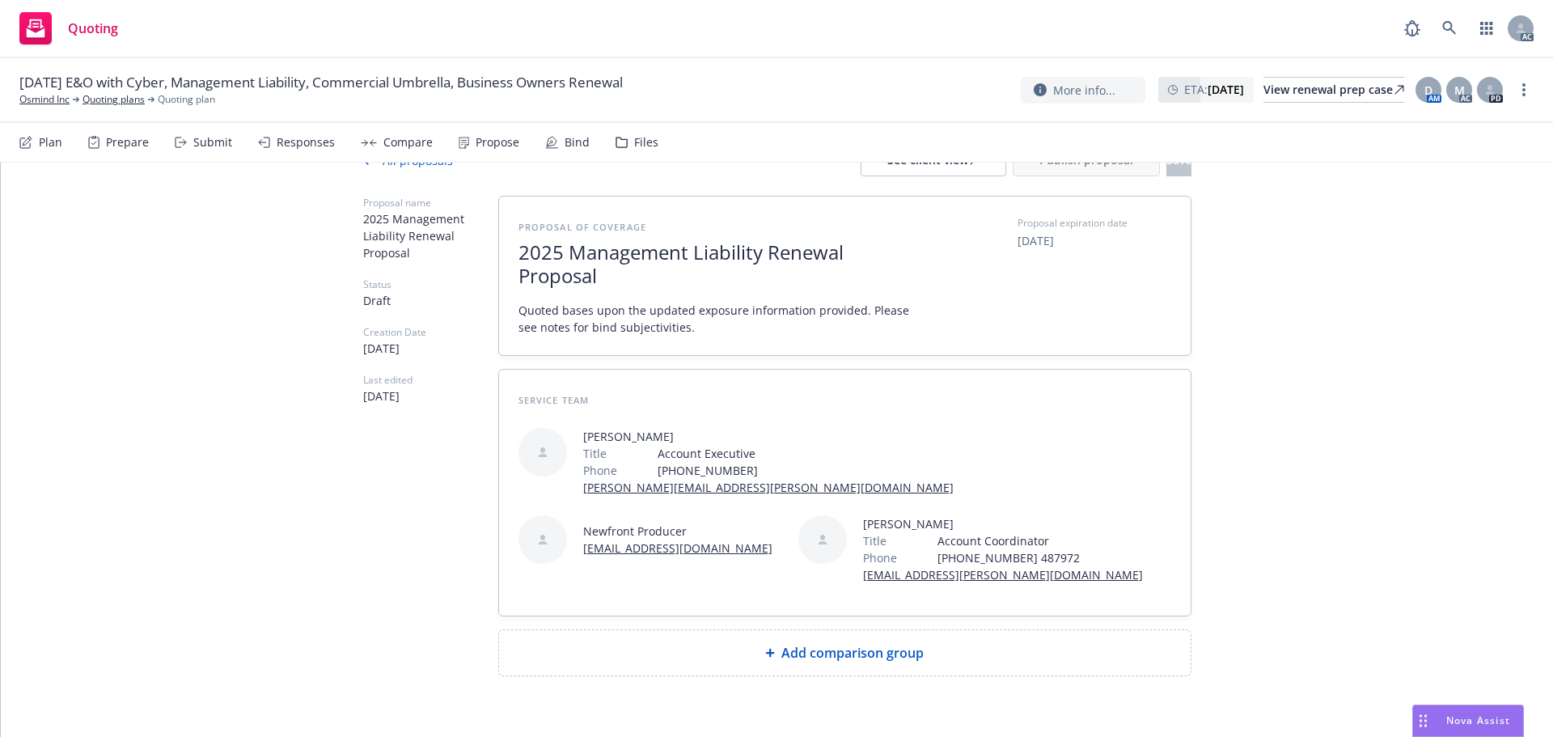
scroll to position [87, 0]
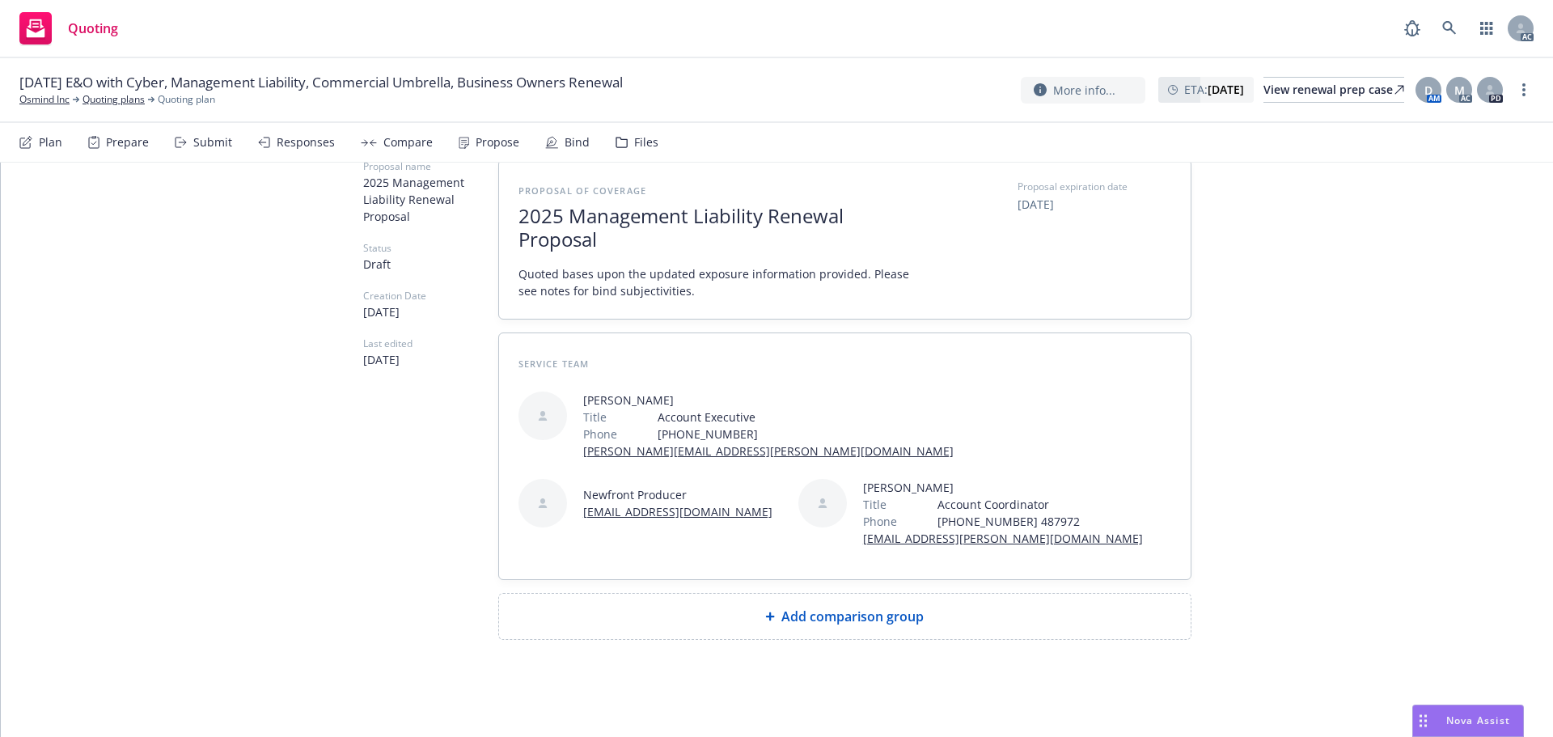
click at [825, 634] on div "Add comparison group" at bounding box center [844, 616] width 691 height 45
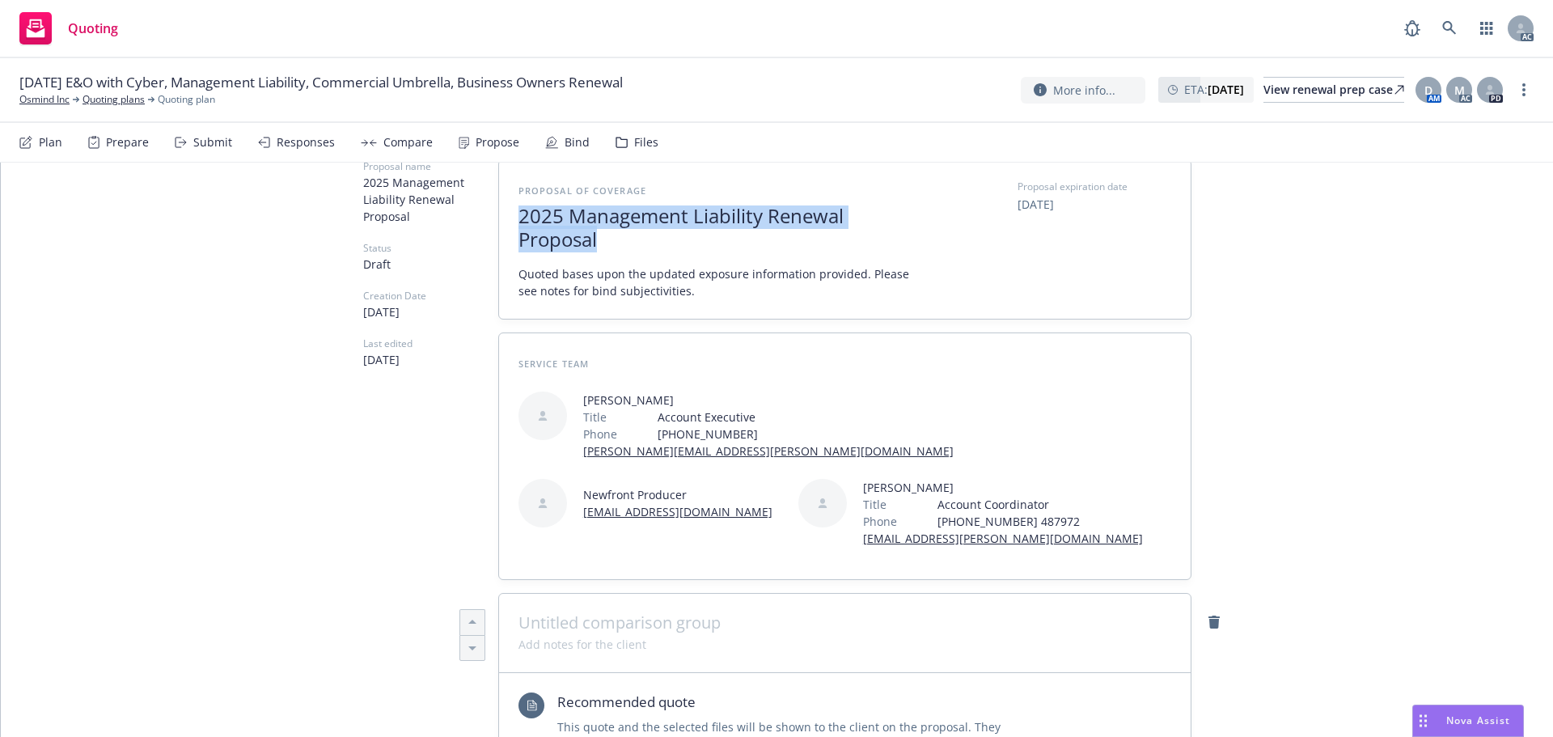
drag, startPoint x: 617, startPoint y: 235, endPoint x: 378, endPoint y: 191, distance: 243.4
copy span "2025 Management Liability Renewal Proposal"
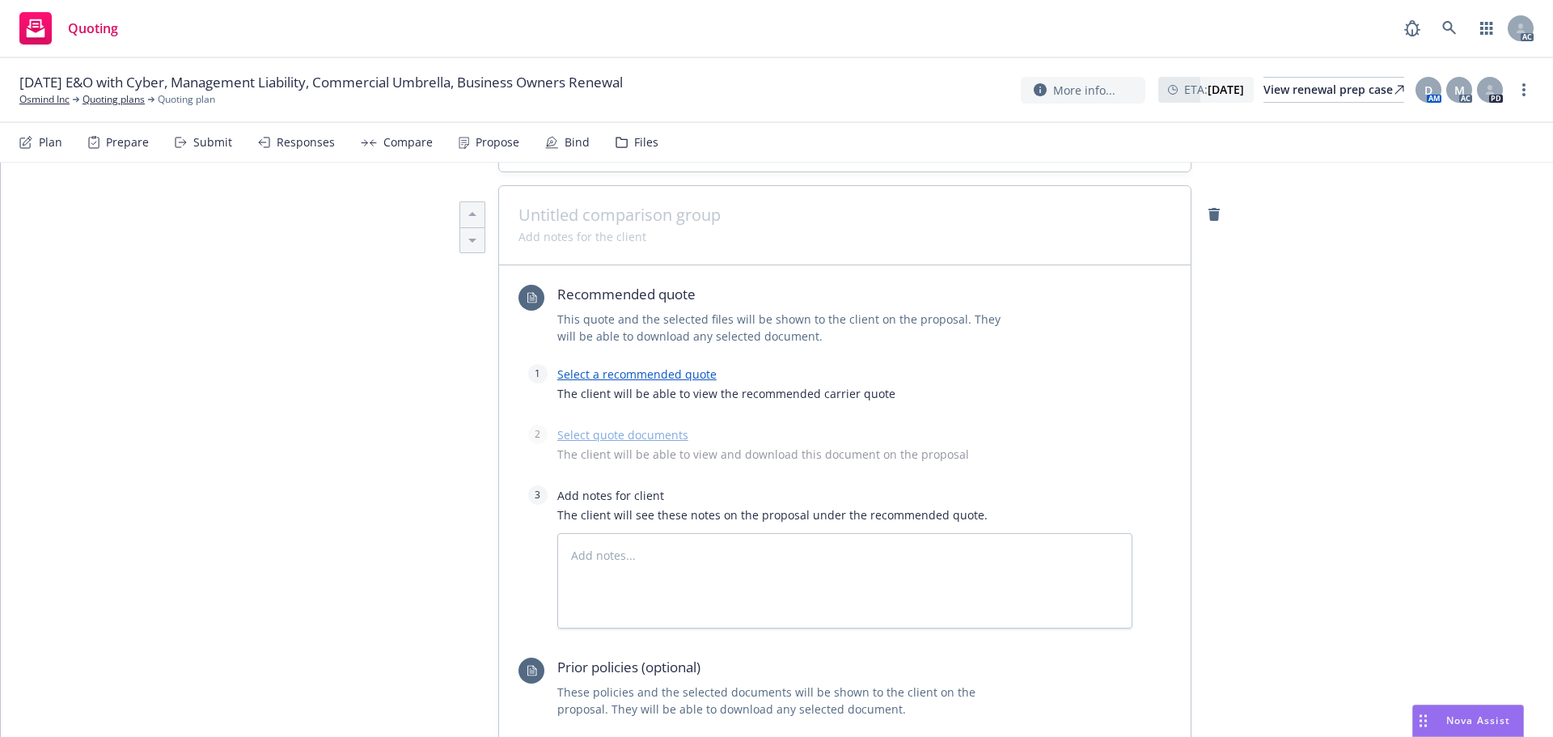
scroll to position [411, 0]
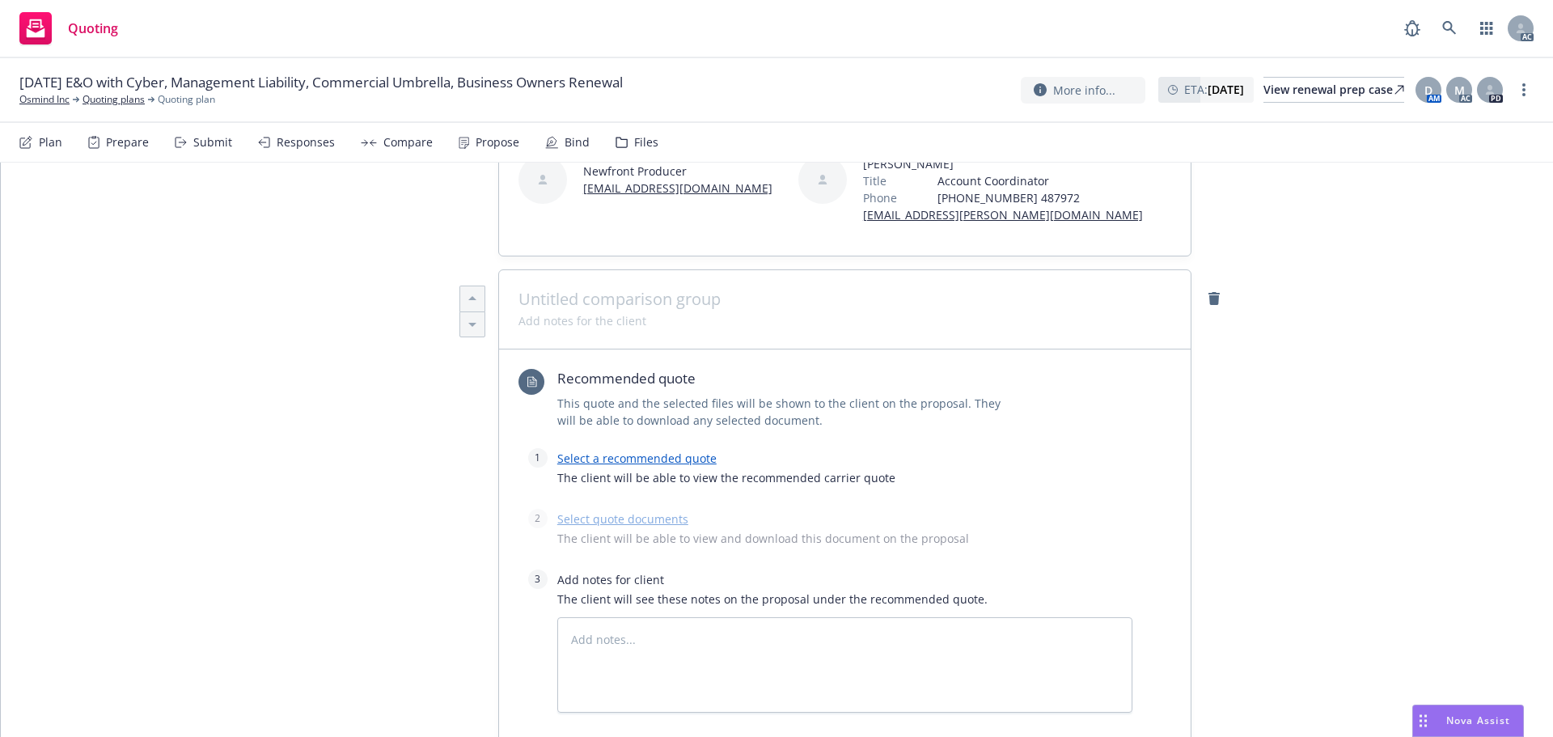
type textarea "x"
click at [576, 294] on span at bounding box center [844, 298] width 653 height 19
paste span
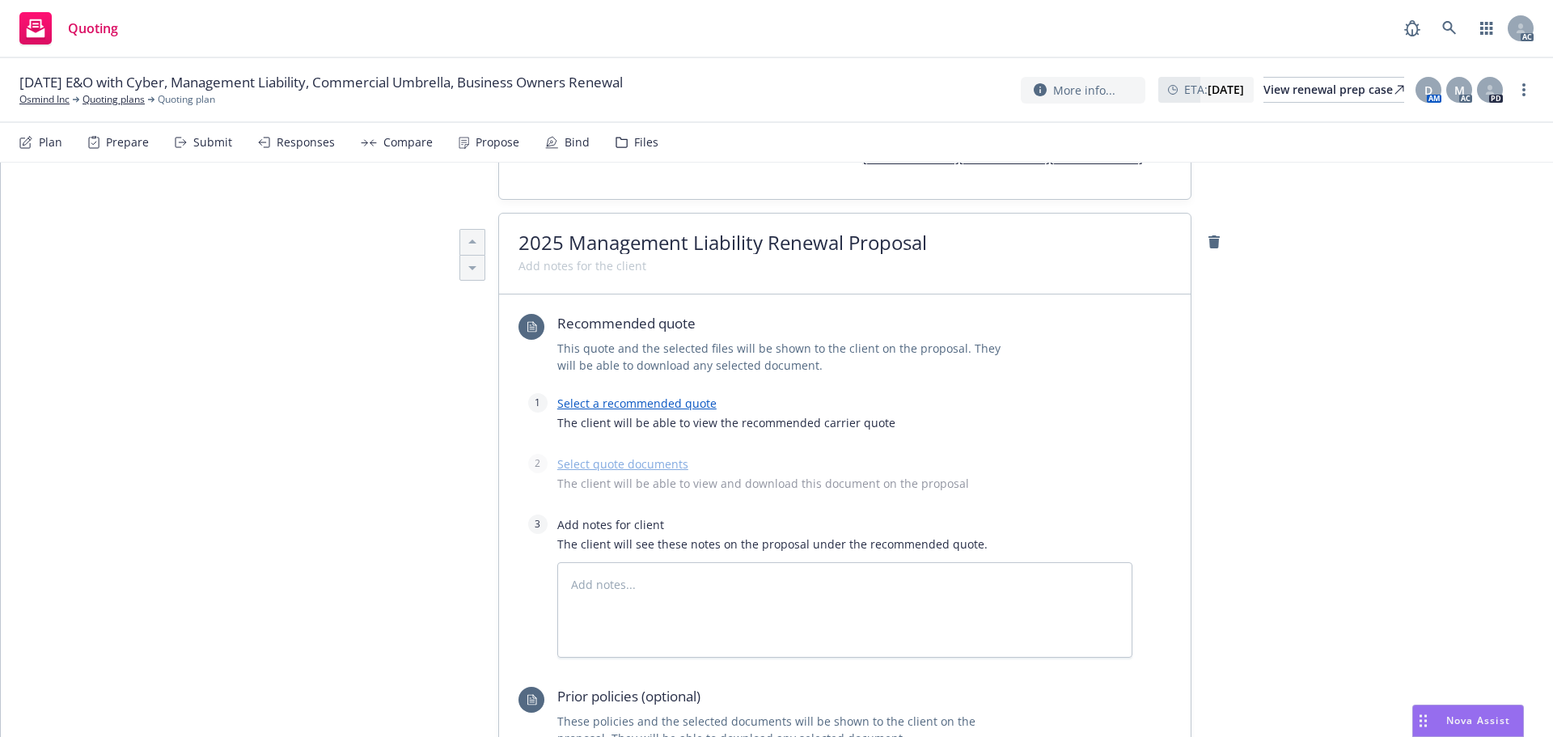
scroll to position [573, 0]
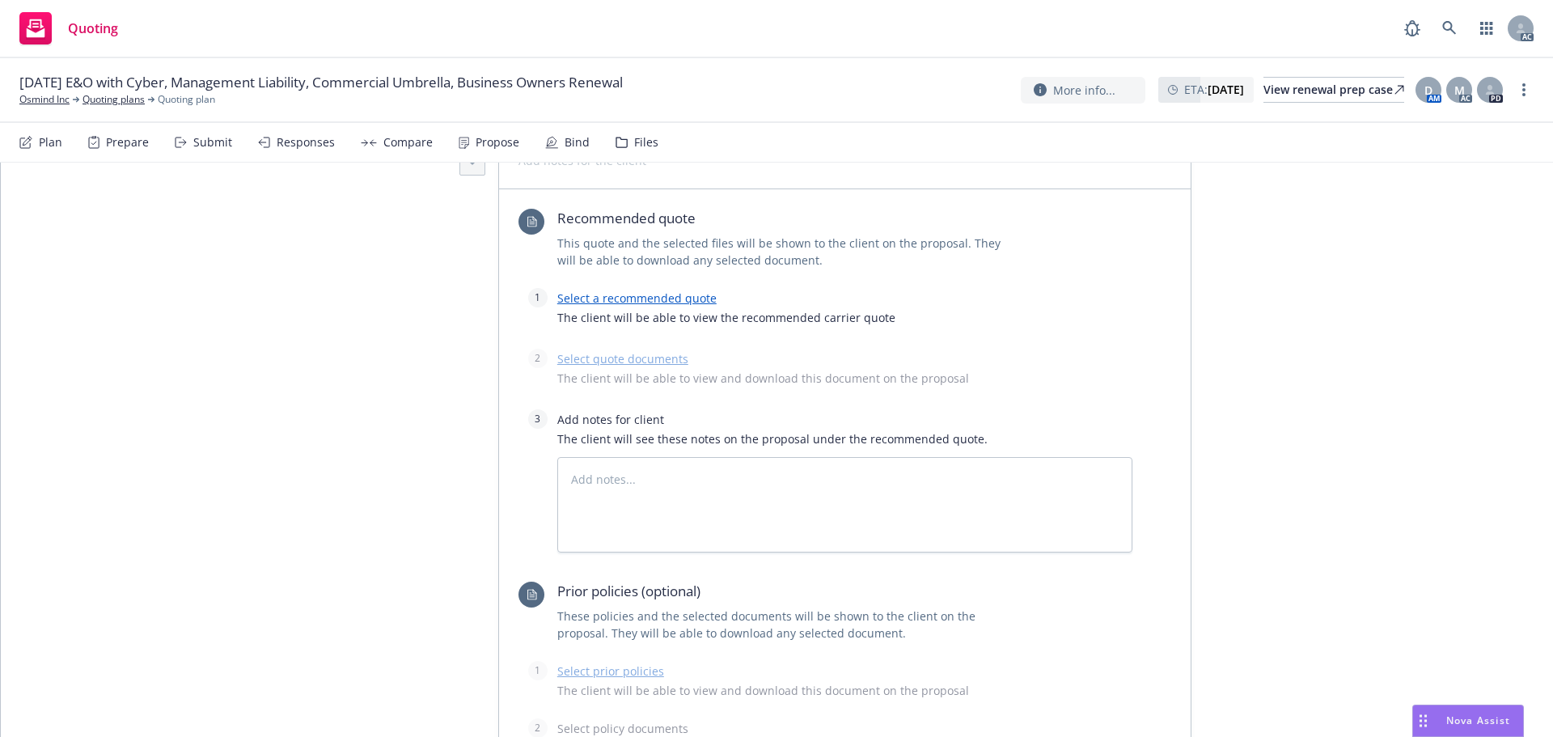
click at [592, 300] on link "Select a recommended quote" at bounding box center [636, 297] width 159 height 15
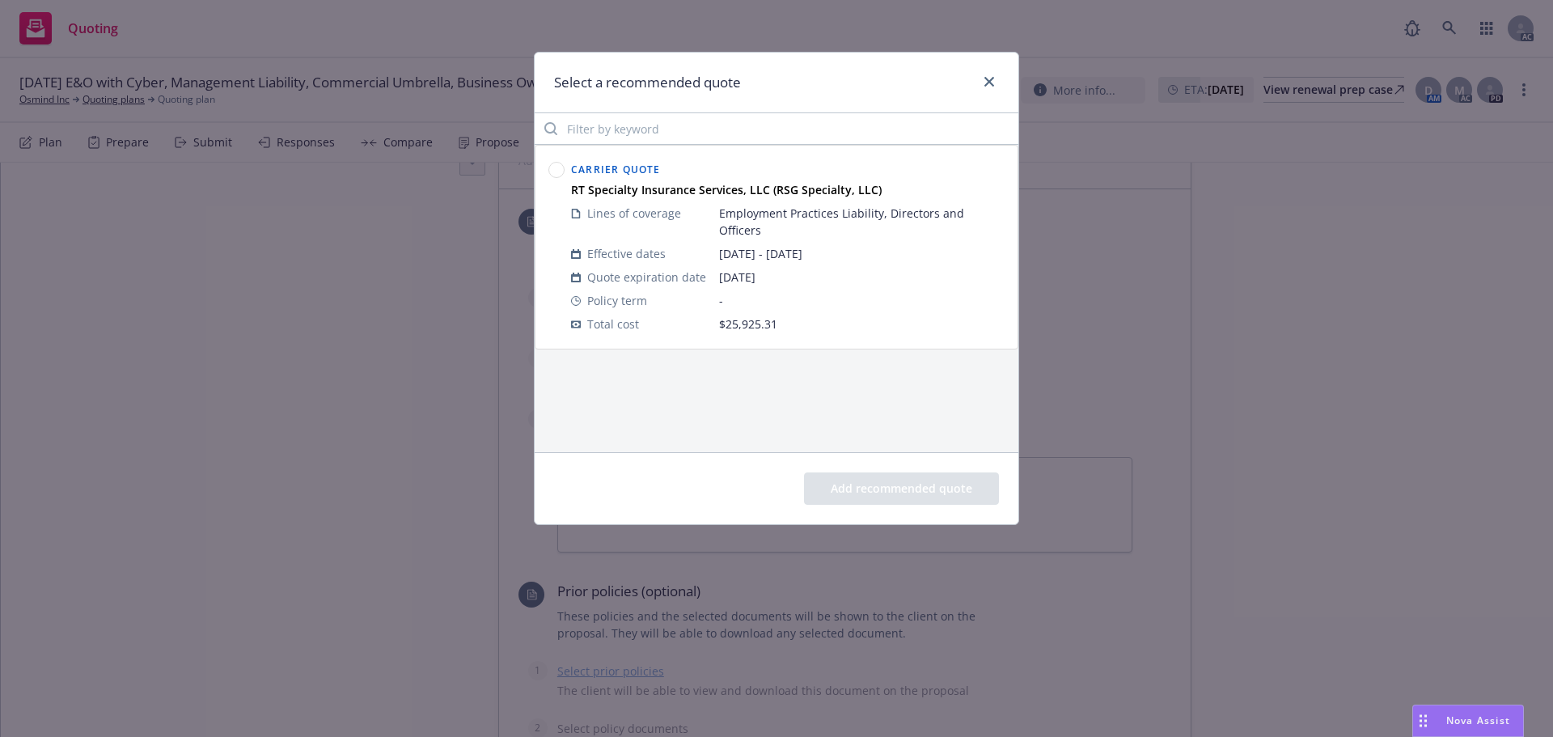
click at [556, 164] on circle at bounding box center [556, 170] width 15 height 15
click at [875, 494] on button "Add recommended quote" at bounding box center [901, 488] width 195 height 32
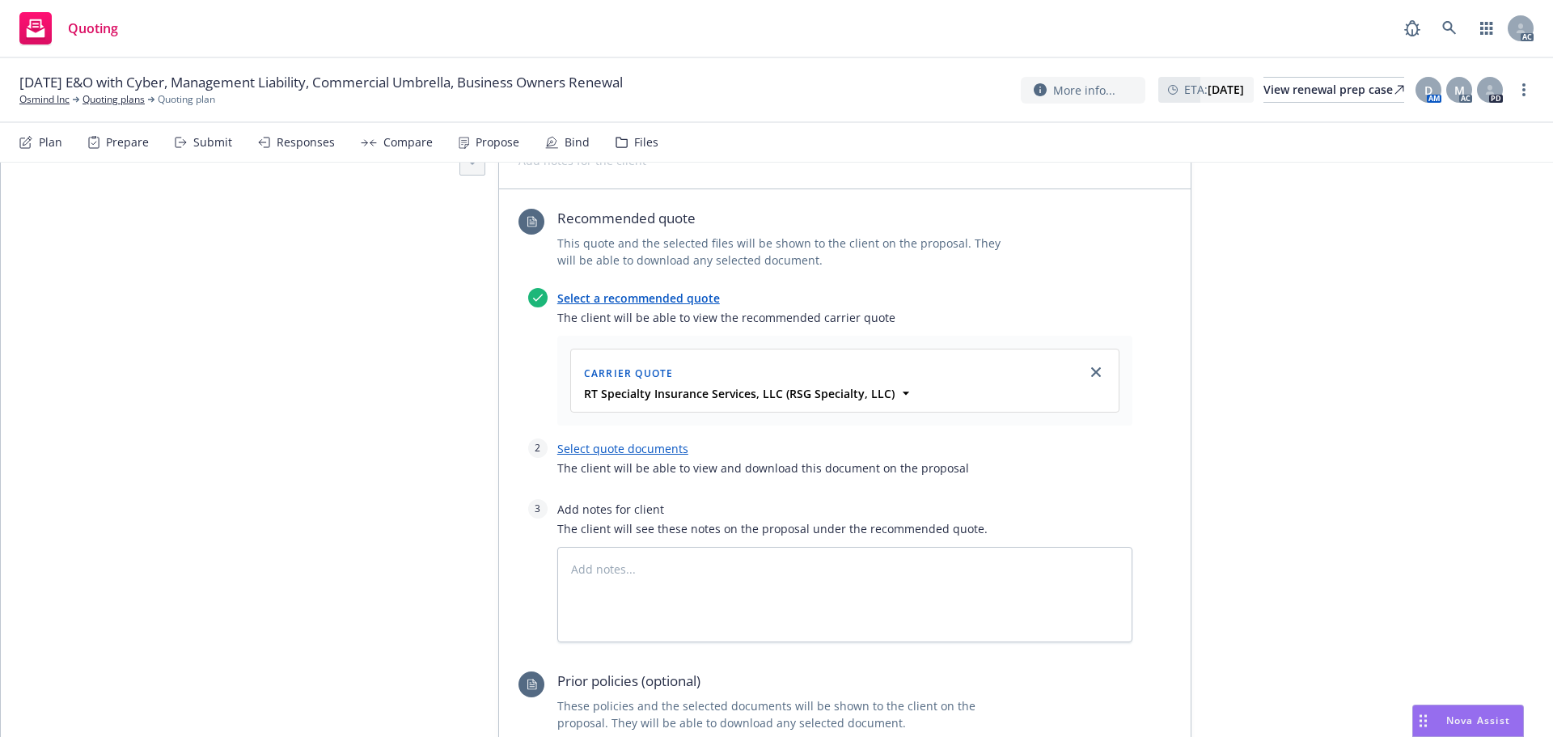
click at [624, 445] on link "Select quote documents" at bounding box center [622, 448] width 131 height 15
type textarea "x"
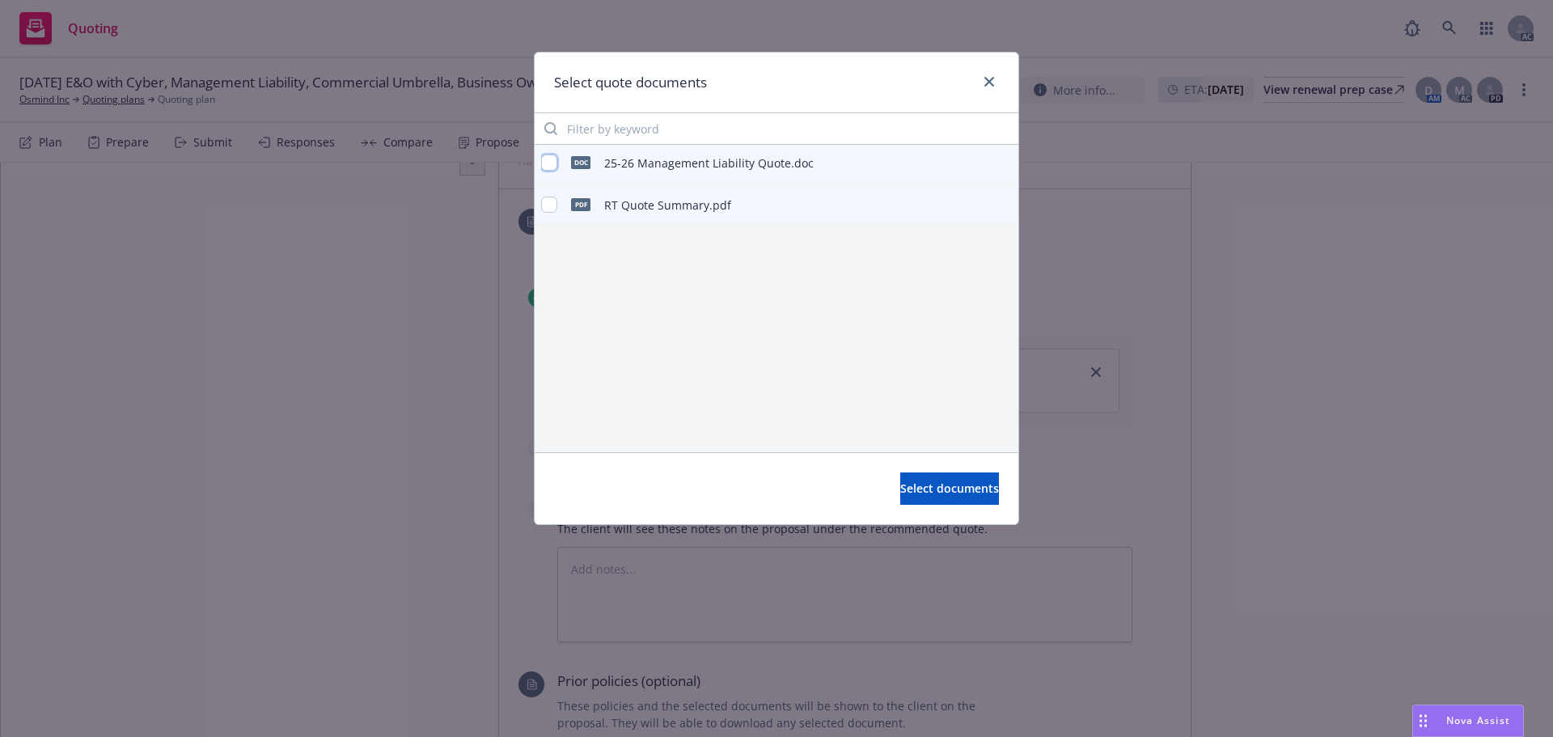
click at [556, 163] on input "checkbox" at bounding box center [549, 162] width 16 height 16
checkbox input "true"
click at [548, 201] on input "checkbox" at bounding box center [549, 204] width 16 height 16
checkbox input "true"
click at [907, 487] on span "Select documents" at bounding box center [949, 487] width 99 height 15
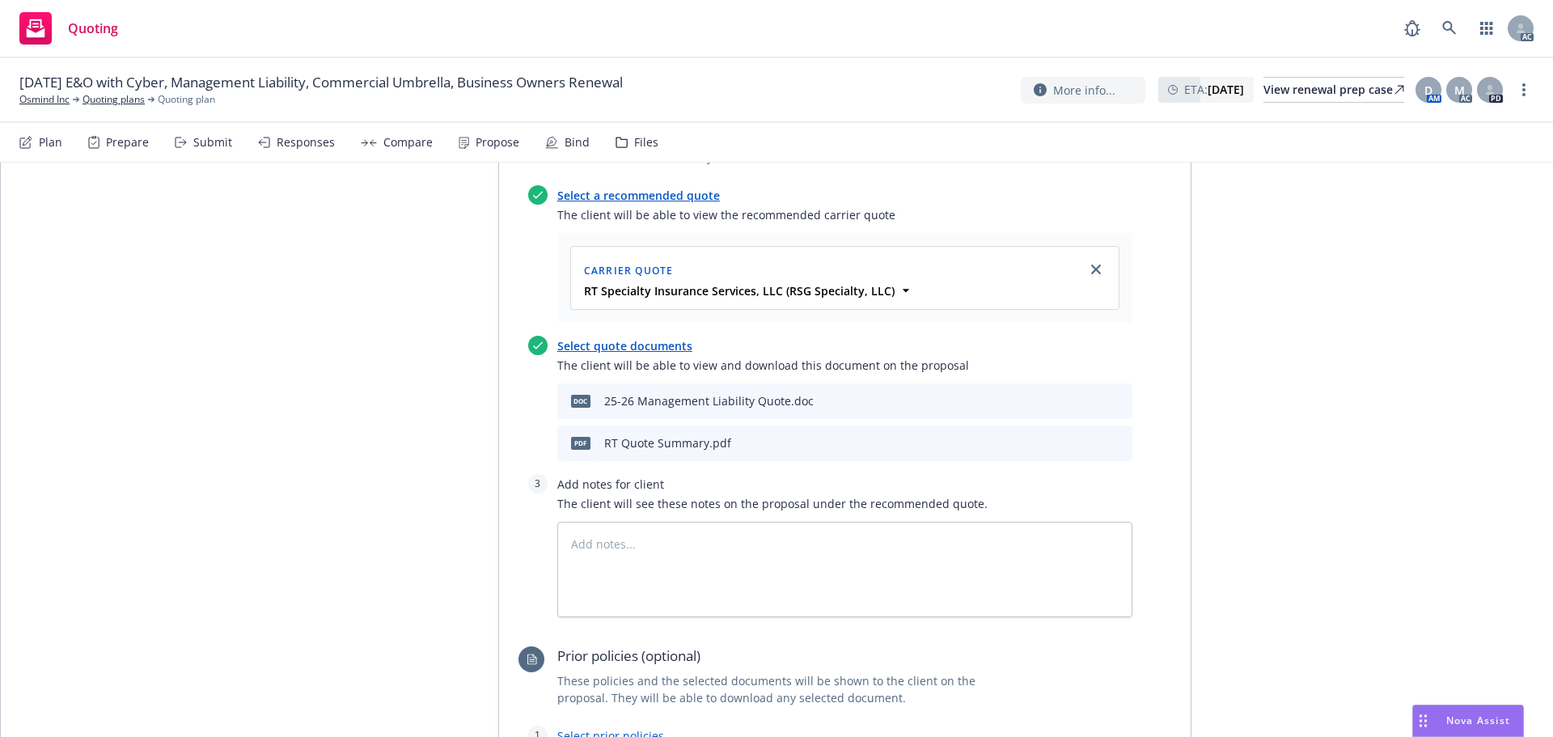
scroll to position [815, 0]
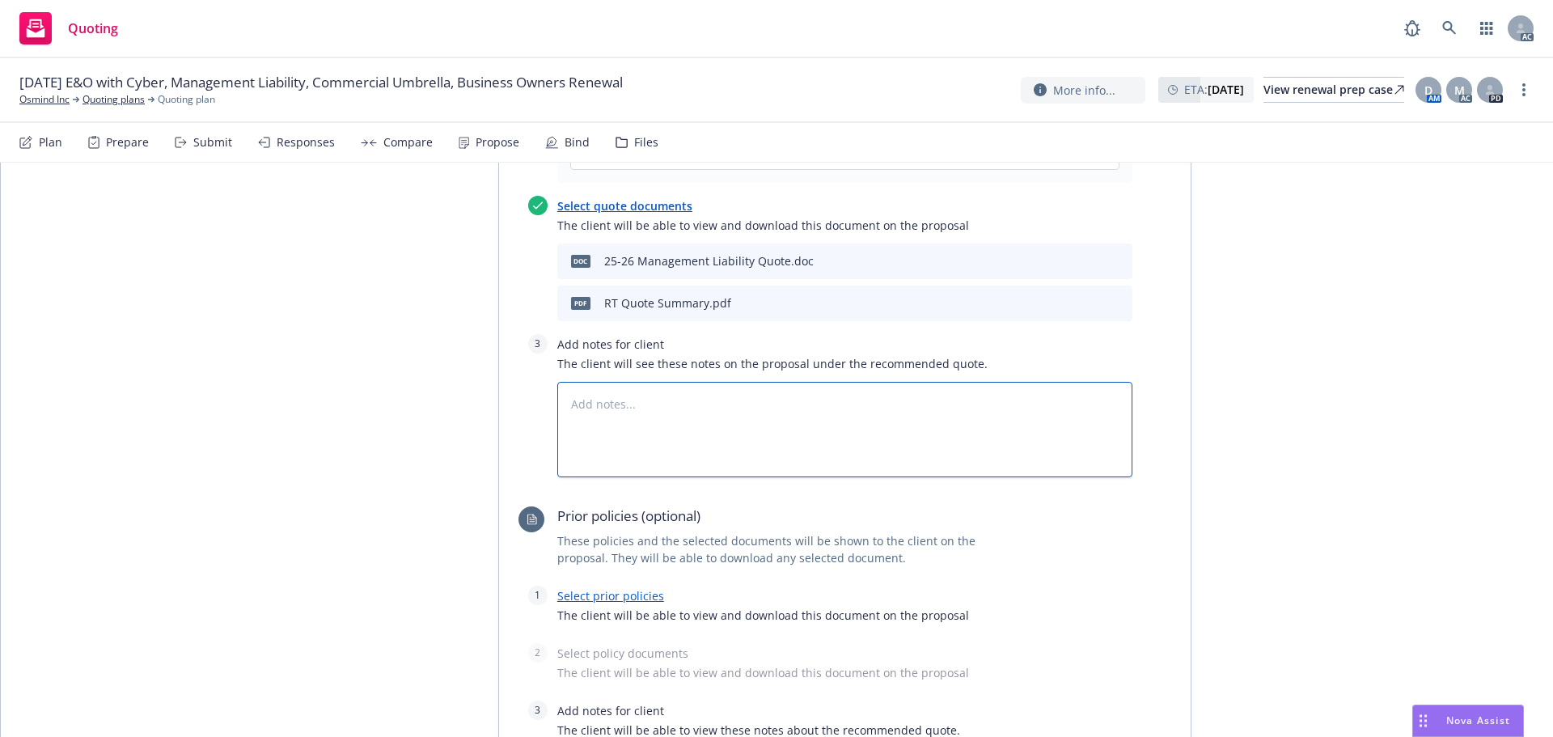
click at [710, 431] on textarea at bounding box center [844, 429] width 575 height 95
click at [630, 404] on textarea at bounding box center [844, 429] width 575 height 95
paste textarea "1. Details on plans to raise capital – timing, amount and by what means. 2. Con…"
type textarea "x"
type textarea "1. Details on plans to raise capital – timing, amount and by what means. 2. Con…"
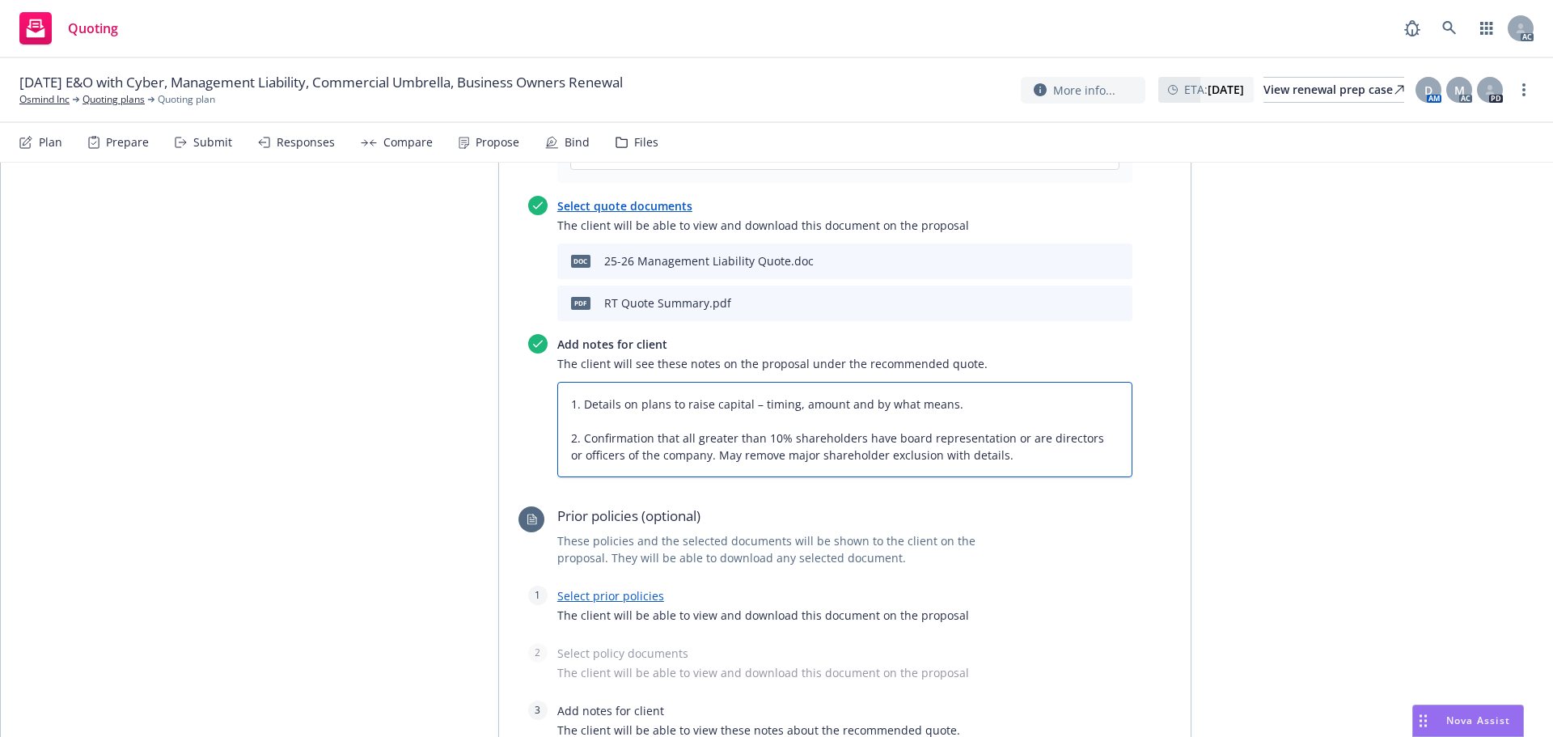
click at [577, 425] on textarea "1. Details on plans to raise capital – timing, amount and by what means. 2. Con…" at bounding box center [844, 429] width 575 height 95
type textarea "x"
type textarea "1. Details on plans to raise capital – timing, amount and by what means. 2. Con…"
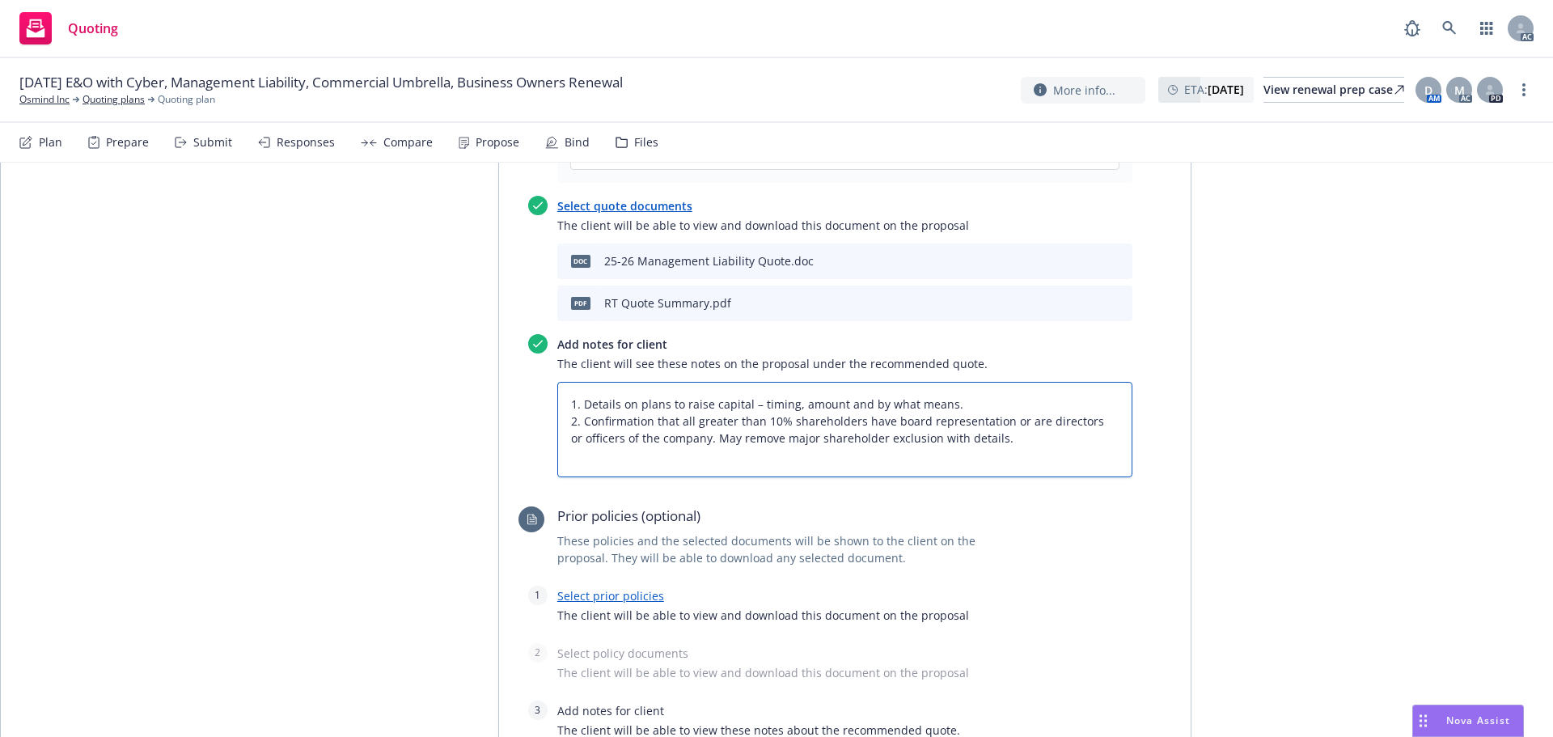
click at [561, 399] on textarea "1. Details on plans to raise capital – timing, amount and by what means. 2. Con…" at bounding box center [844, 429] width 575 height 95
type textarea "x"
type textarea "1. Details on plans to raise capital – timing, amount and by what means. 2. Con…"
click at [600, 396] on textarea "1. Details on plans to raise capital – timing, amount and by what means. 2. Con…" at bounding box center [844, 429] width 575 height 95
type textarea "x"
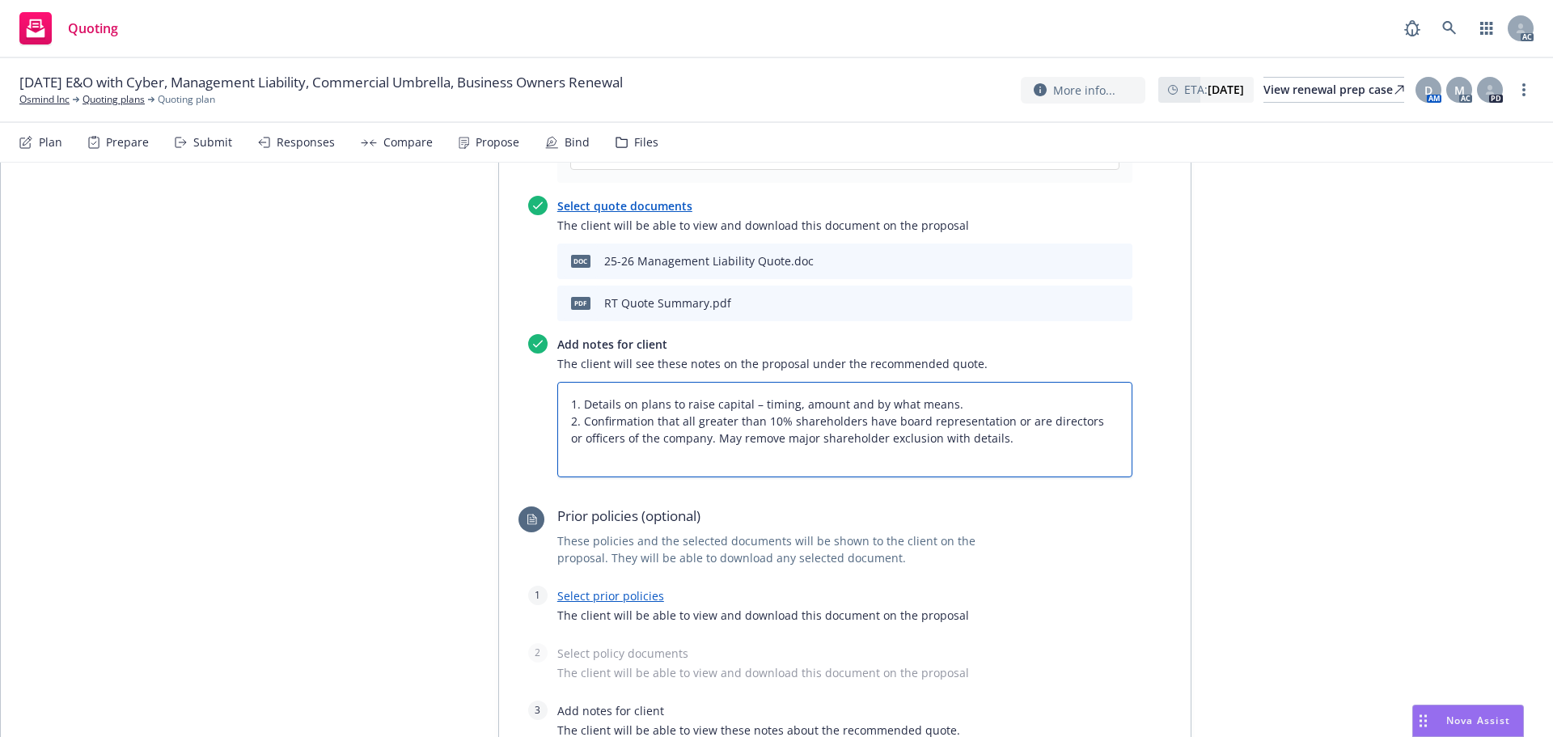
type textarea "B 1. Details on plans to raise capital – timing, amount and by what means. 2. C…"
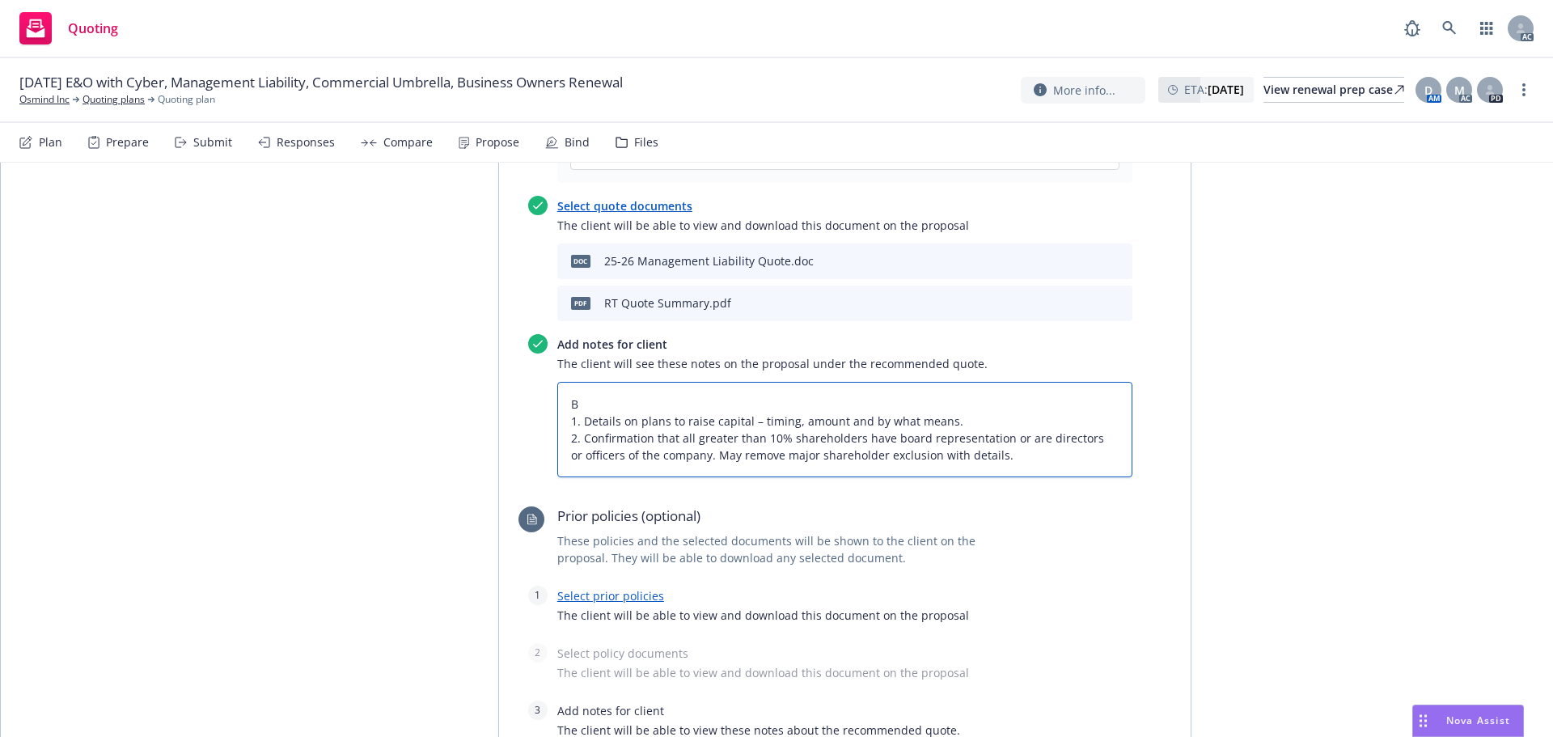
type textarea "x"
type textarea "Bi 1. Details on plans to raise capital – timing, amount and by what means. 2. …"
type textarea "x"
type textarea "Bin 1. Details on plans to raise capital – timing, amount and by what means. 2.…"
type textarea "x"
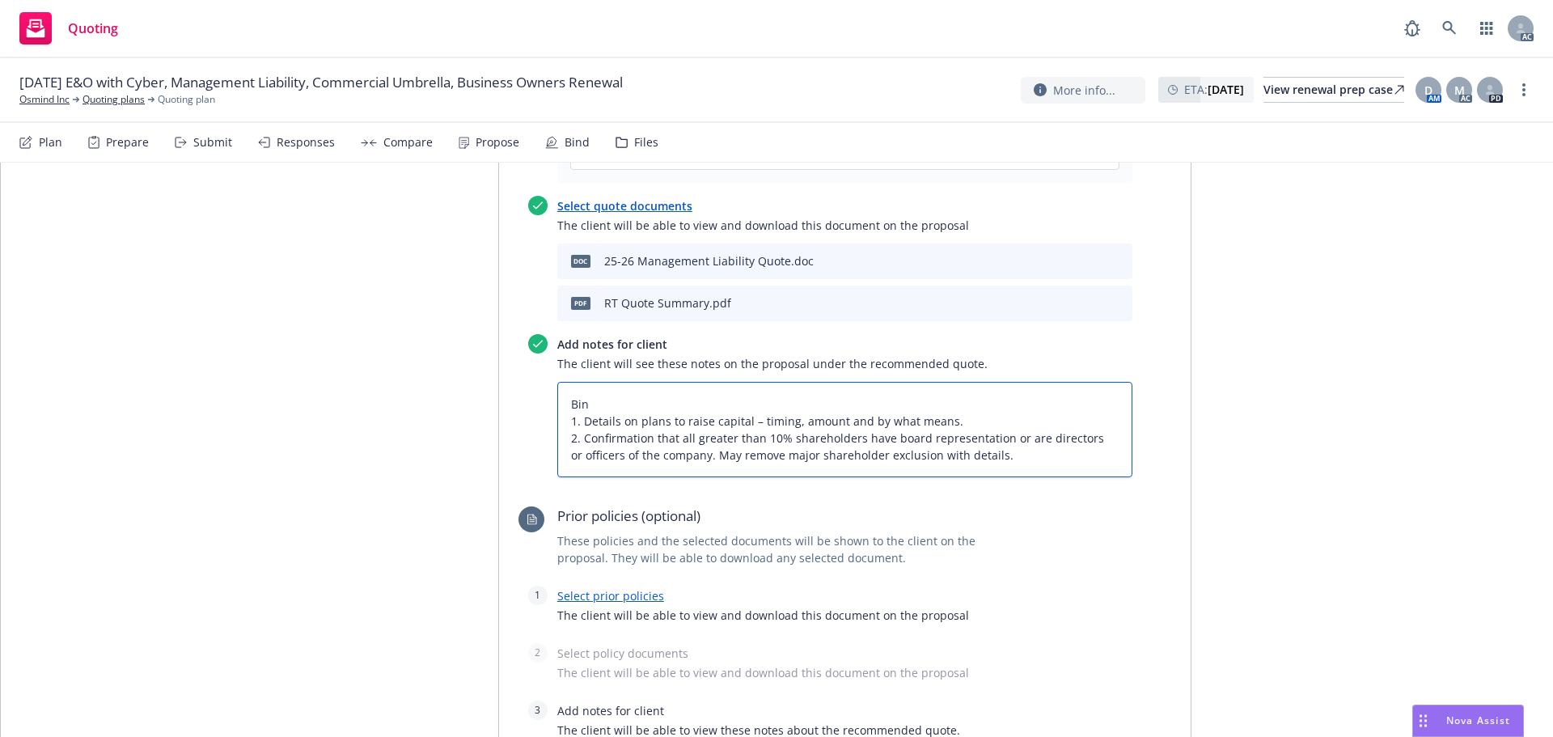
type textarea "Bind 1. Details on plans to raise capital – timing, amount and by what means. 2…"
type textarea "x"
type textarea "Bind 1. Details on plans to raise capital – timing, amount and by what means. 2…"
type textarea "x"
type textarea "Bind S 1. Details on plans to raise capital – timing, amount and by what means.…"
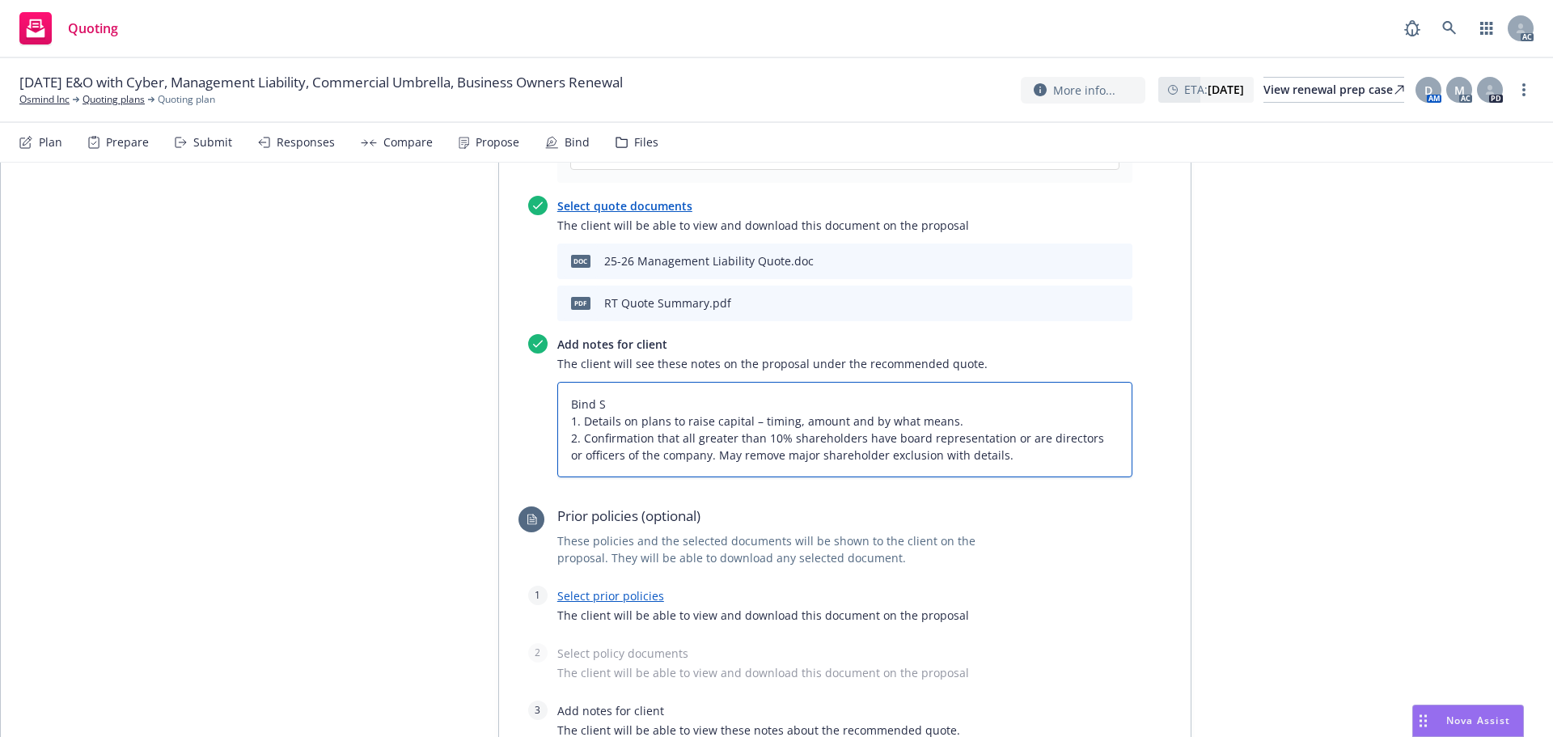
type textarea "x"
type textarea "Bind Su 1. Details on plans to raise capital – timing, amount and by what means…"
type textarea "x"
type textarea "Bind Sub 1. Details on plans to raise capital – timing, amount and by what mean…"
type textarea "x"
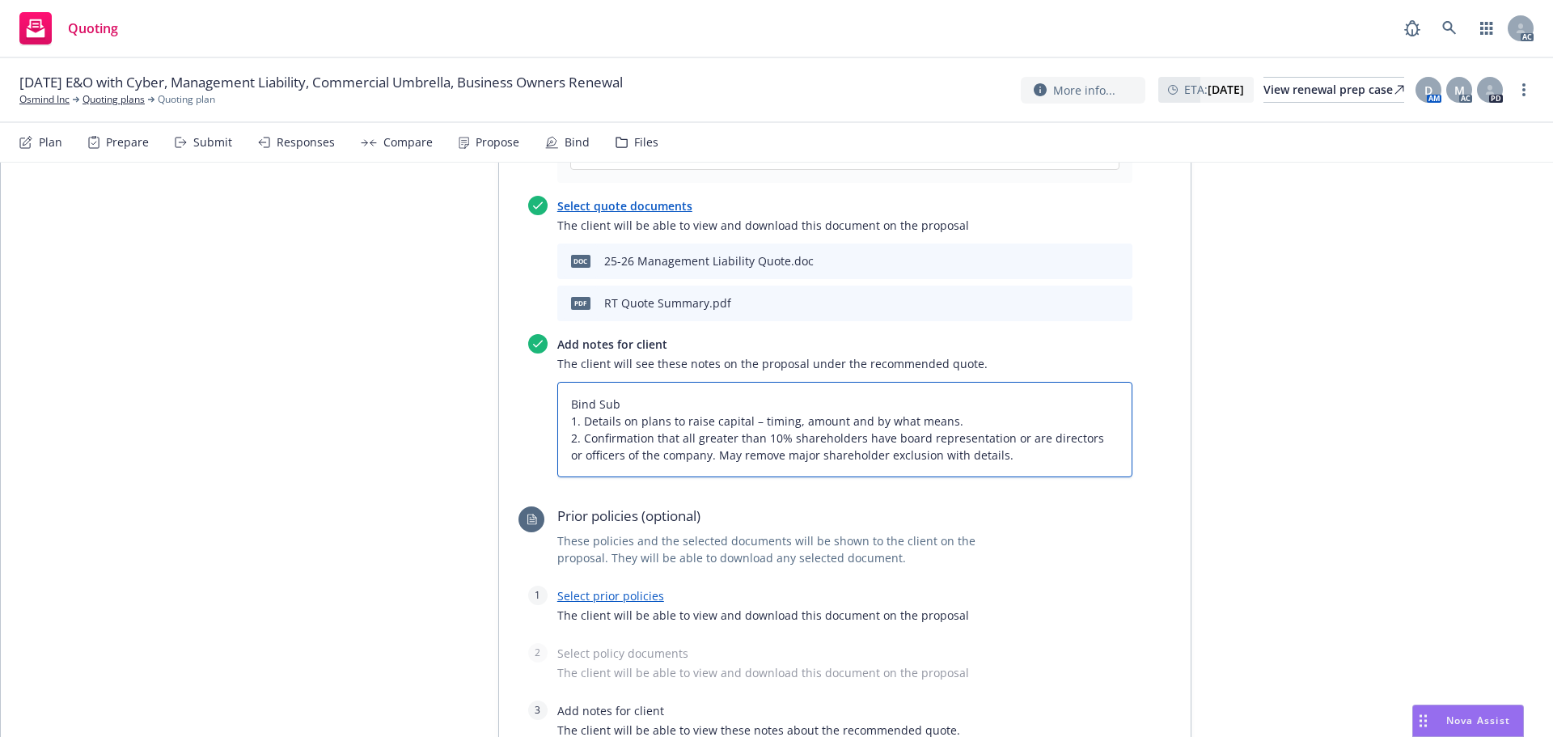
type textarea "Bind Subj 1. Details on plans to raise capital – timing, amount and by what mea…"
type textarea "x"
type textarea "Bind Subje 1. Details on plans to raise capital – timing, amount and by what me…"
type textarea "x"
type textarea "Bind Subjec 1. Details on plans to raise capital – timing, amount and by what m…"
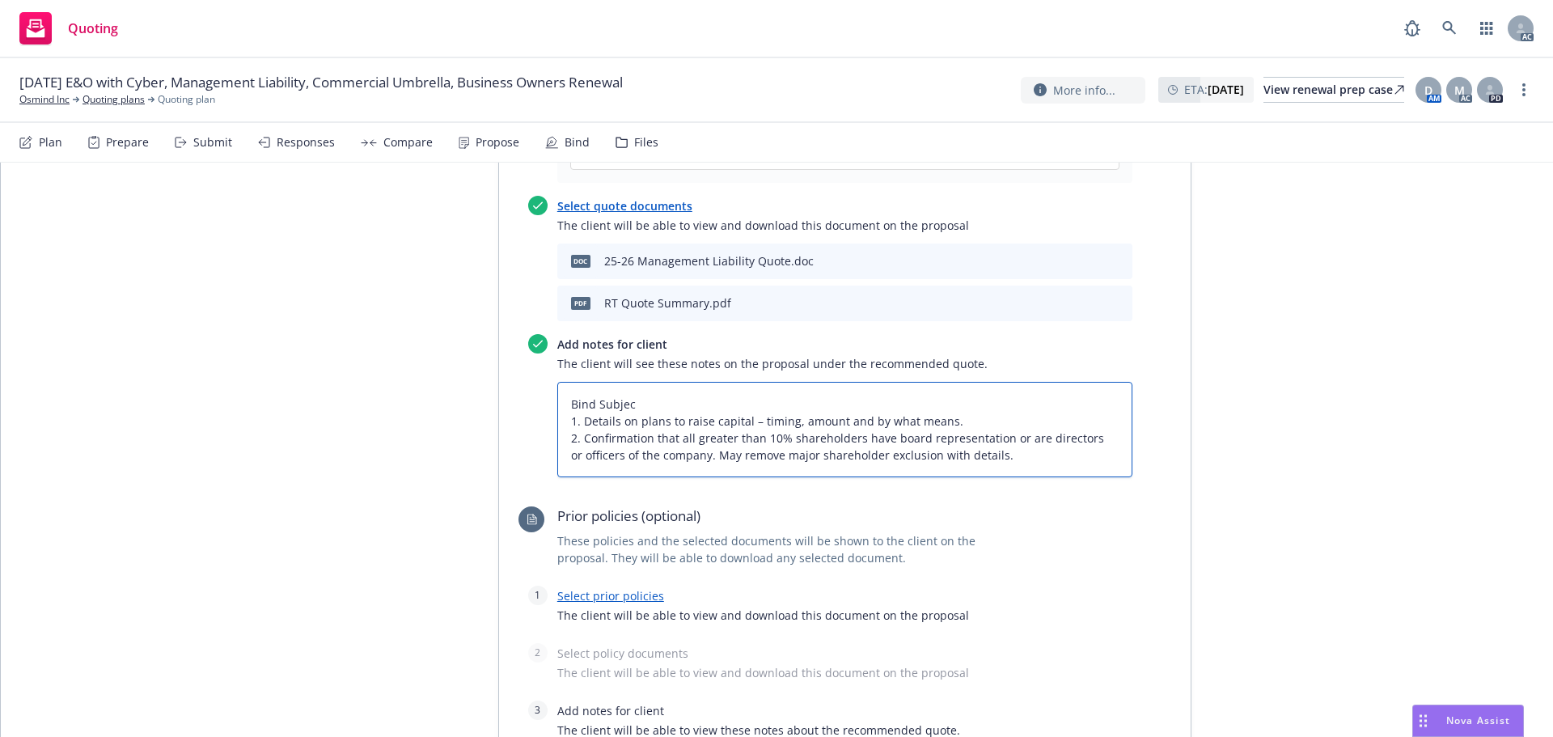
type textarea "x"
type textarea "Bind Subject 1. Details on plans to raise capital – timing, amount and by what …"
type textarea "x"
type textarea "Bind Subjecti 1. Details on plans to raise capital – timing, amount and by what…"
type textarea "x"
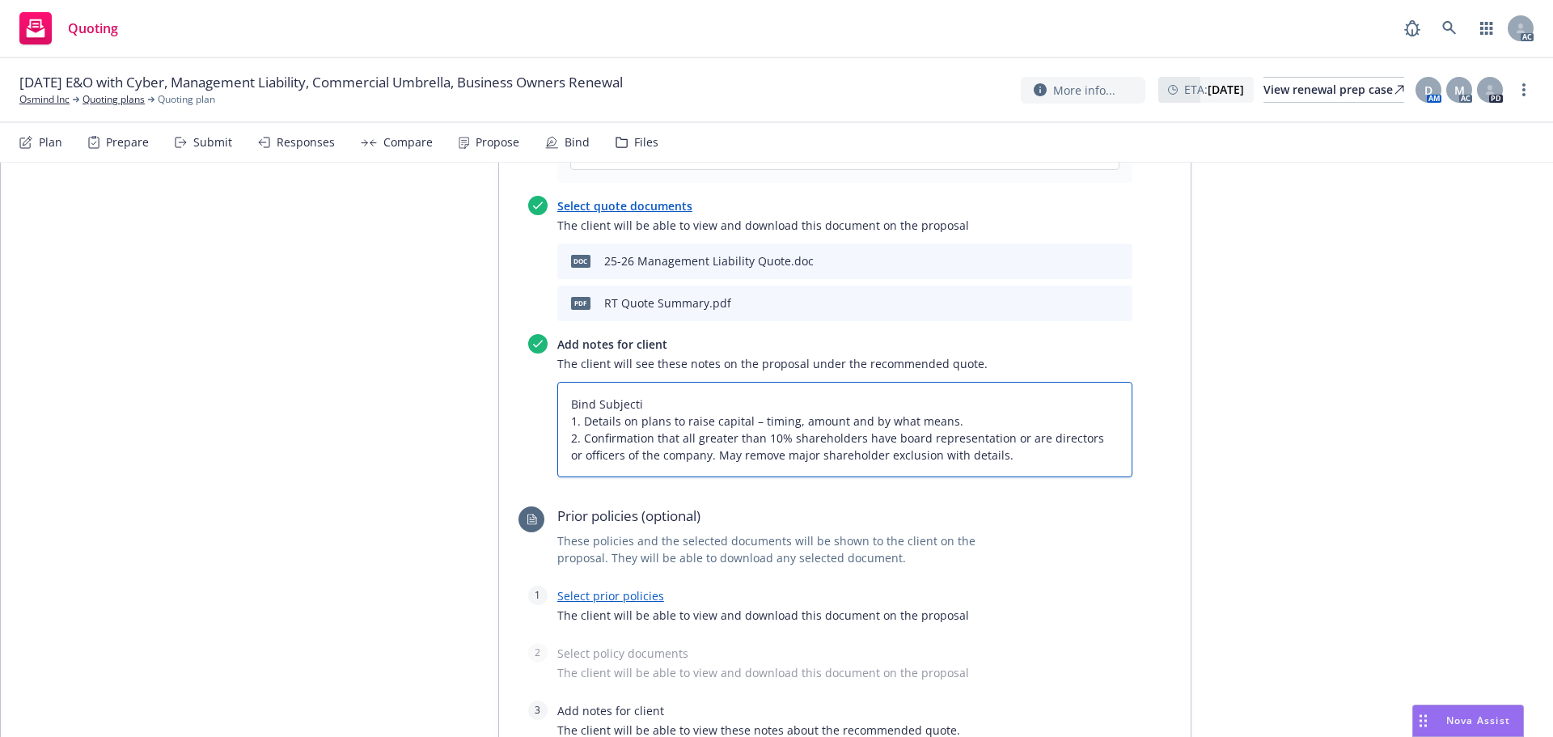
type textarea "Bind Subjectiv 1. Details on plans to raise capital – timing, amount and by wha…"
type textarea "x"
type textarea "Bind Subjectivi 1. Details on plans to raise capital – timing, amount and by wh…"
type textarea "x"
type textarea "Bind Subjectivit 1. Details on plans to raise capital – timing, amount and by w…"
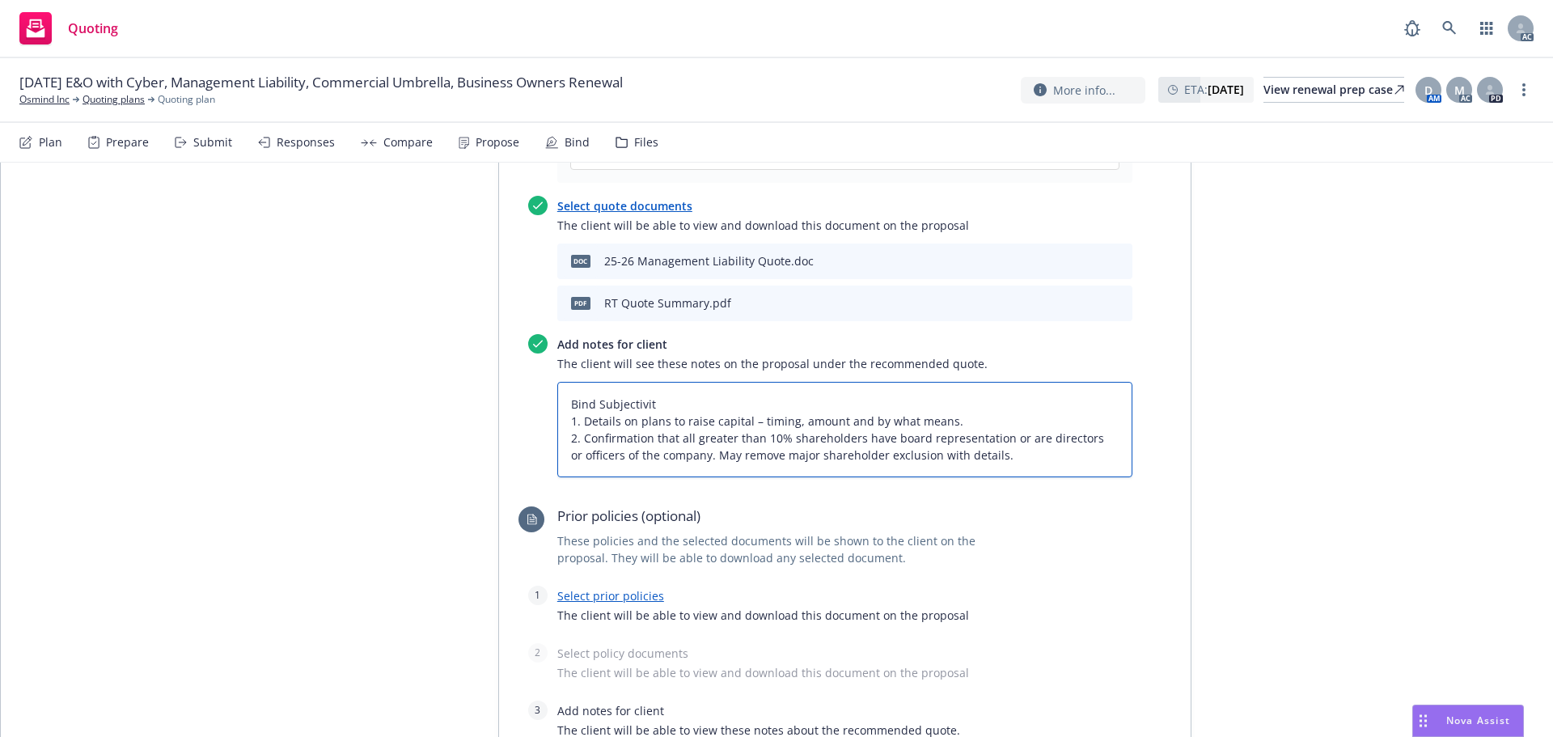
type textarea "x"
type textarea "Bind Subjectiviti 1. Details on plans to raise capital – timing, amount and by …"
type textarea "x"
type textarea "Bind Subjectivitie 1. Details on plans to raise capital – timing, amount and by…"
type textarea "x"
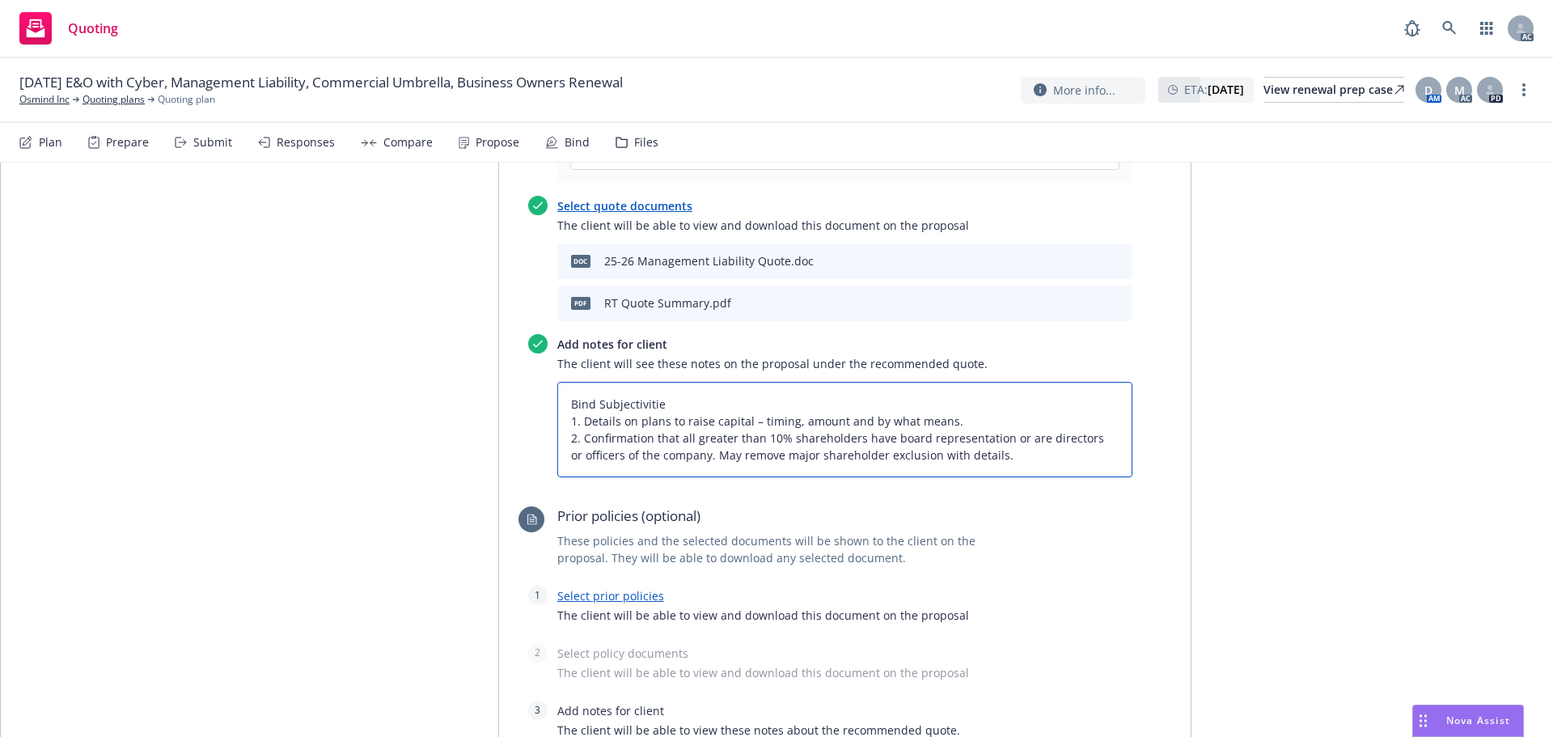
type textarea "Bind Subjectivities 1. Details on plans to raise capital – timing, amount and b…"
type textarea "x"
type textarea "Bind Subjectivities: 1. Details on plans to raise capital – timing, amount and …"
type textarea "x"
type textarea "Bind Subjectivities: 1. Details on plans to raise capital – timing, amount and …"
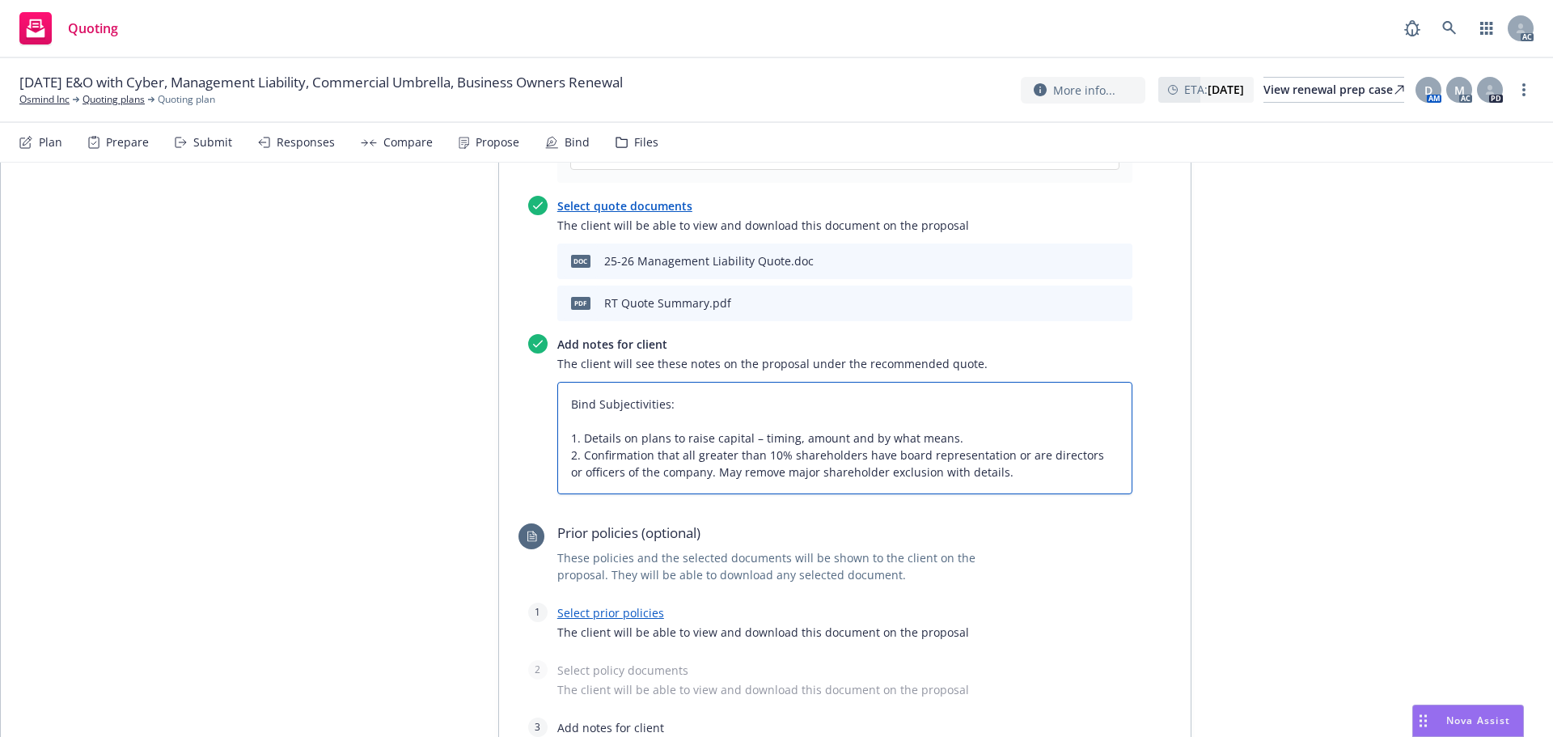
type textarea "x"
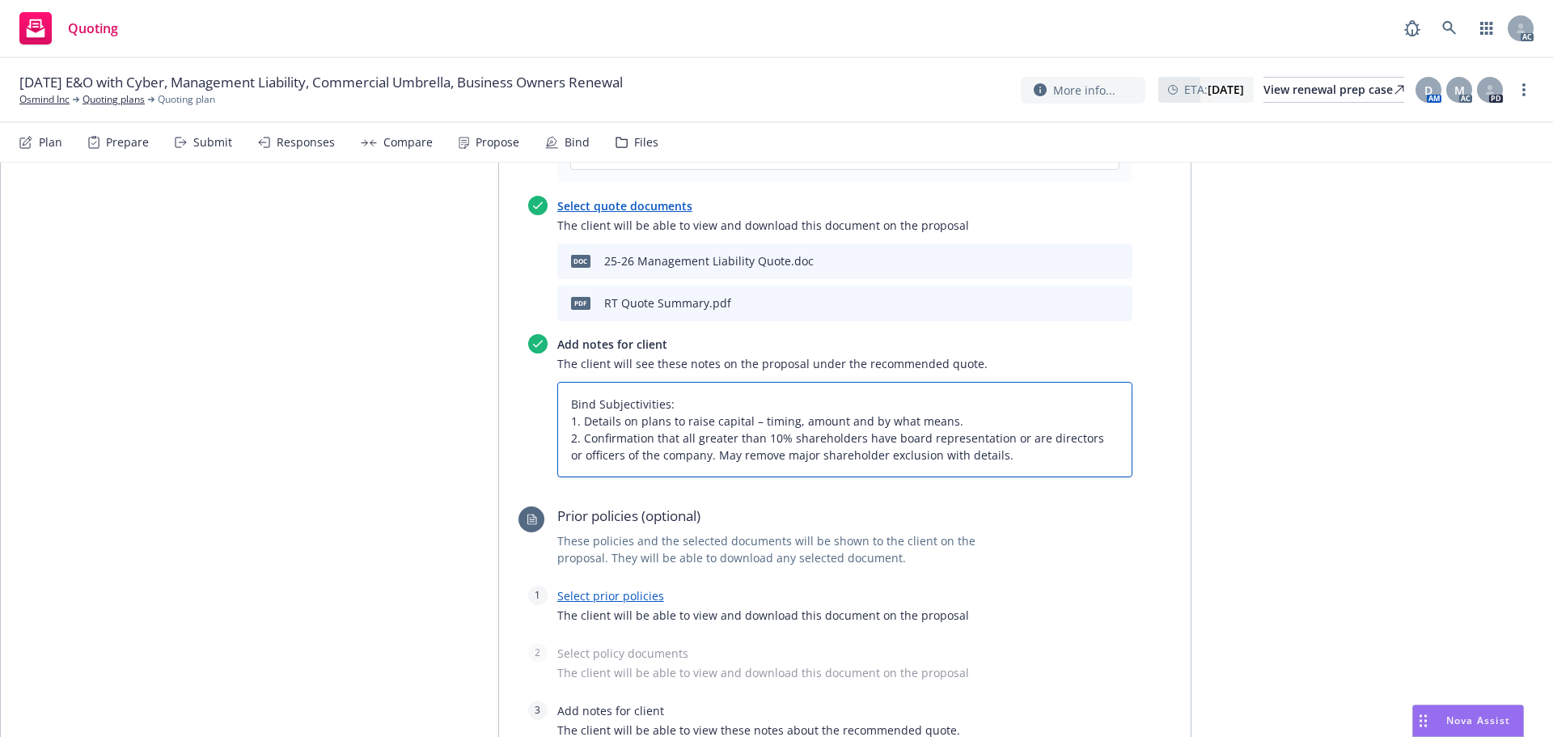
type textarea "Bind Subjectivities: 1. Details on plans to raise capital – timing, amount and …"
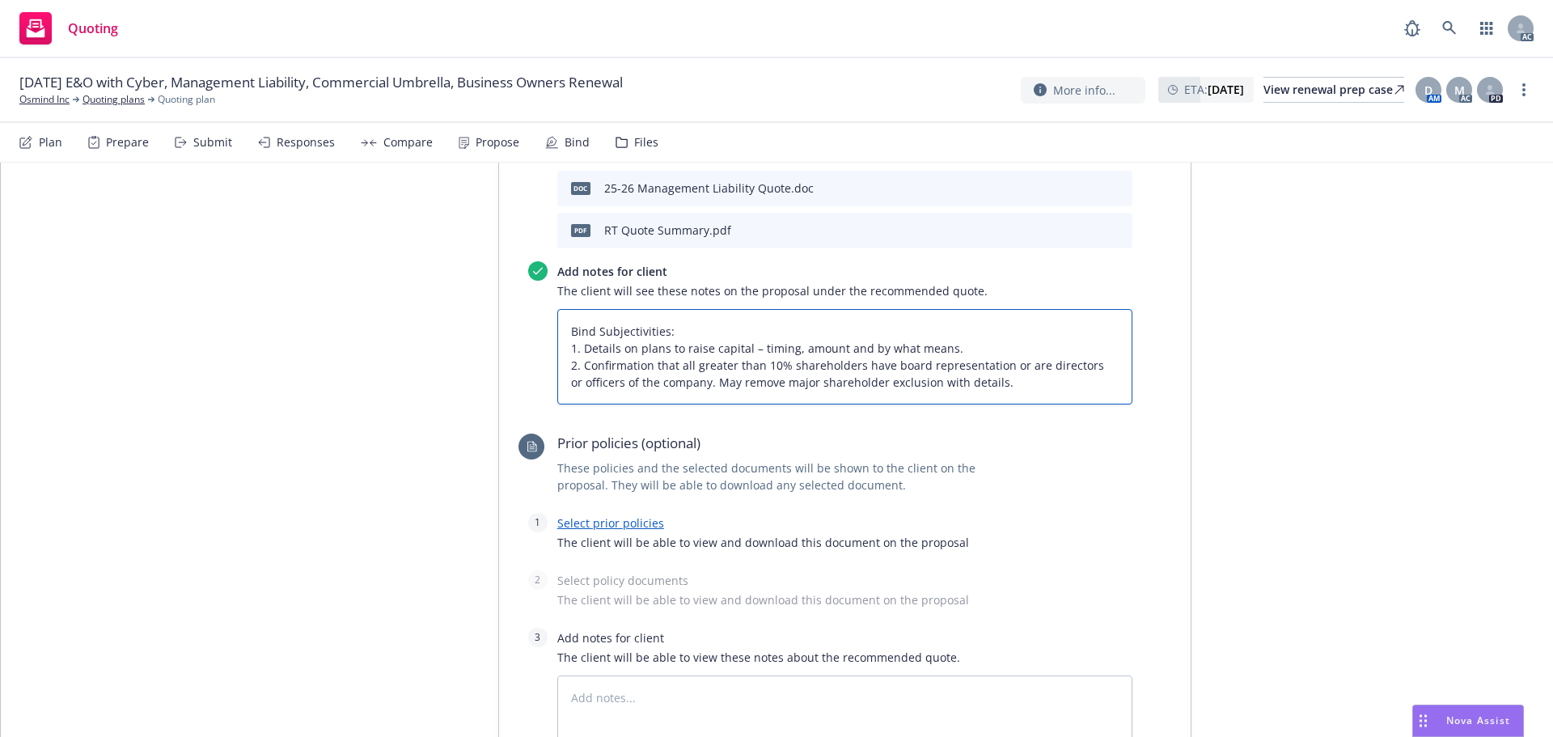
scroll to position [867, 0]
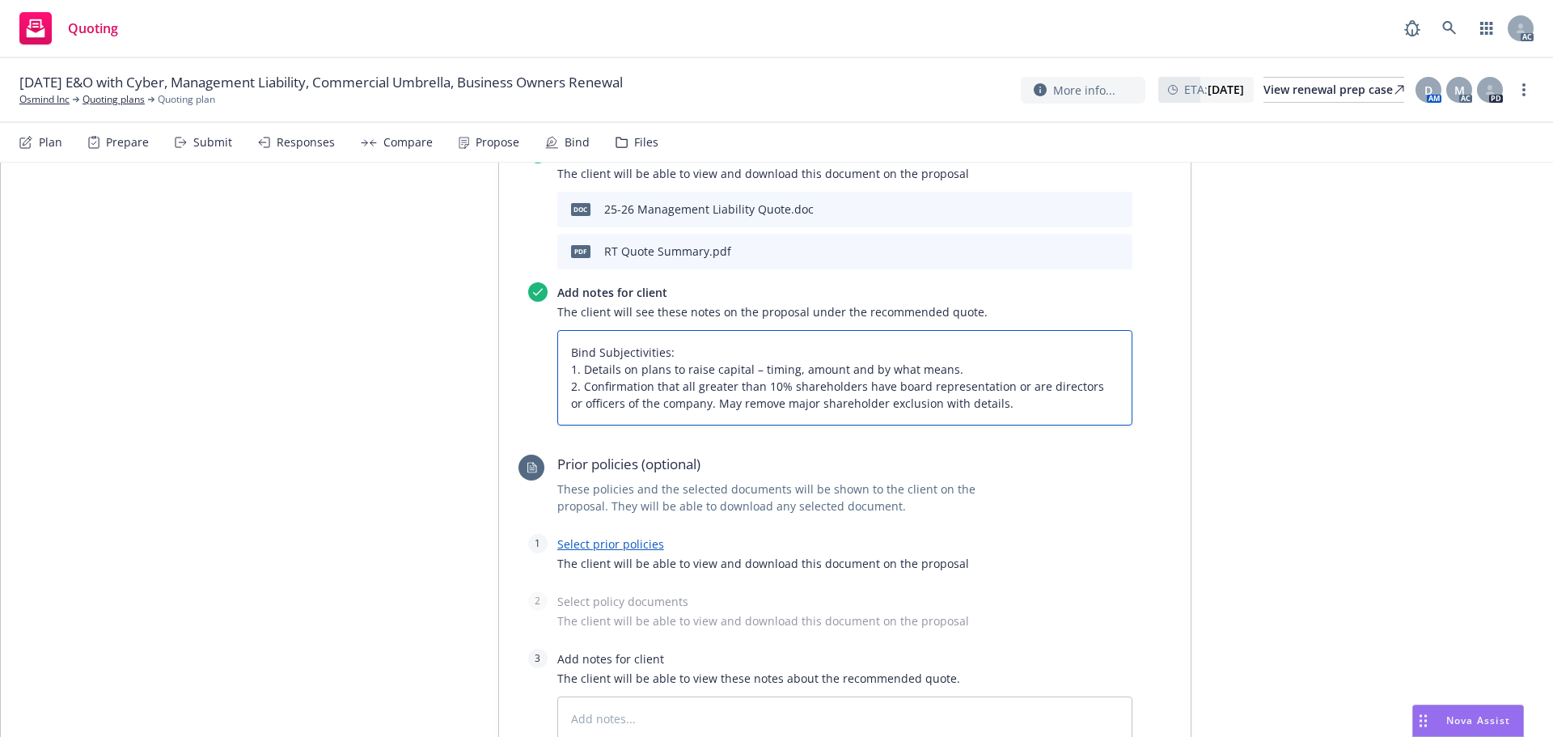
drag, startPoint x: 1005, startPoint y: 408, endPoint x: 533, endPoint y: 344, distance: 476.4
click at [533, 344] on div "Add notes for client The client will see these notes on the proposal under the …" at bounding box center [830, 353] width 604 height 143
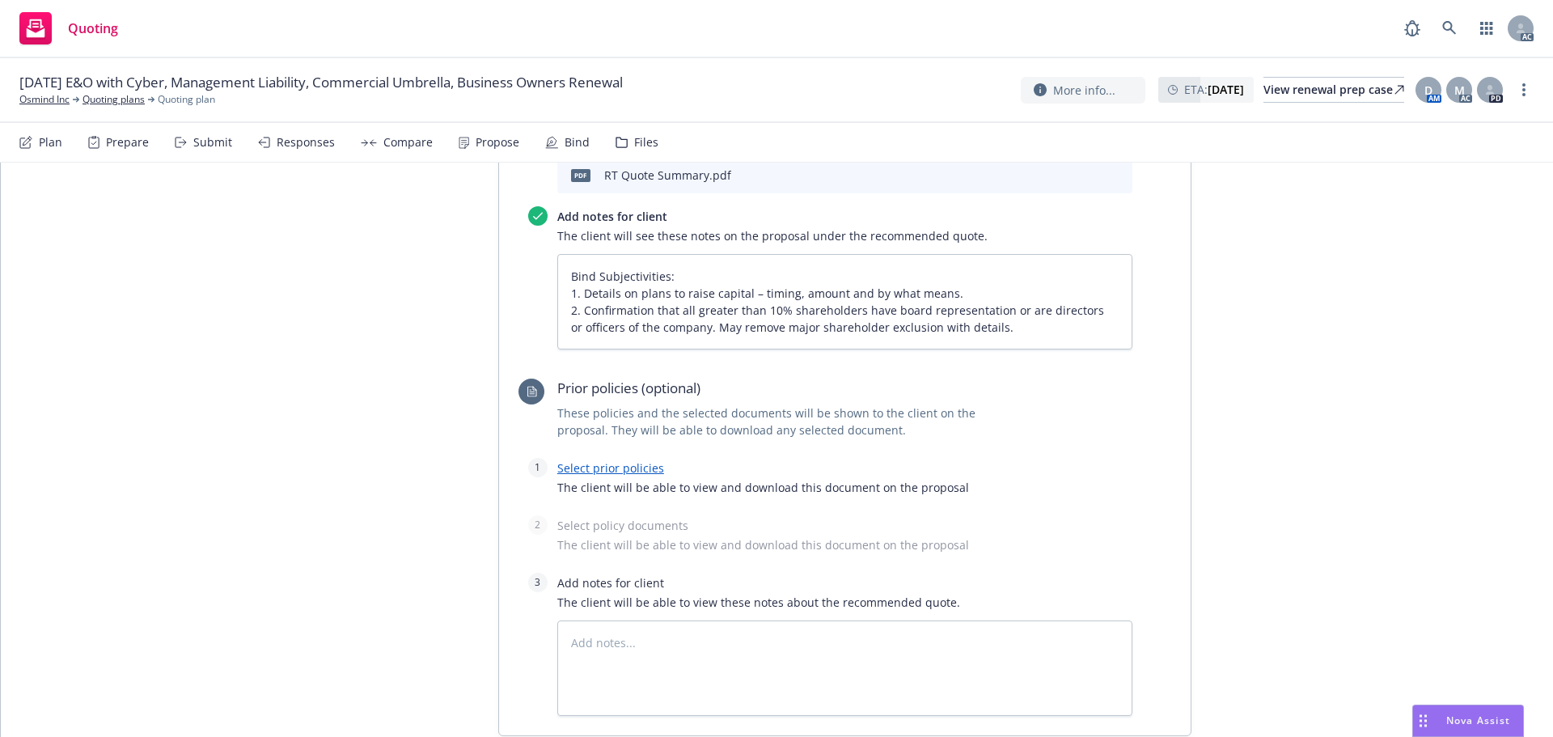
scroll to position [1109, 0]
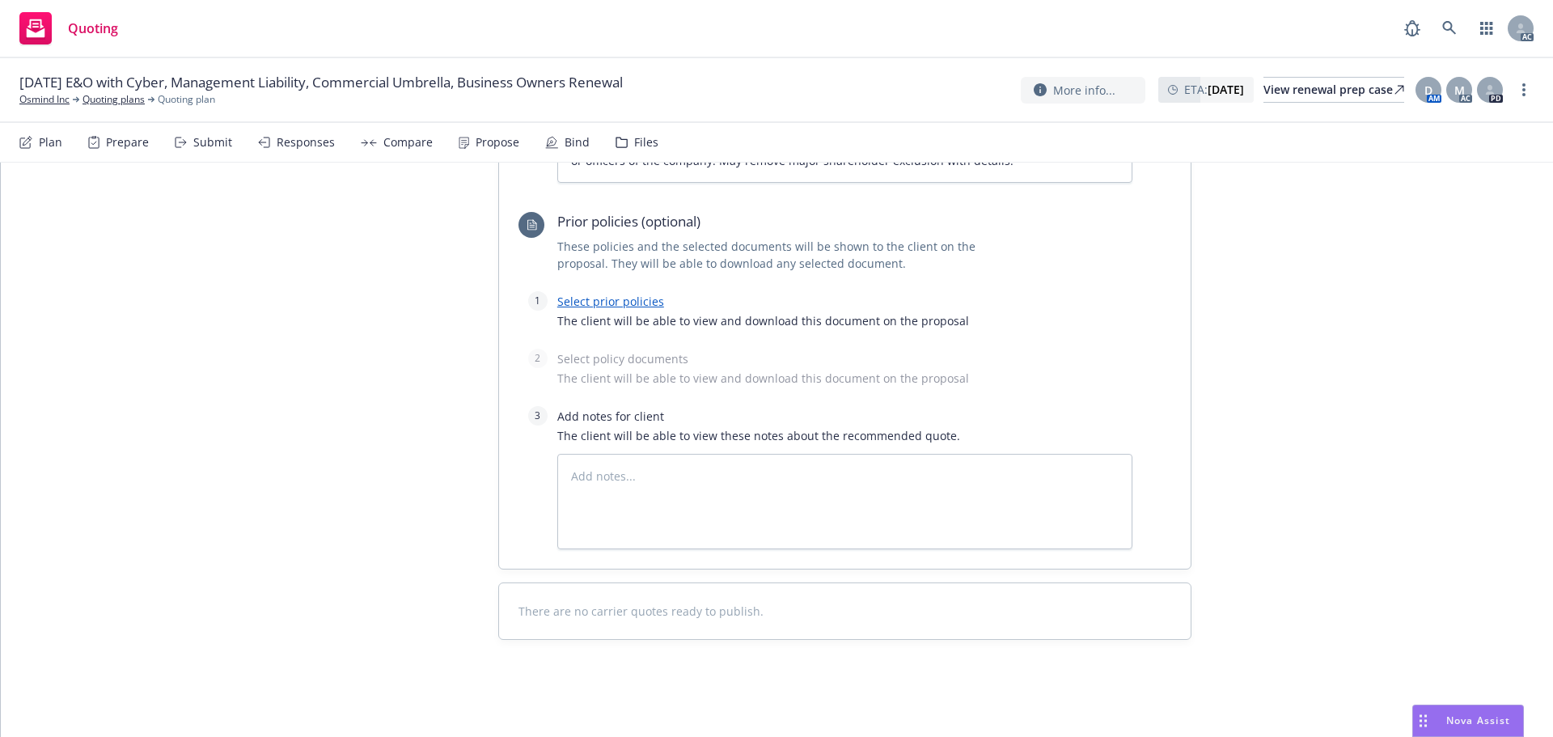
click at [577, 305] on link "Select prior policies" at bounding box center [610, 301] width 107 height 15
type textarea "x"
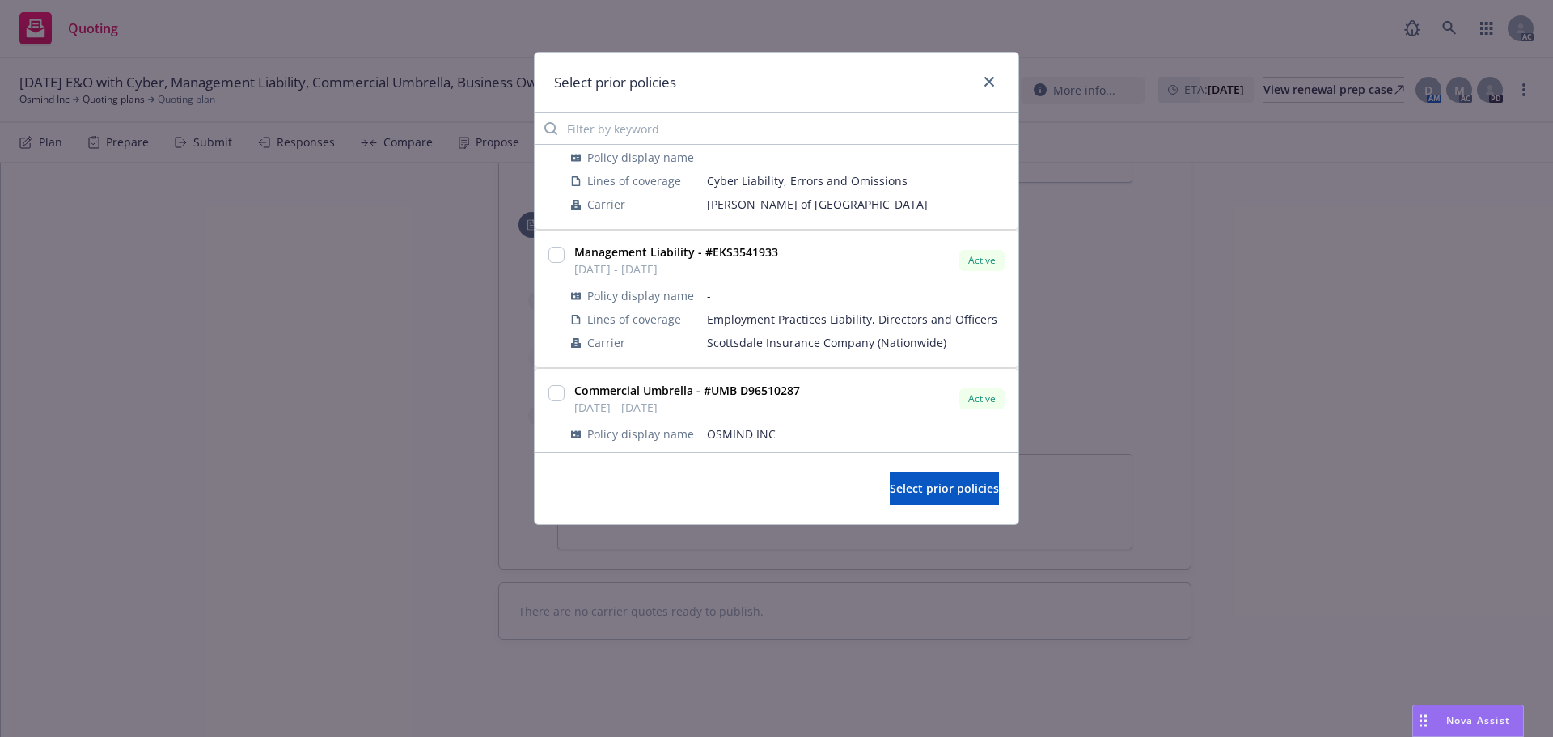
scroll to position [81, 0]
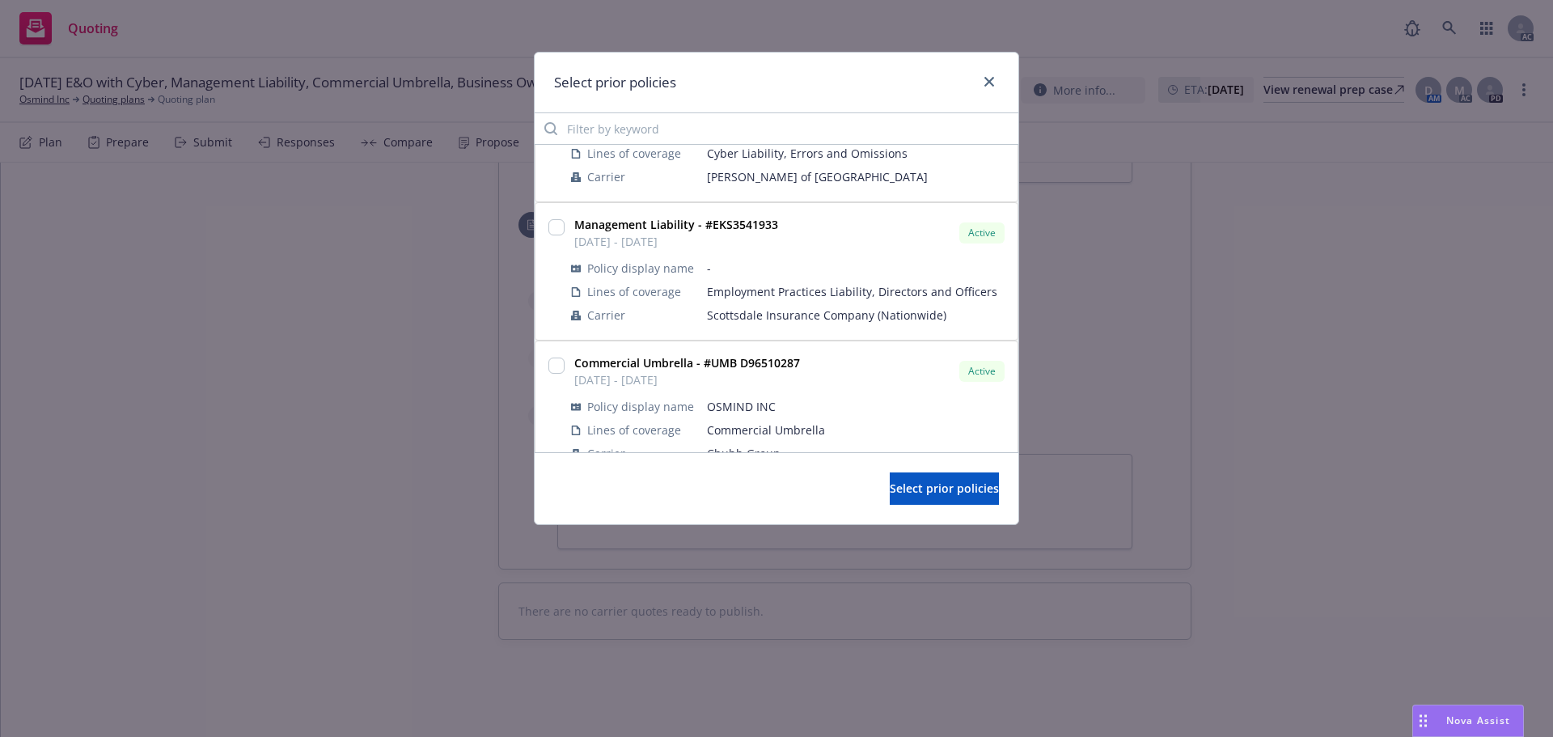
click at [557, 239] on div at bounding box center [556, 228] width 16 height 19
click at [557, 229] on input "checkbox" at bounding box center [556, 227] width 16 height 16
checkbox input "true"
click at [892, 492] on span "Select prior policies" at bounding box center [943, 487] width 109 height 15
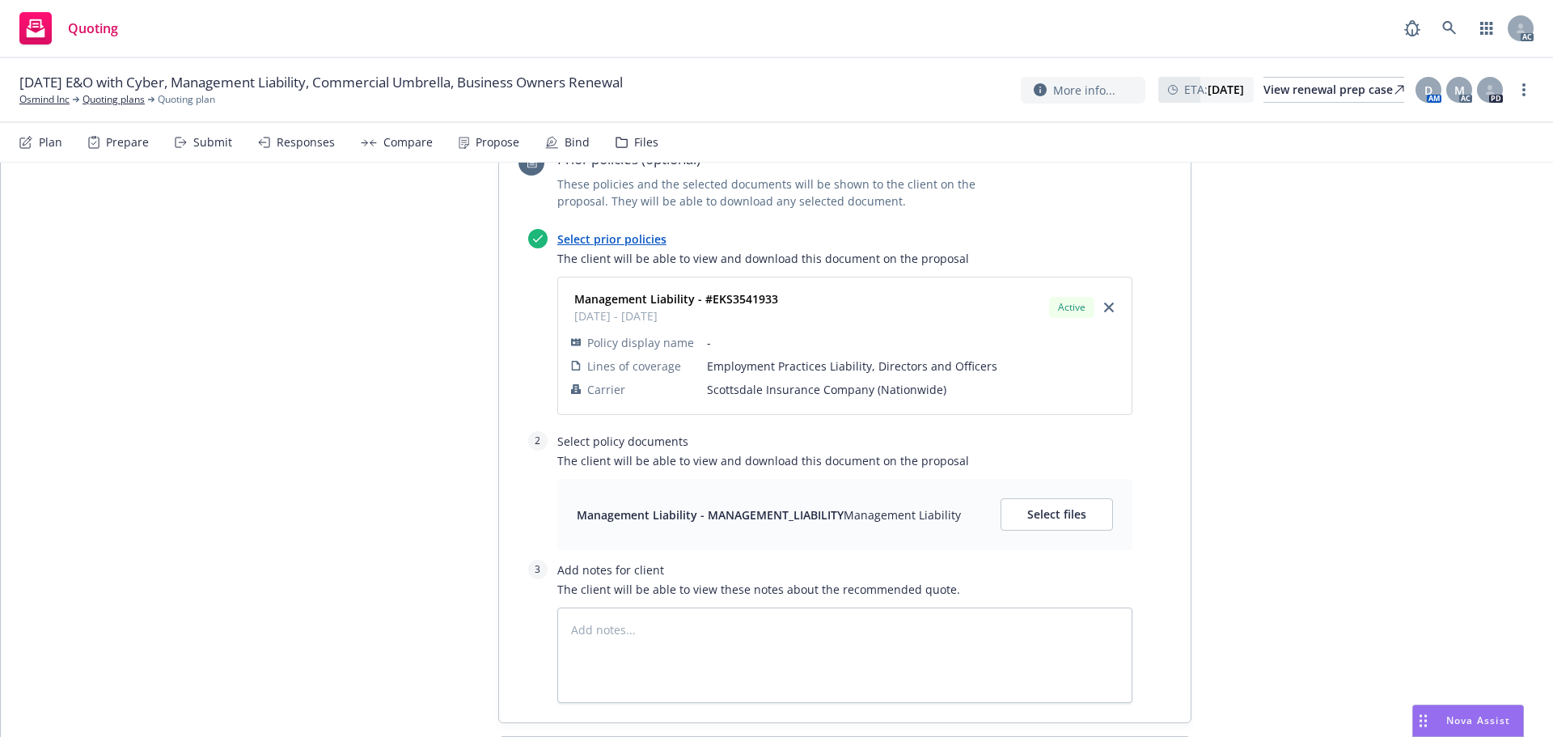
scroll to position [1271, 0]
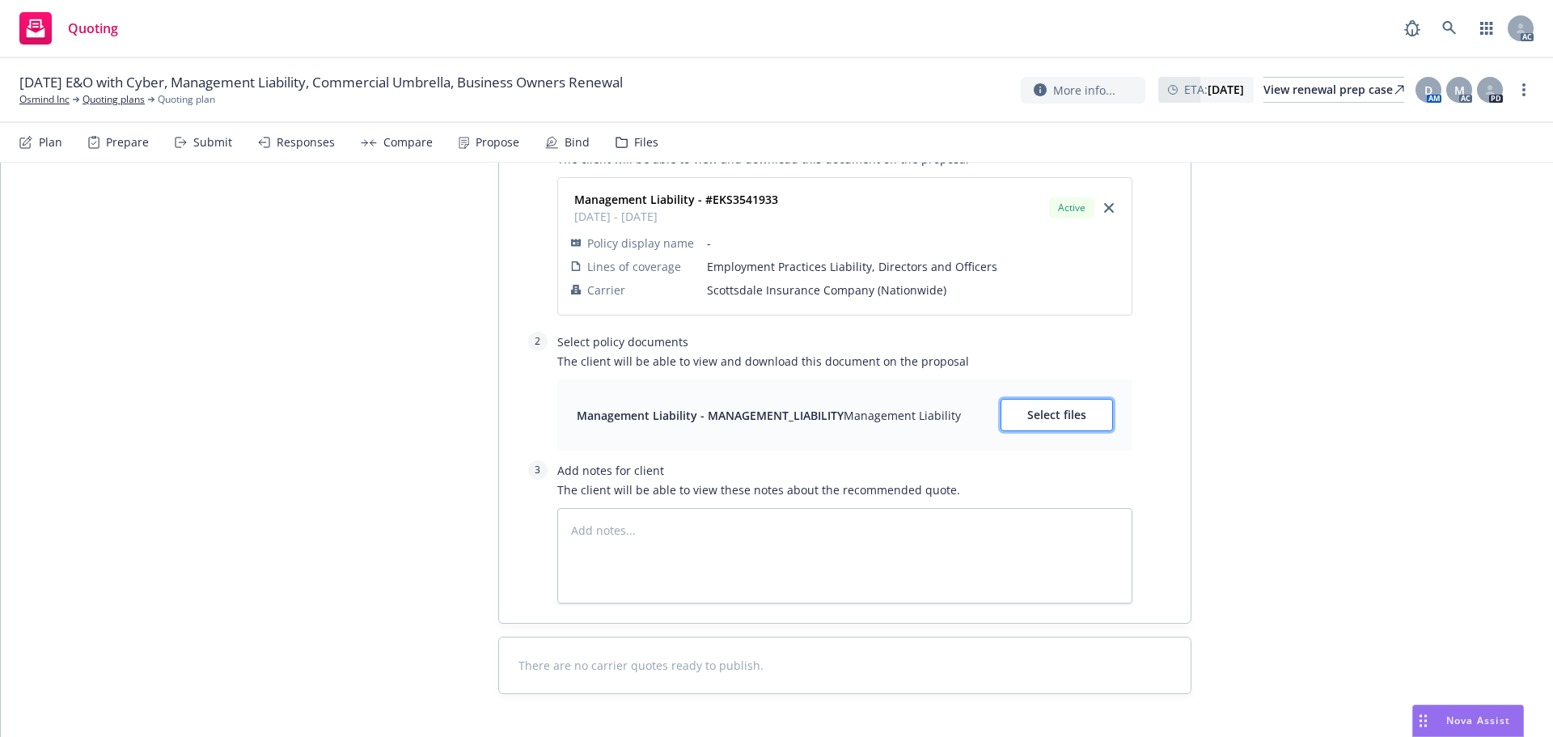
click at [1019, 419] on button "Select files" at bounding box center [1056, 415] width 112 height 32
type textarea "x"
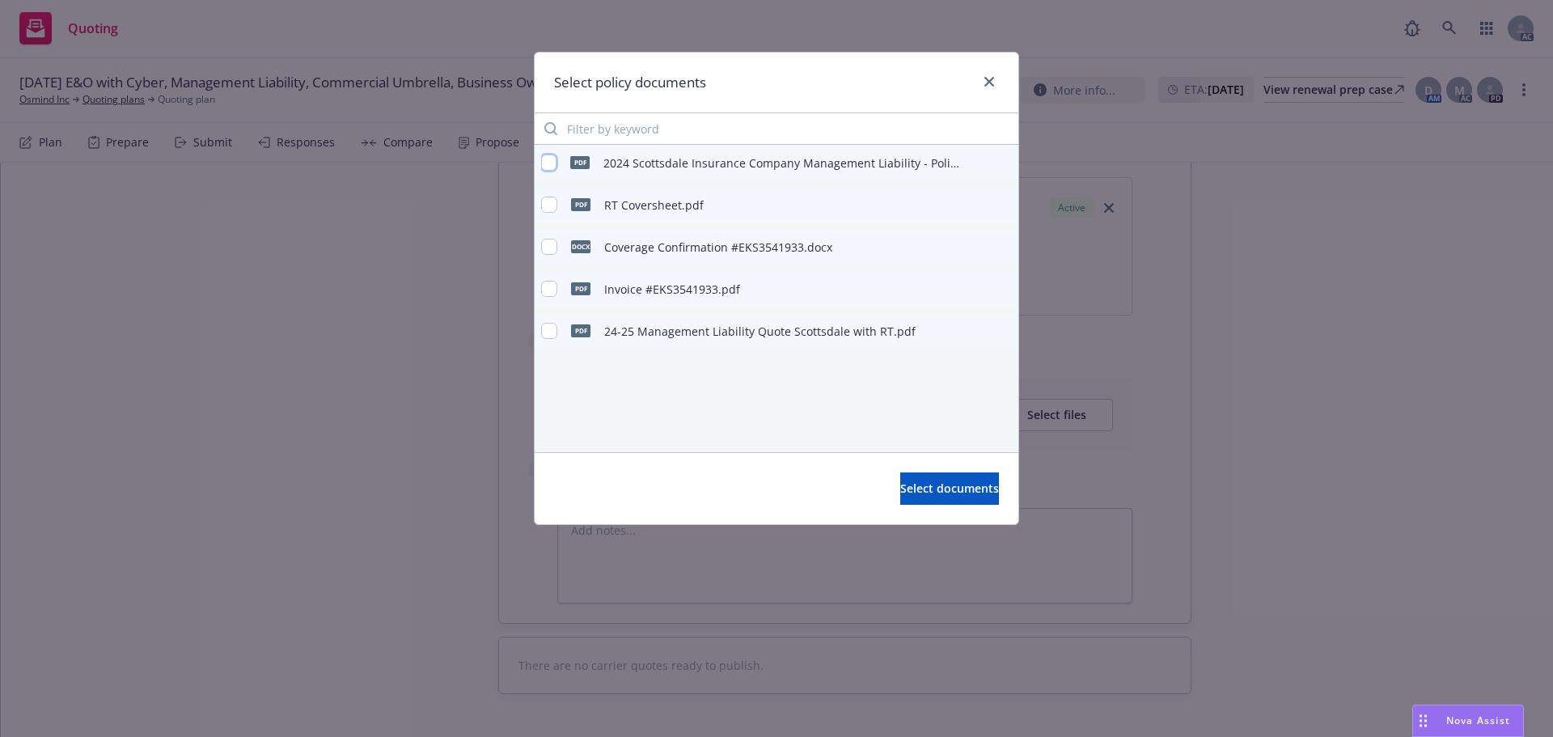
click at [554, 167] on input "checkbox" at bounding box center [548, 162] width 15 height 16
checkbox input "true"
click at [927, 505] on button "Select documents" at bounding box center [949, 488] width 99 height 32
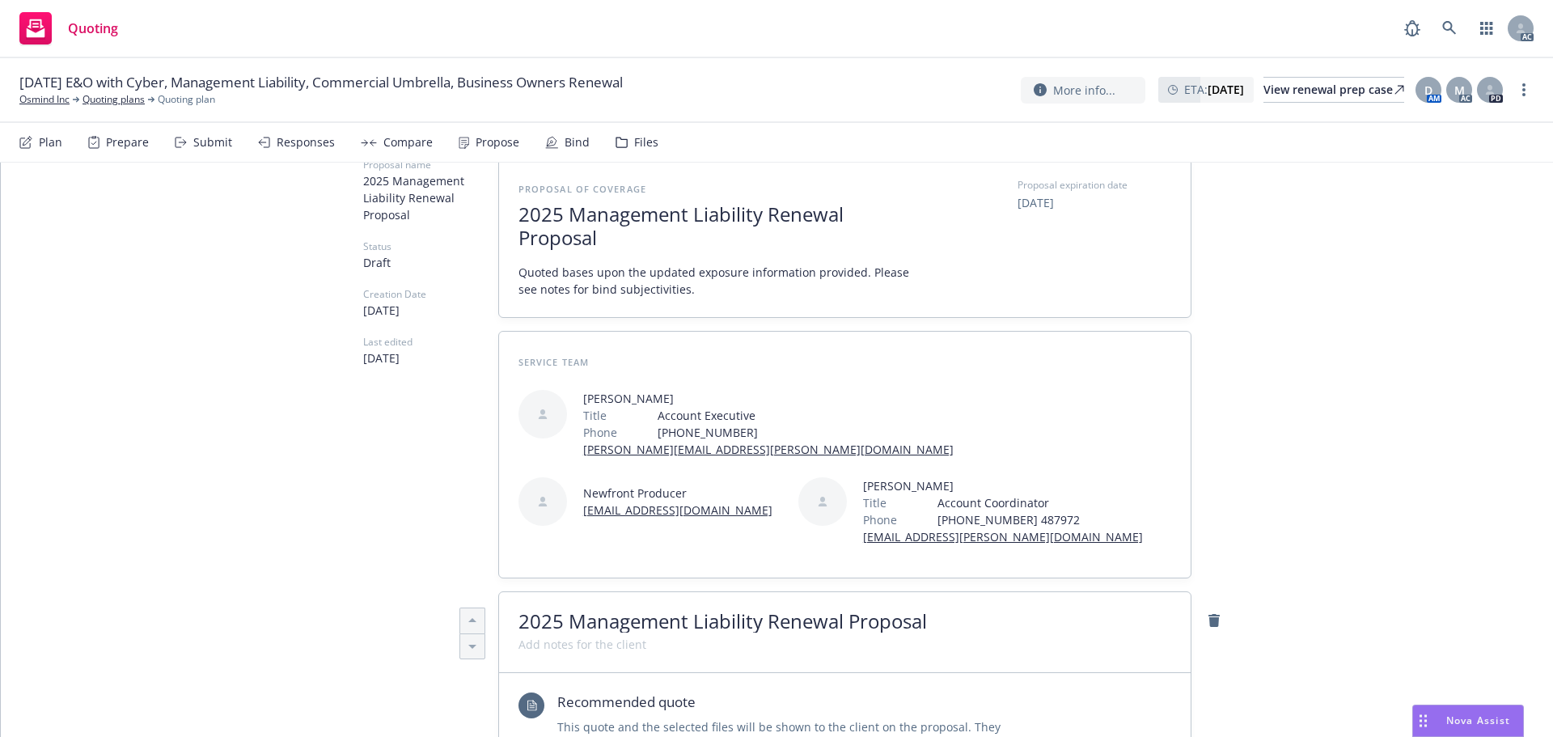
scroll to position [0, 0]
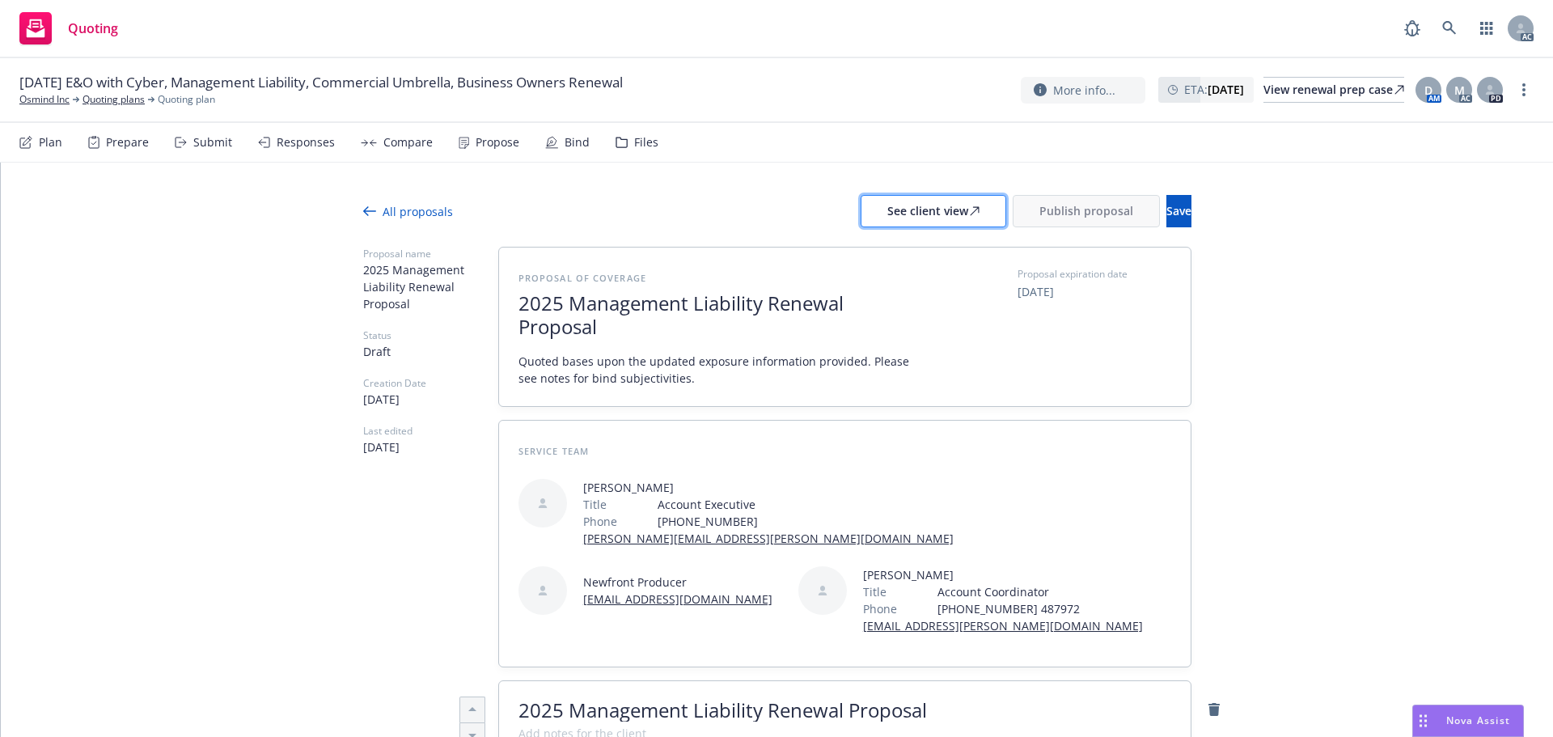
click at [887, 215] on div "See client view" at bounding box center [933, 211] width 92 height 31
type textarea "x"
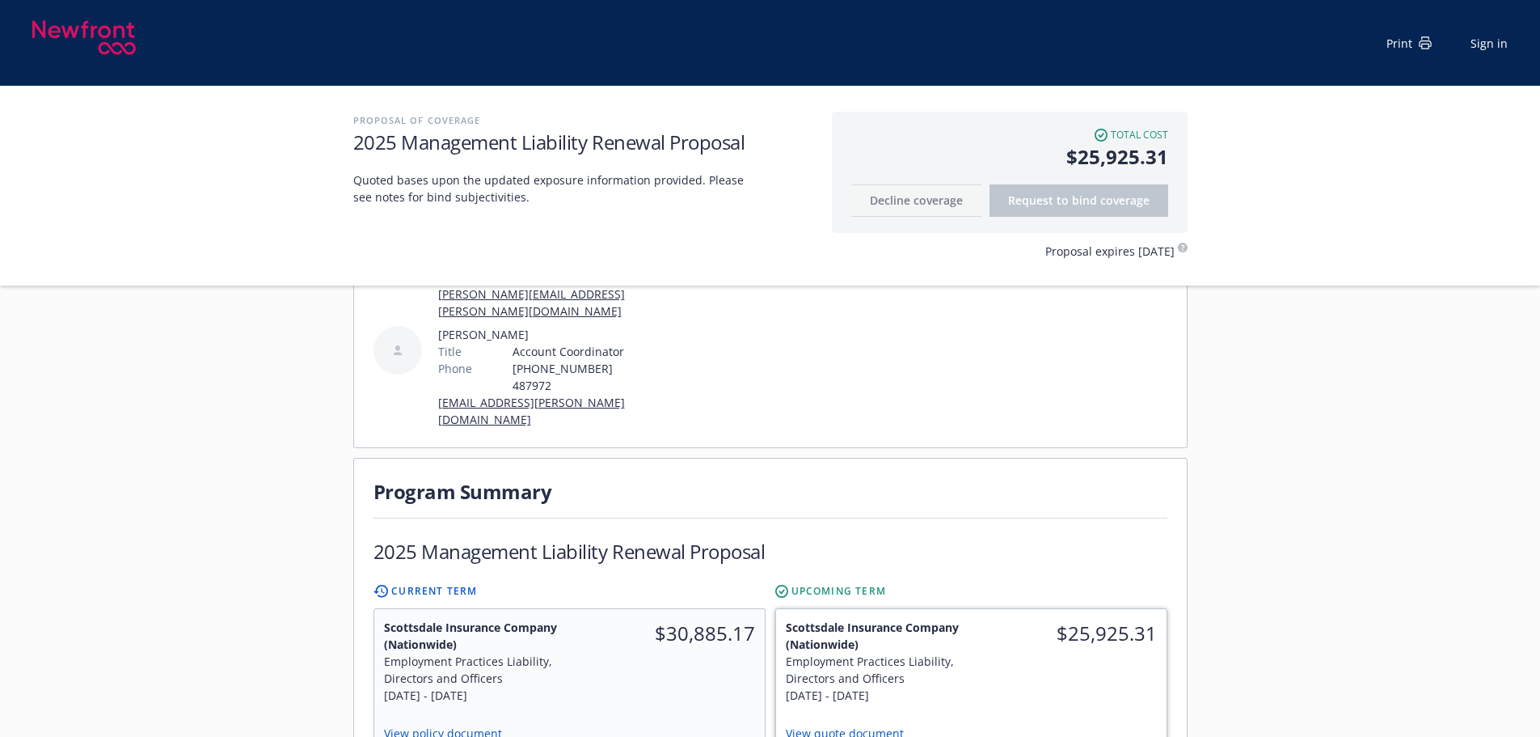
scroll to position [404, 0]
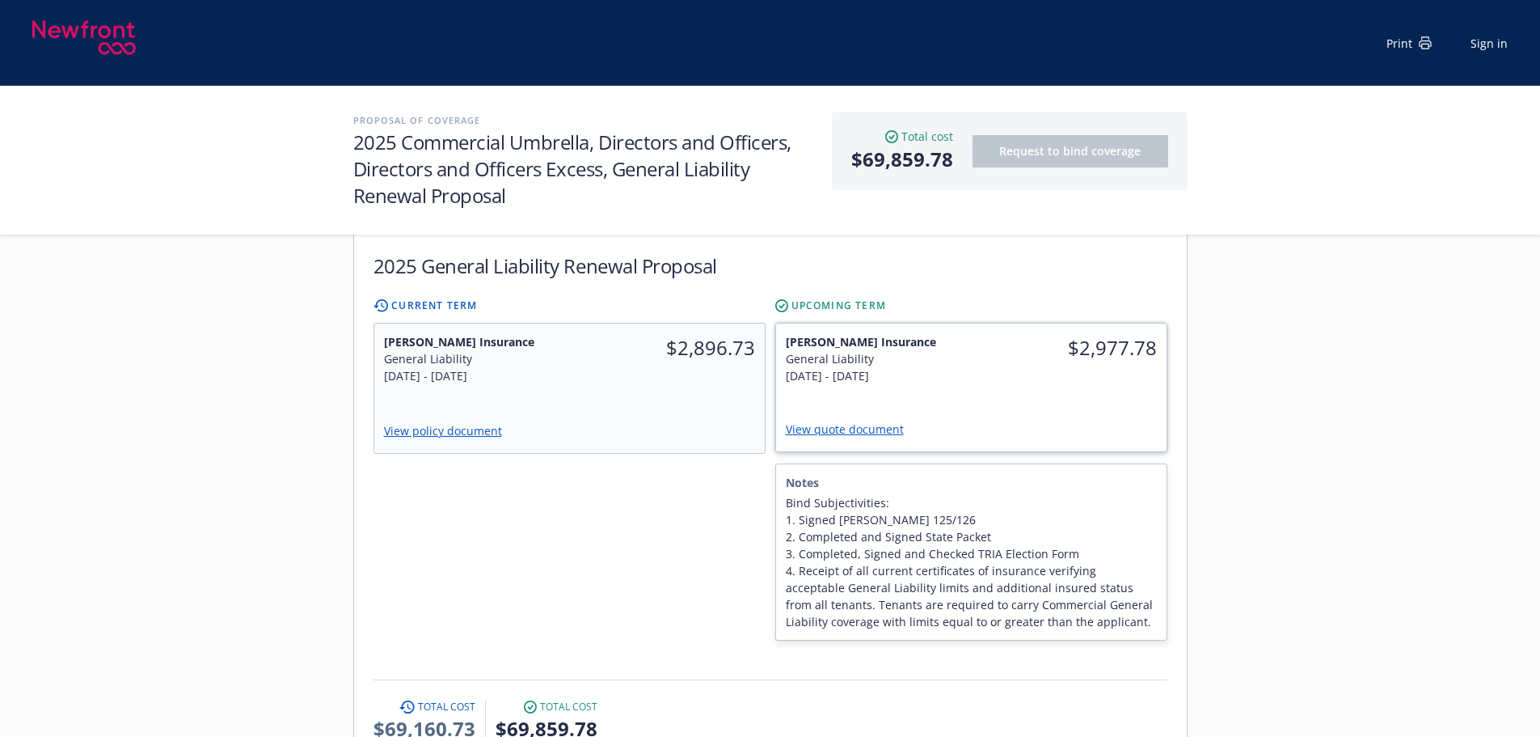
scroll to position [1375, 0]
